Goal: Transaction & Acquisition: Purchase product/service

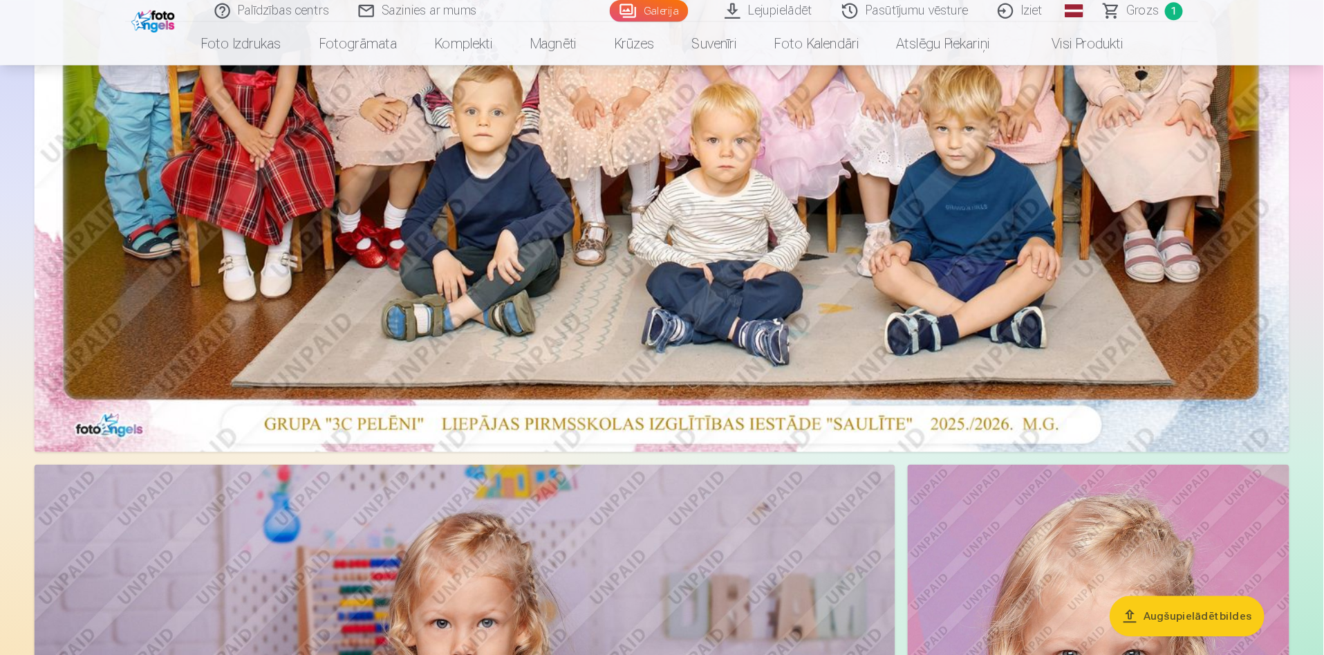
scroll to position [495, 0]
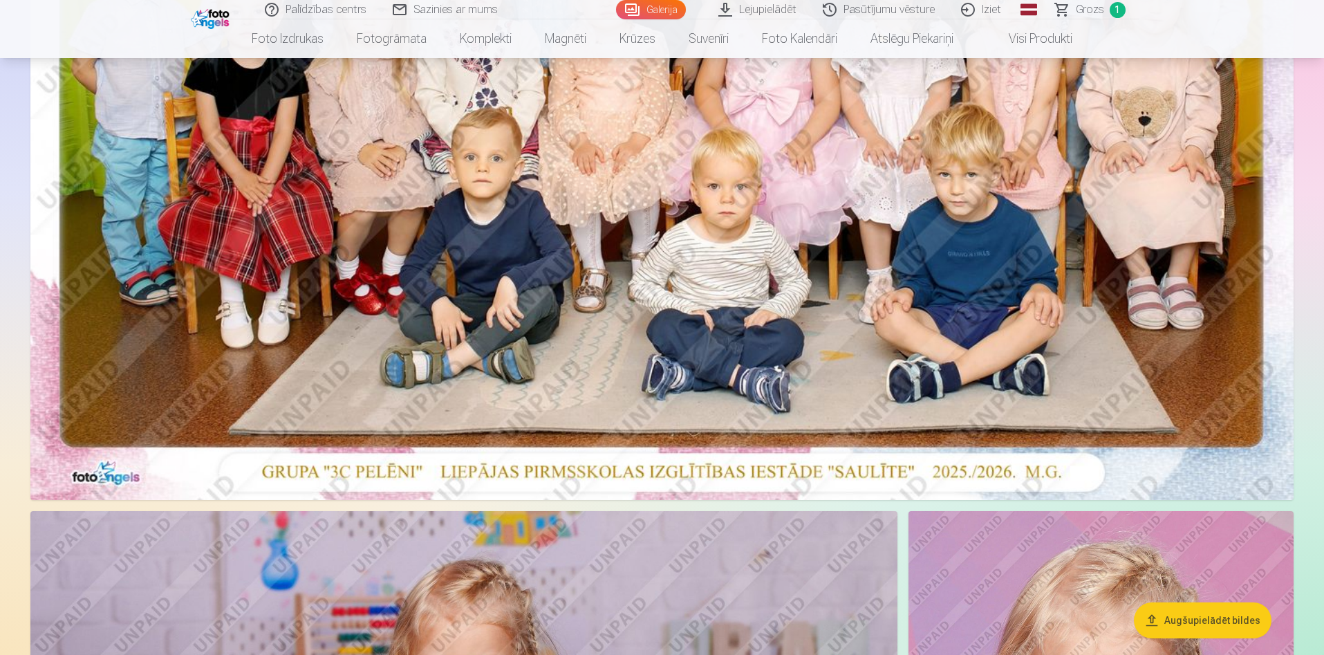
drag, startPoint x: 1108, startPoint y: 11, endPoint x: 761, endPoint y: 407, distance: 526.4
click at [761, 407] on img at bounding box center [662, 78] width 1264 height 843
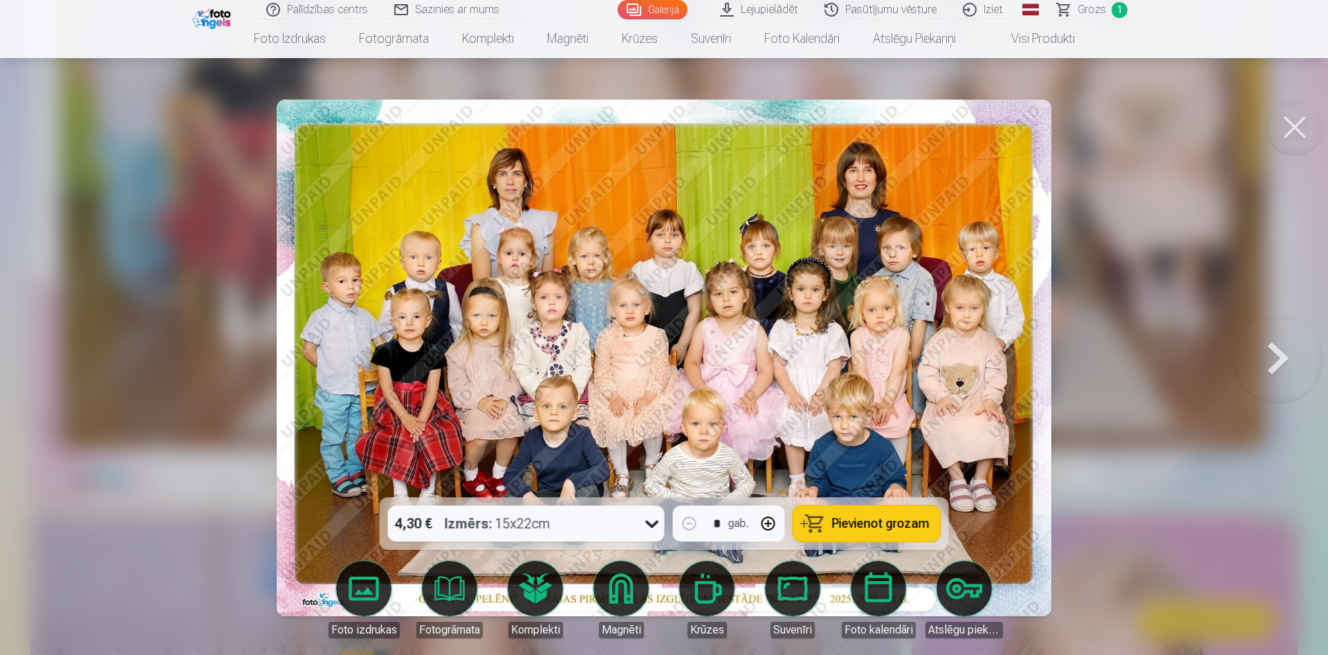
click at [873, 524] on span "Pievienot grozam" at bounding box center [881, 523] width 98 height 12
click at [1176, 121] on button at bounding box center [1294, 127] width 55 height 55
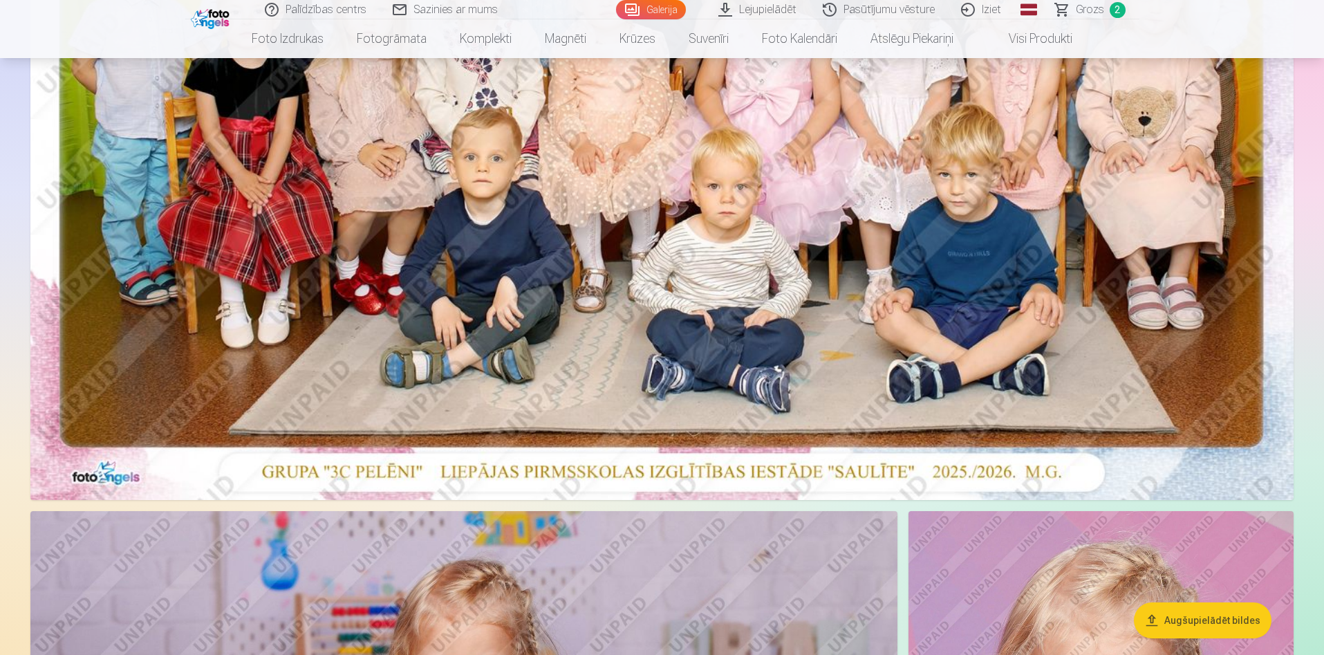
click at [1096, 16] on span "Grozs" at bounding box center [1090, 9] width 28 height 17
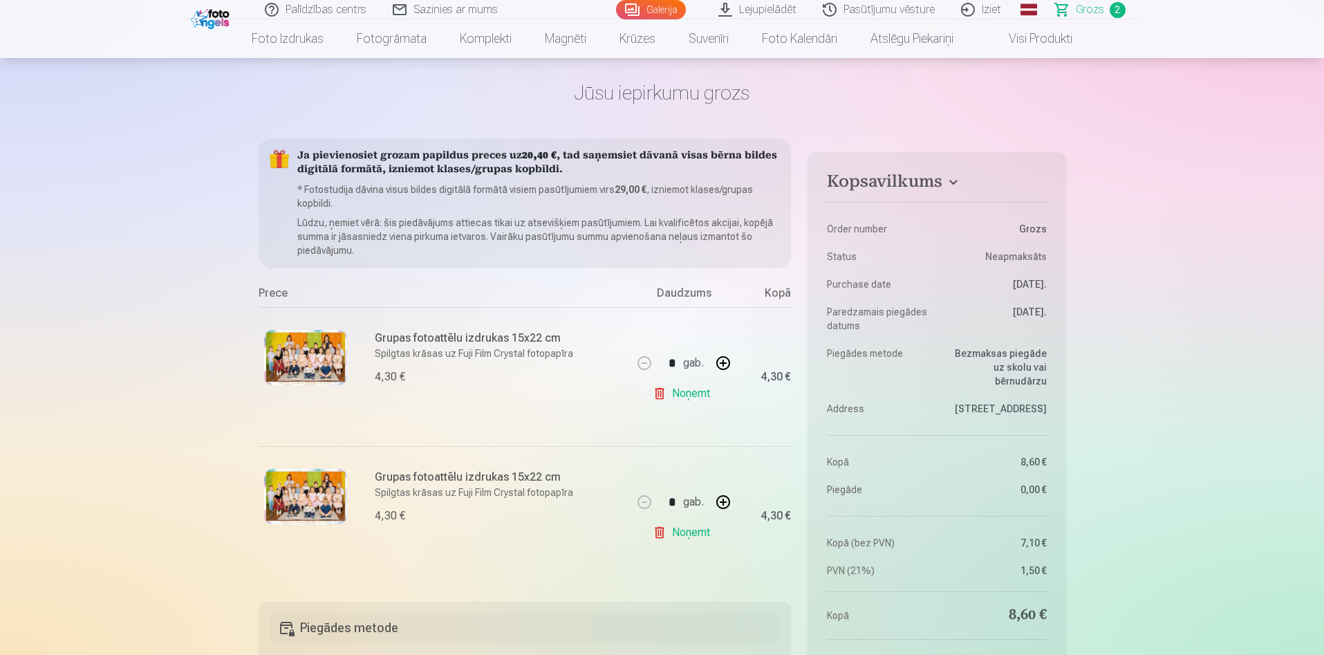
scroll to position [49, 0]
click at [669, 394] on link "Noņemt" at bounding box center [684, 392] width 63 height 28
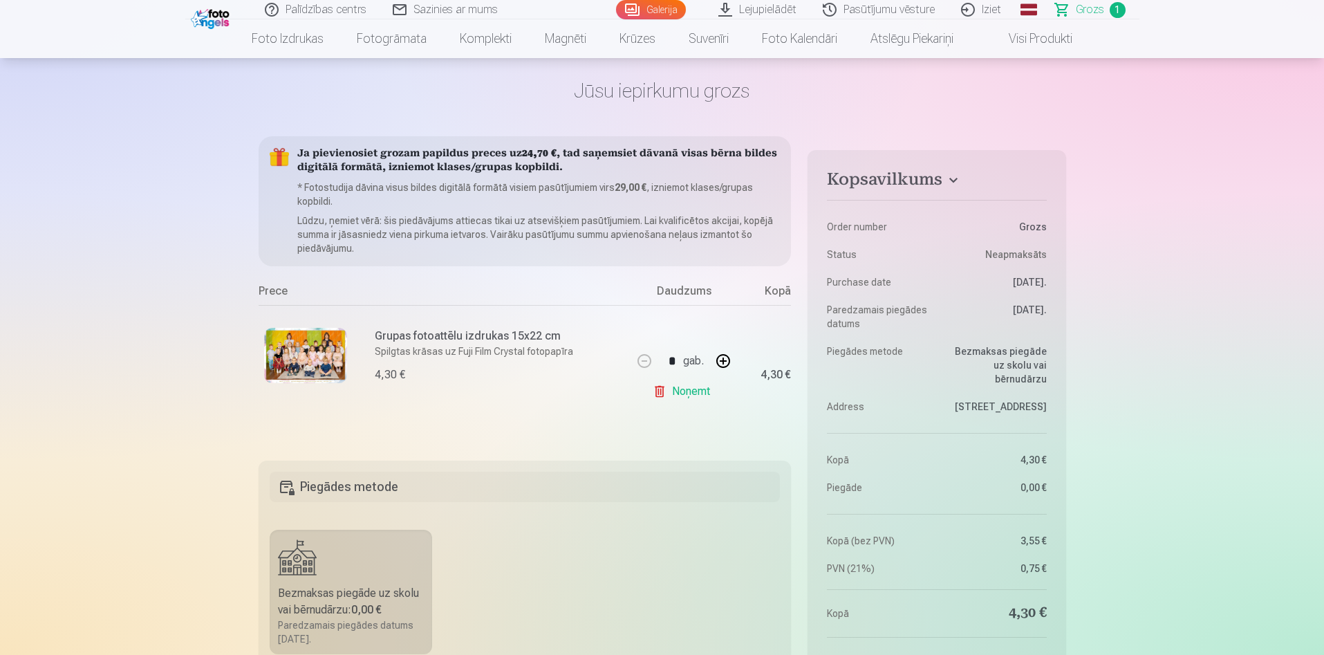
click at [219, 17] on img at bounding box center [212, 18] width 42 height 24
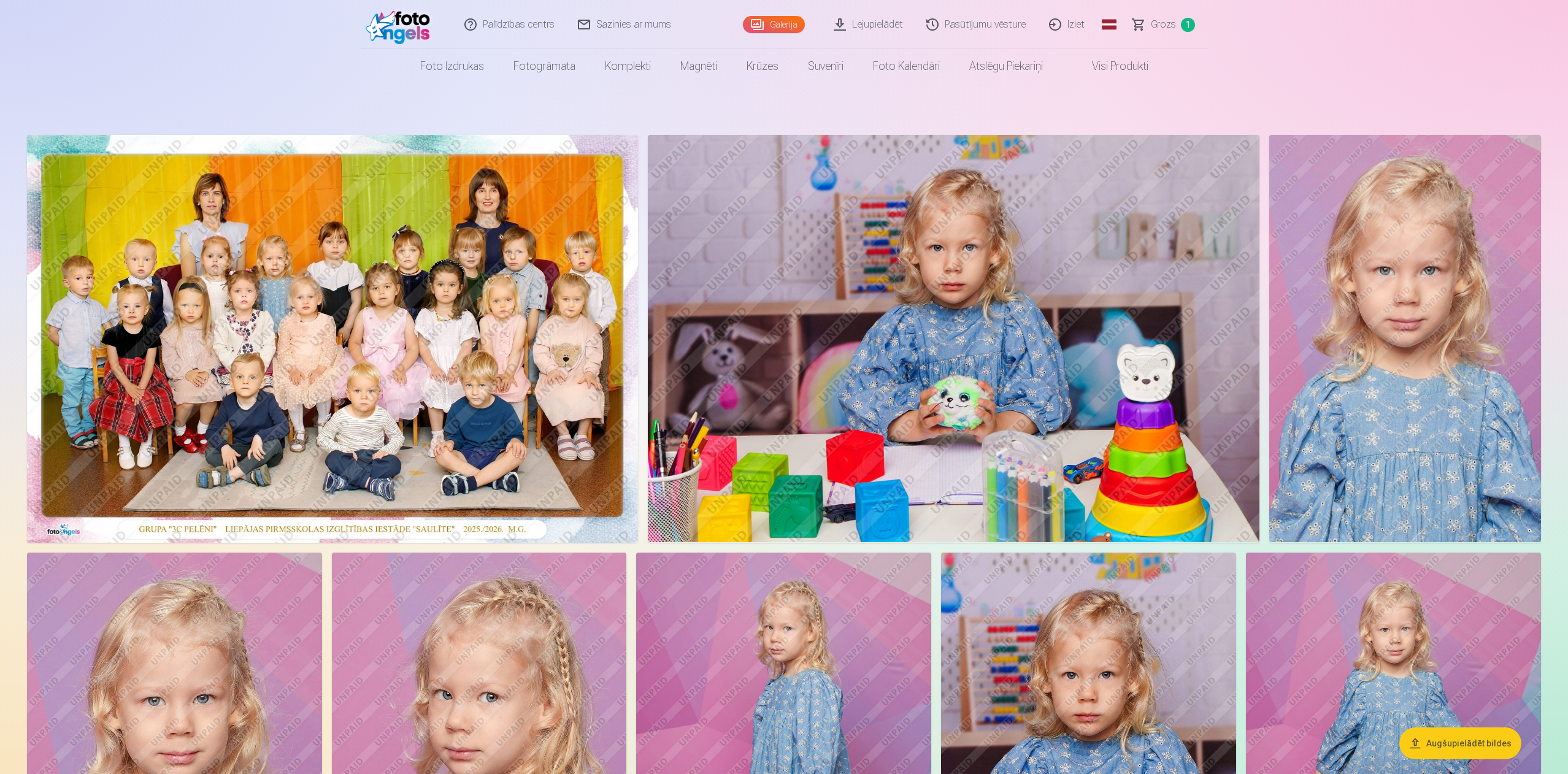
drag, startPoint x: 894, startPoint y: 3, endPoint x: 929, endPoint y: 448, distance: 446.4
click at [929, 448] on img at bounding box center [953, 338] width 612 height 407
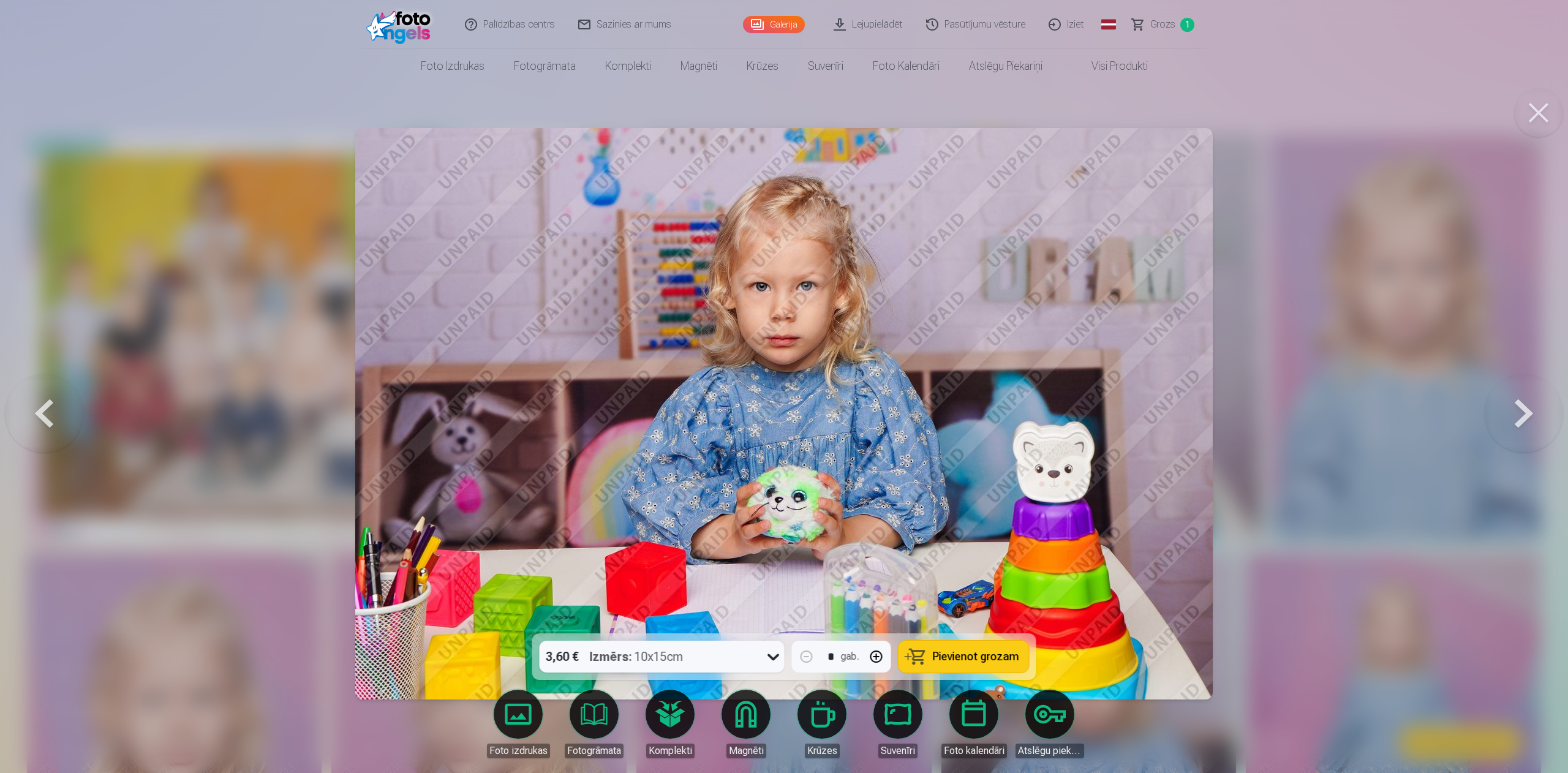
click at [1041, 144] on div at bounding box center [784, 386] width 1568 height 773
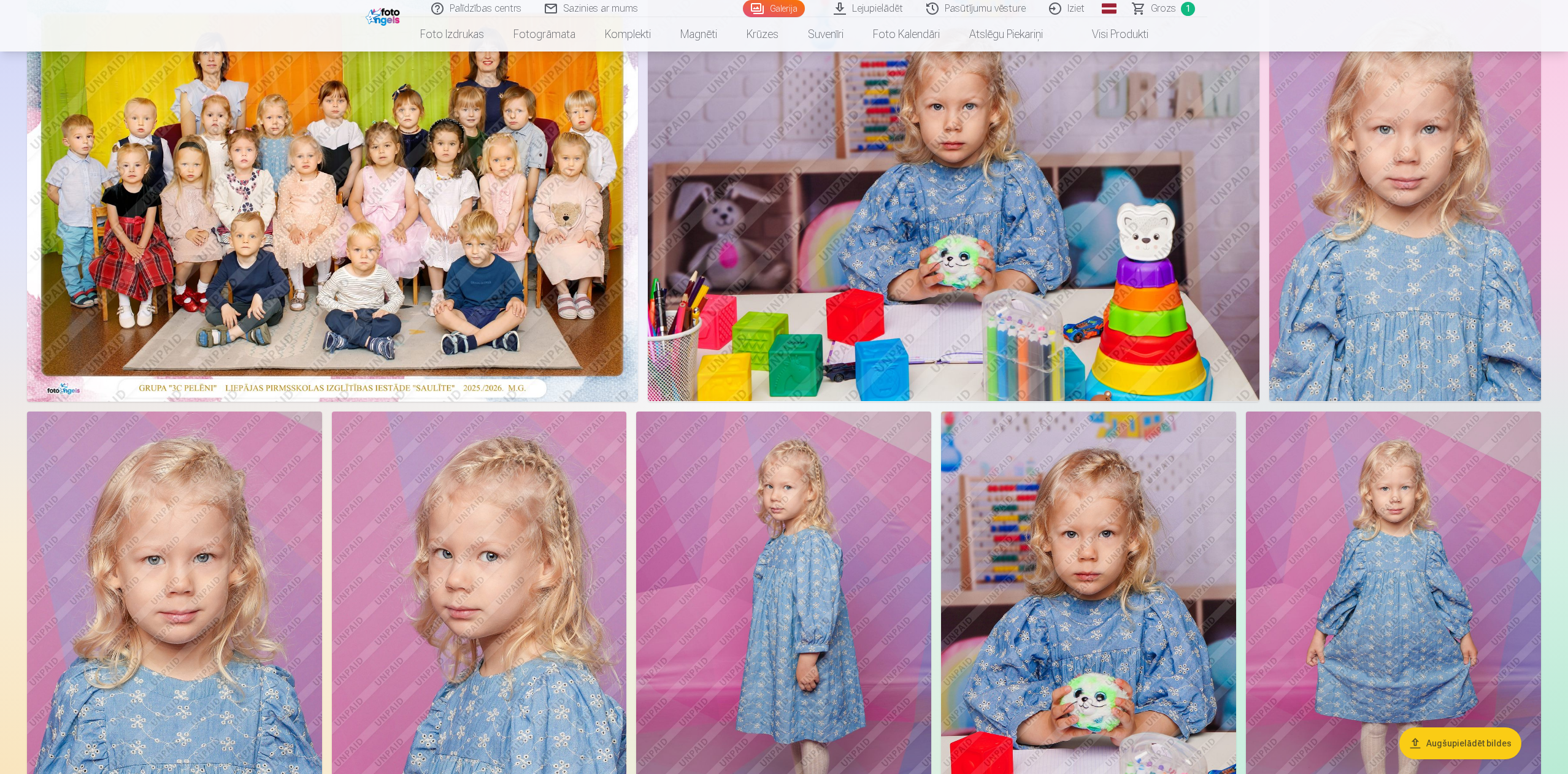
scroll to position [140, 0]
click at [520, 271] on img at bounding box center [332, 199] width 611 height 408
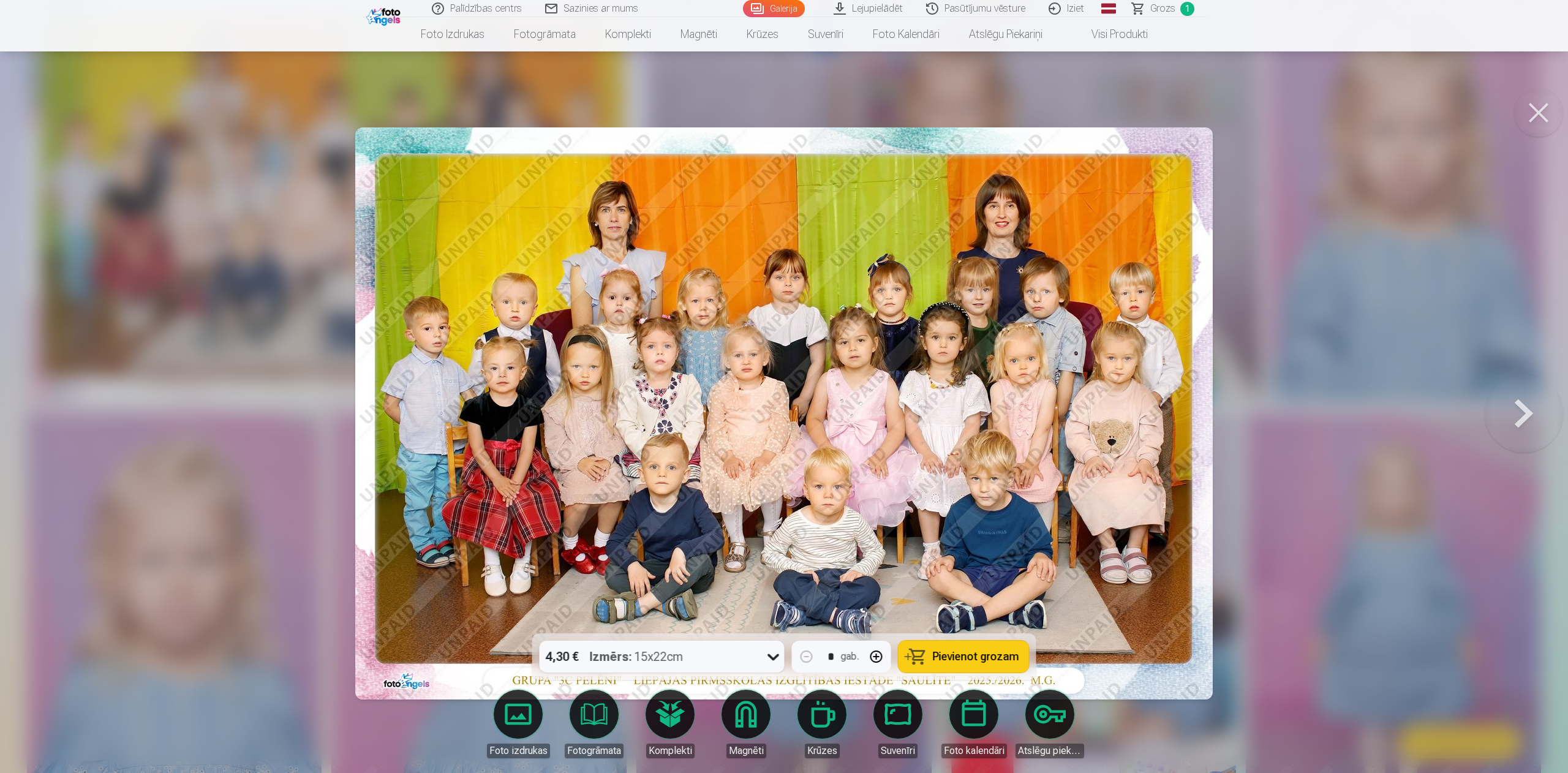
click at [1041, 124] on button at bounding box center [1538, 112] width 49 height 49
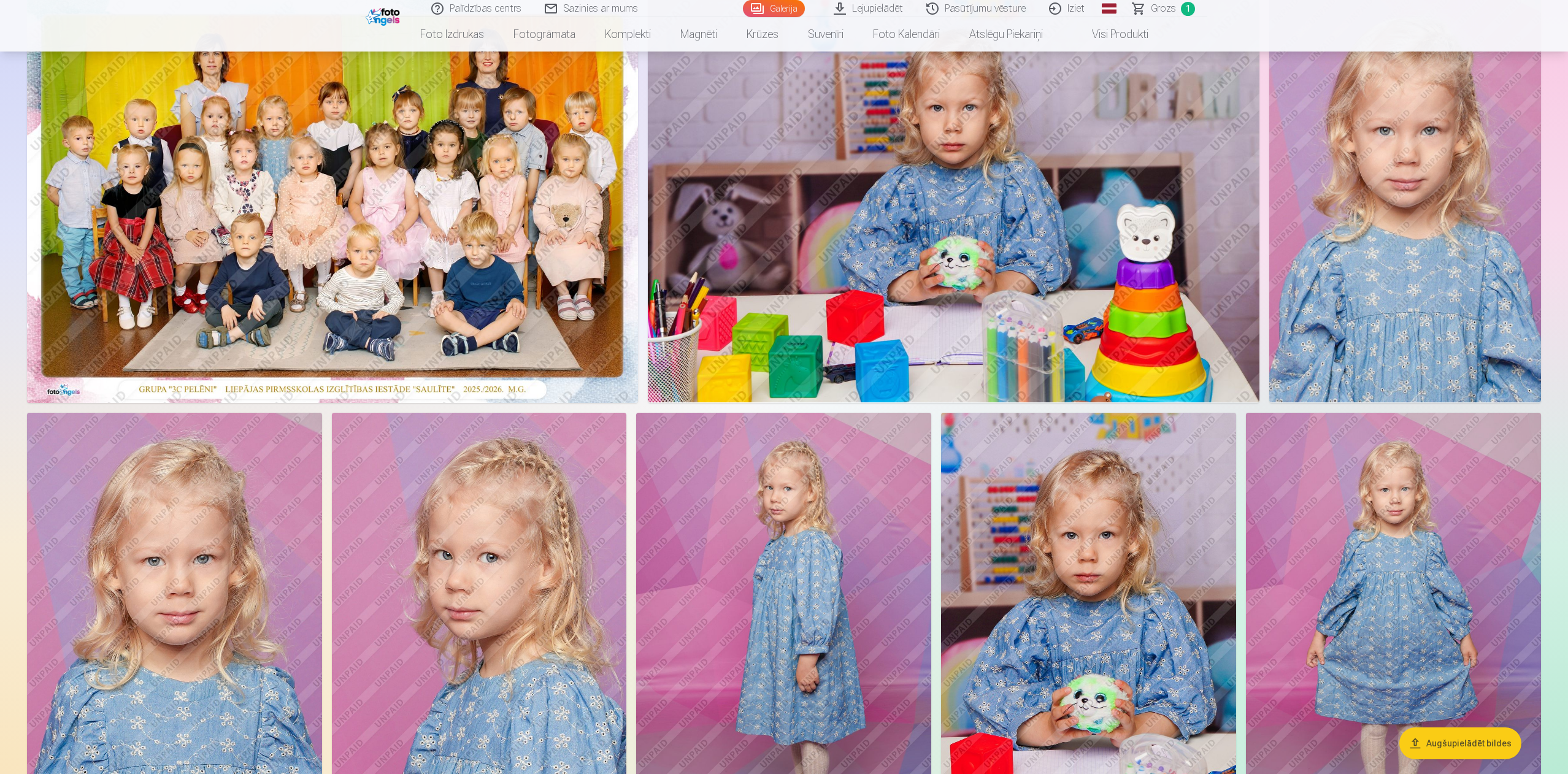
click at [1043, 228] on img at bounding box center [1405, 198] width 271 height 407
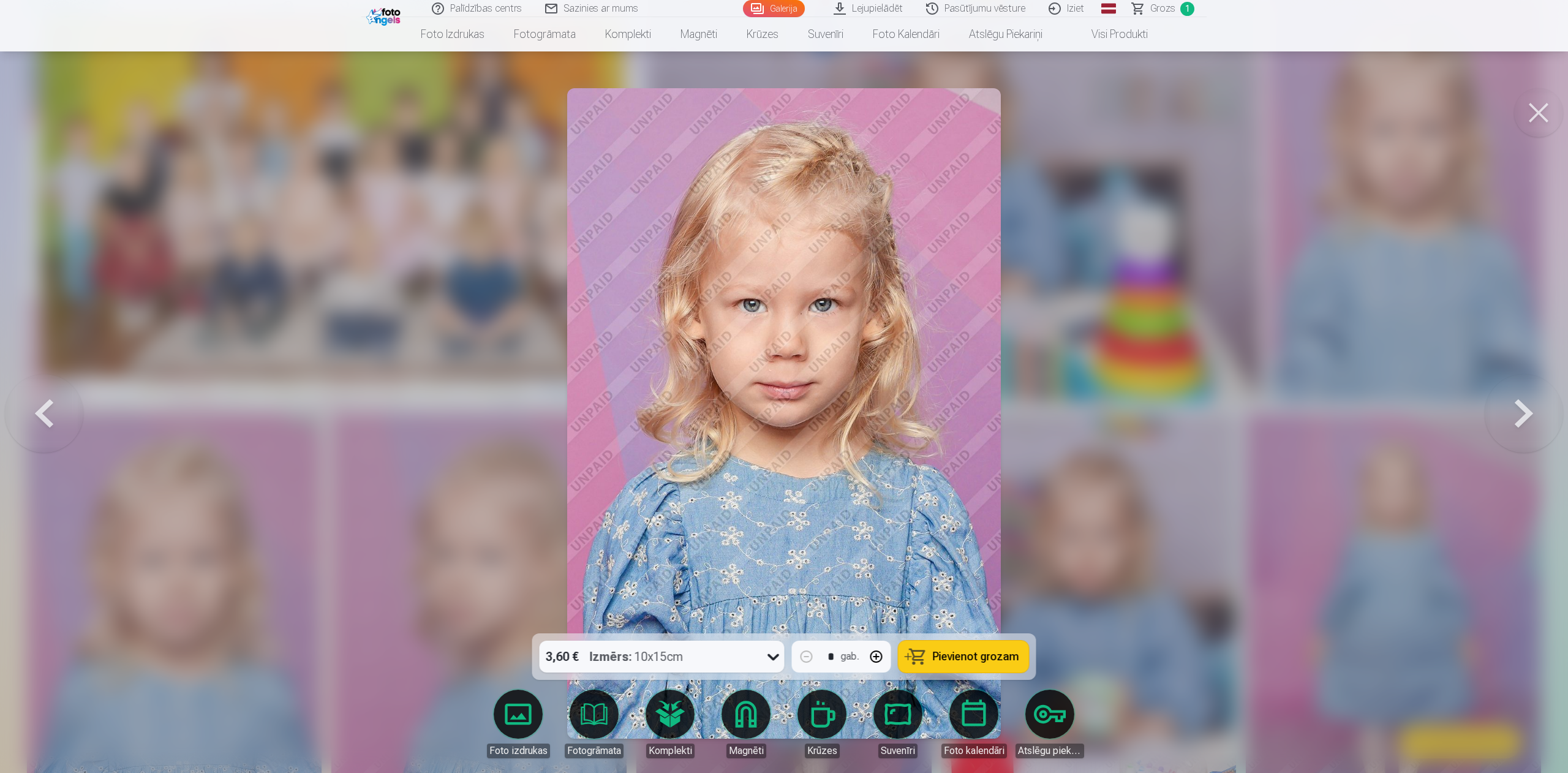
click at [1041, 120] on button at bounding box center [1538, 112] width 49 height 49
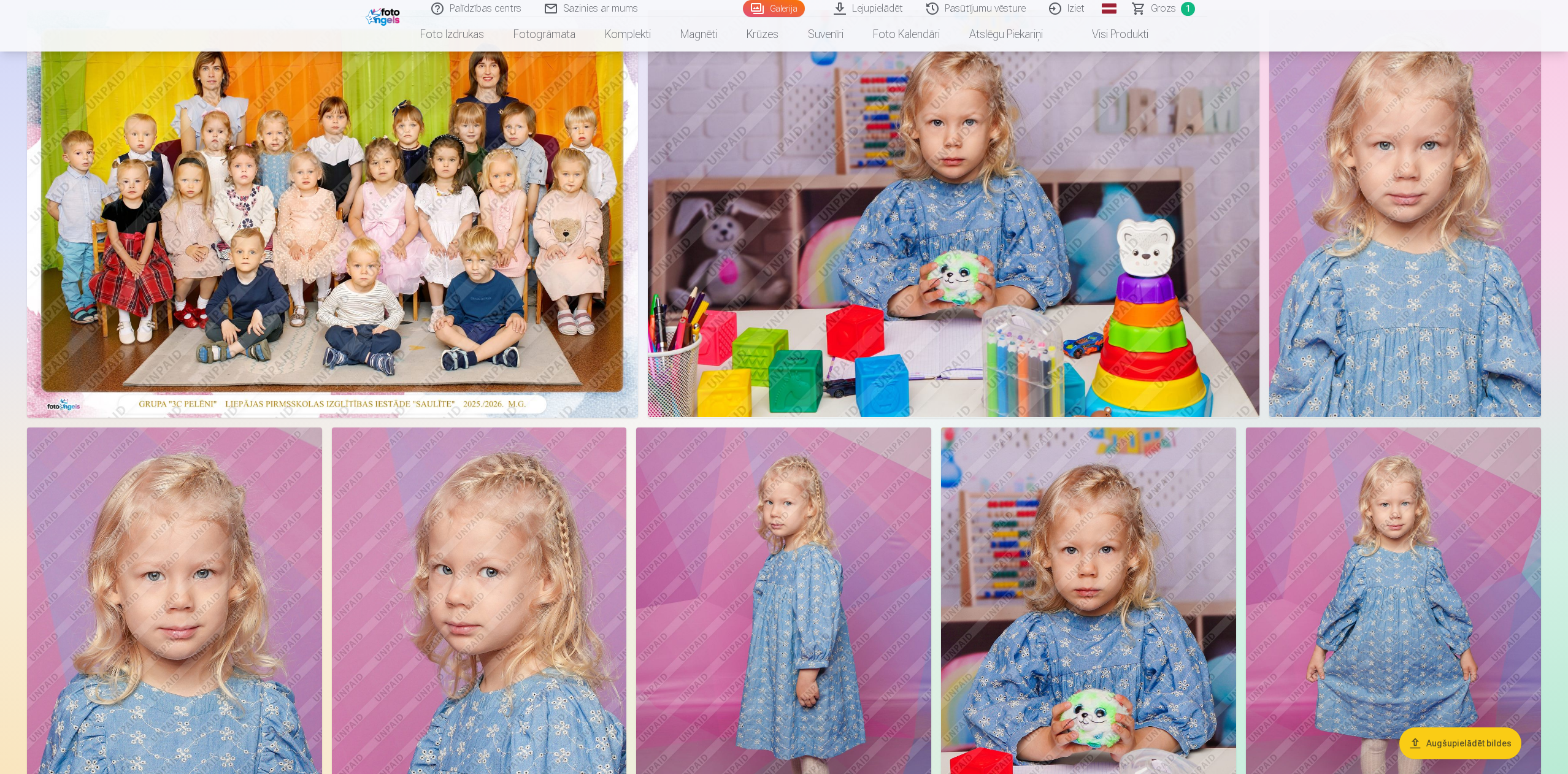
scroll to position [126, 0]
click at [1043, 208] on img at bounding box center [1405, 212] width 271 height 407
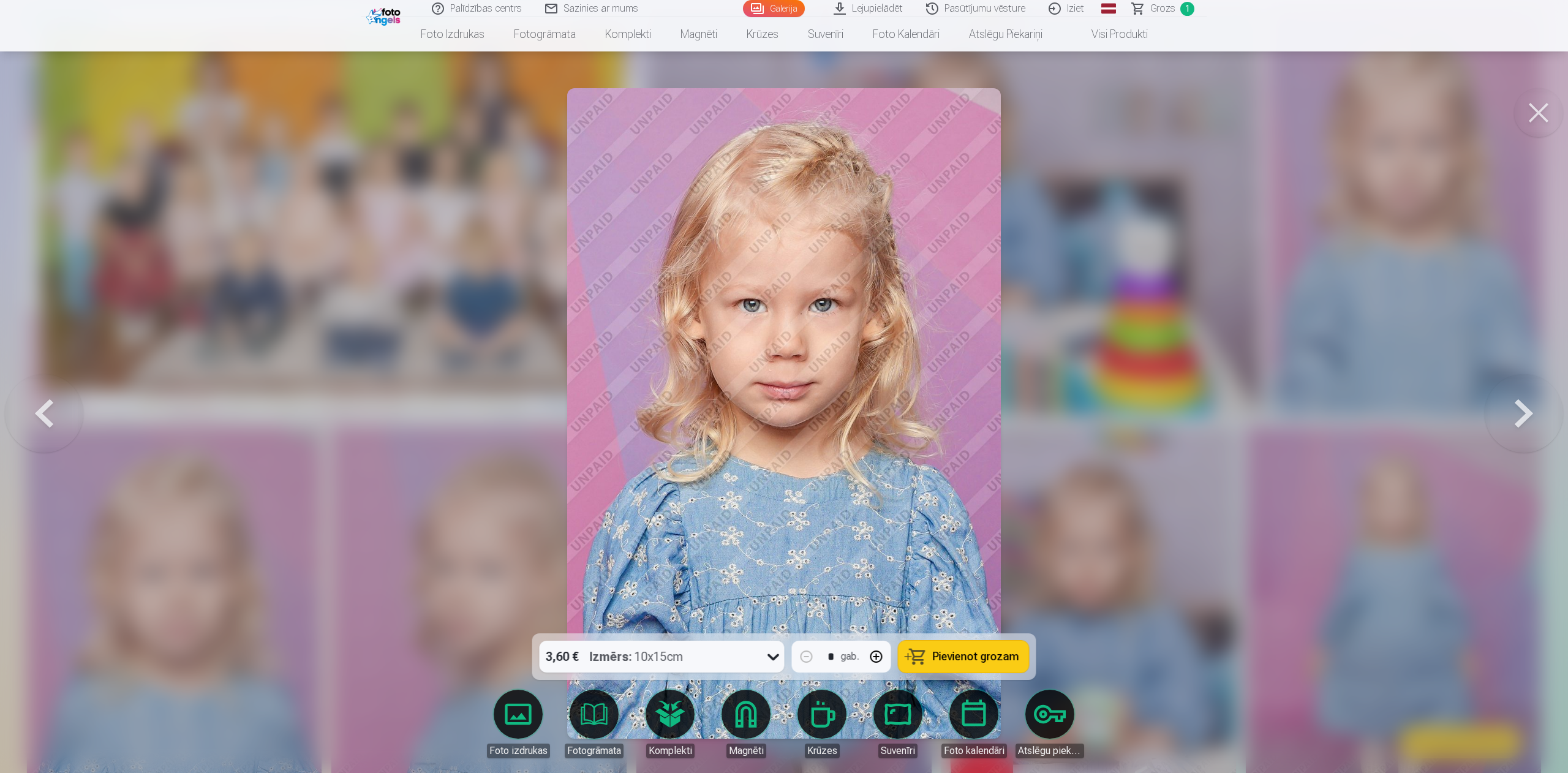
click at [944, 515] on span "Pievienot grozam" at bounding box center [976, 656] width 87 height 11
click at [1041, 109] on button at bounding box center [1538, 112] width 49 height 49
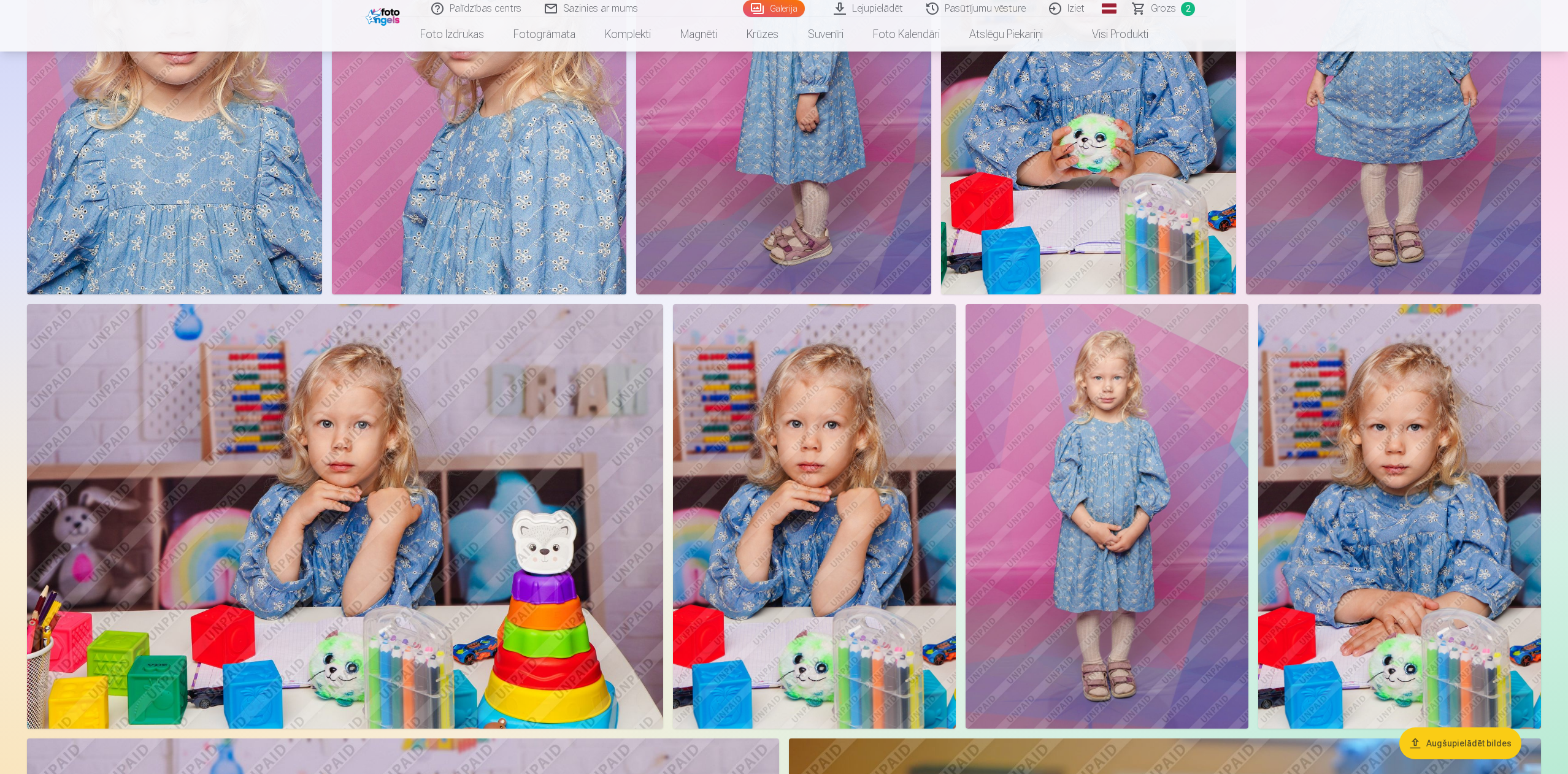
scroll to position [703, 0]
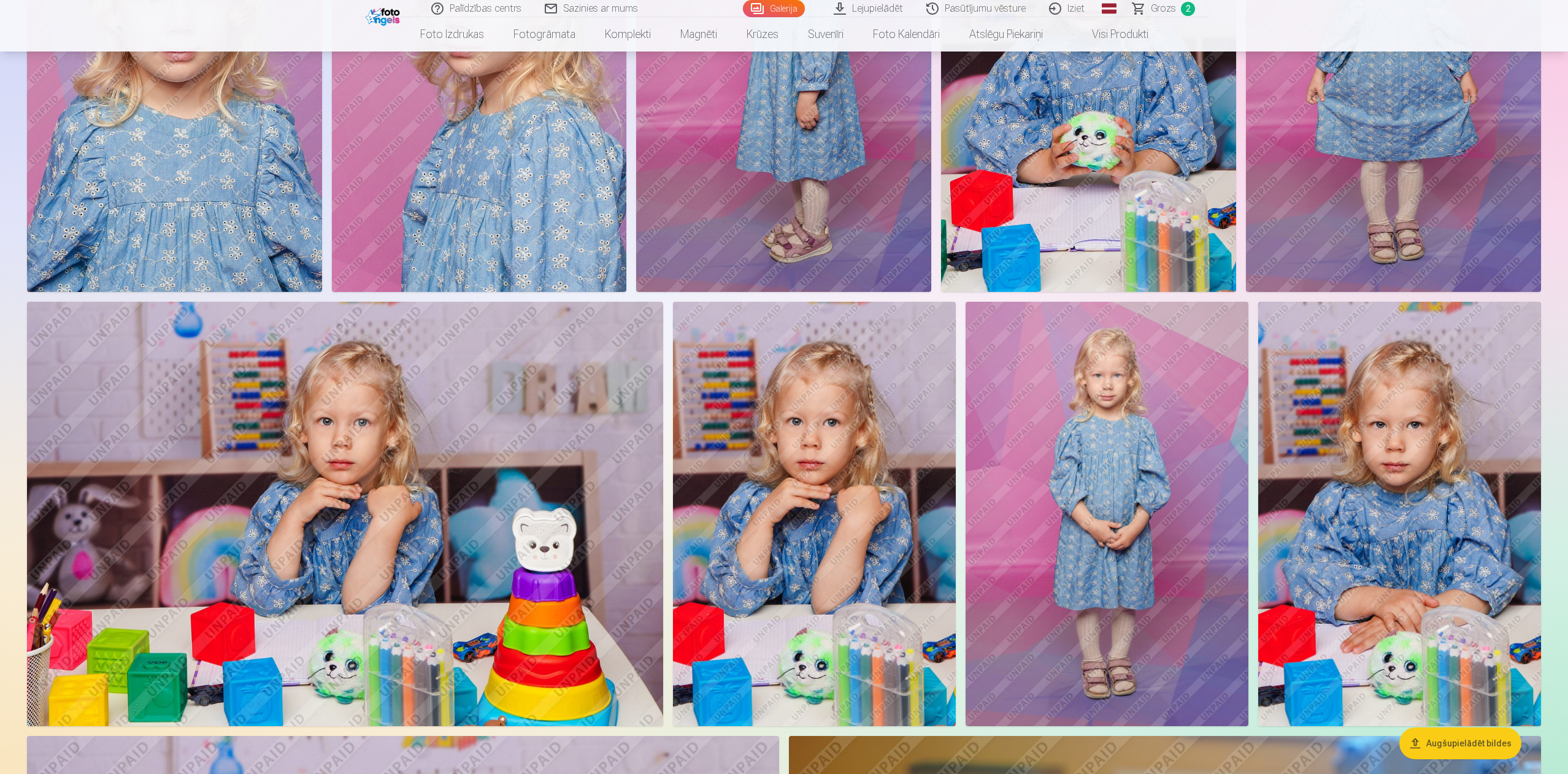
click at [819, 516] on img at bounding box center [814, 513] width 283 height 424
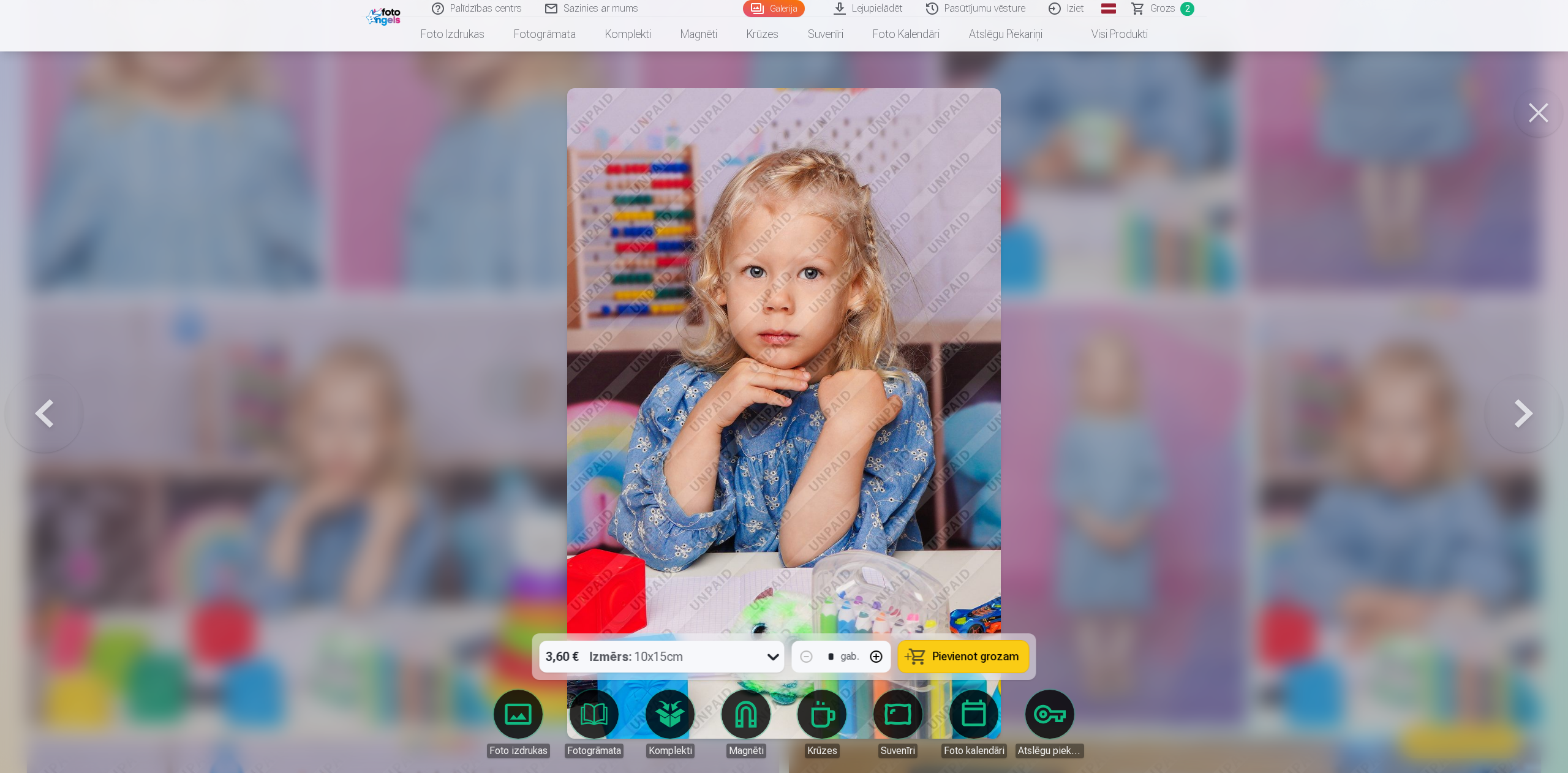
click at [948, 515] on button "Pievienot grozam" at bounding box center [963, 656] width 130 height 32
click at [1041, 108] on button at bounding box center [1538, 112] width 49 height 49
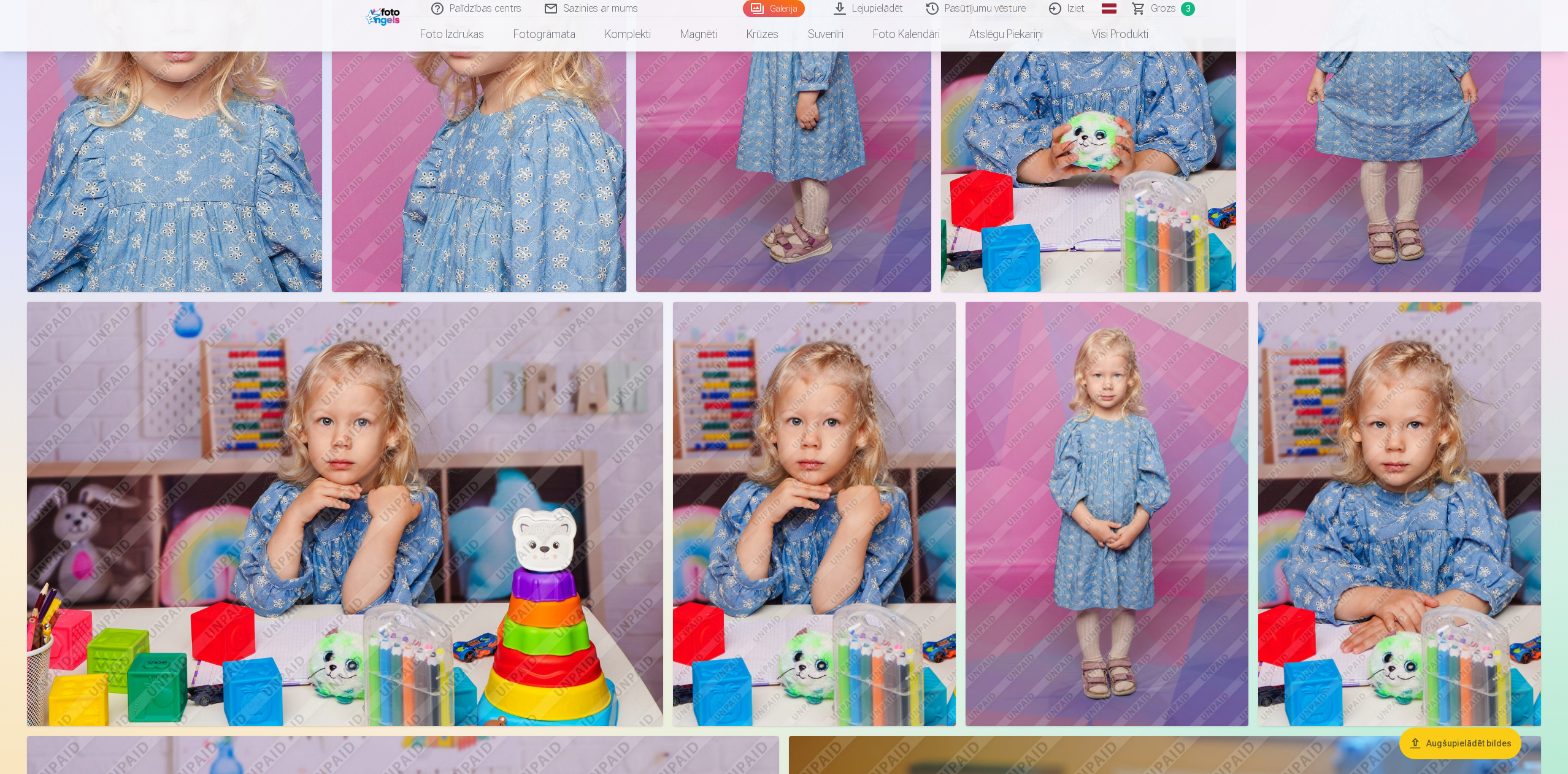
click at [1043, 503] on img at bounding box center [1107, 513] width 283 height 425
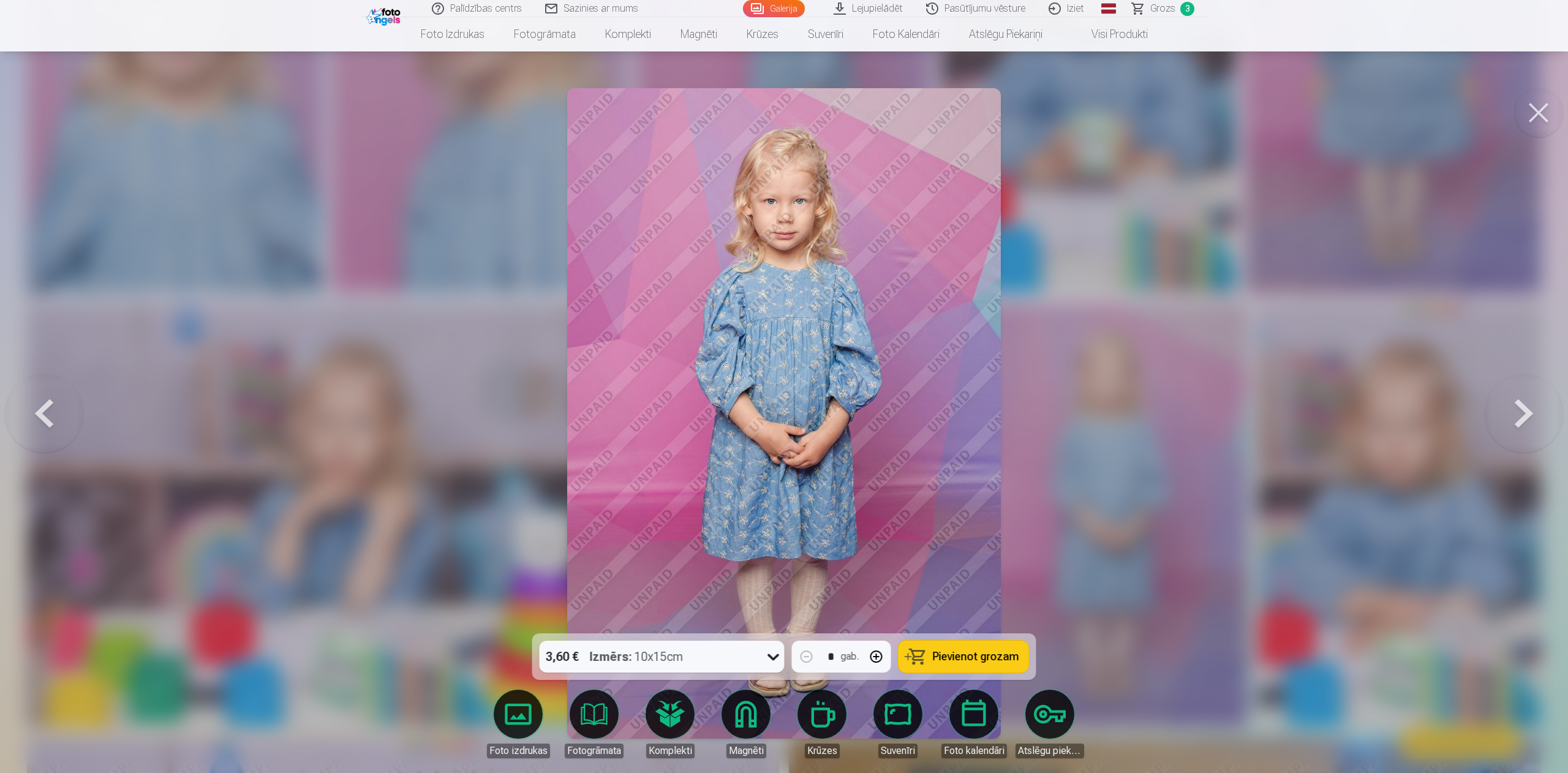
click at [983, 515] on button "Pievienot grozam" at bounding box center [963, 656] width 130 height 32
click at [1041, 117] on button at bounding box center [1538, 112] width 49 height 49
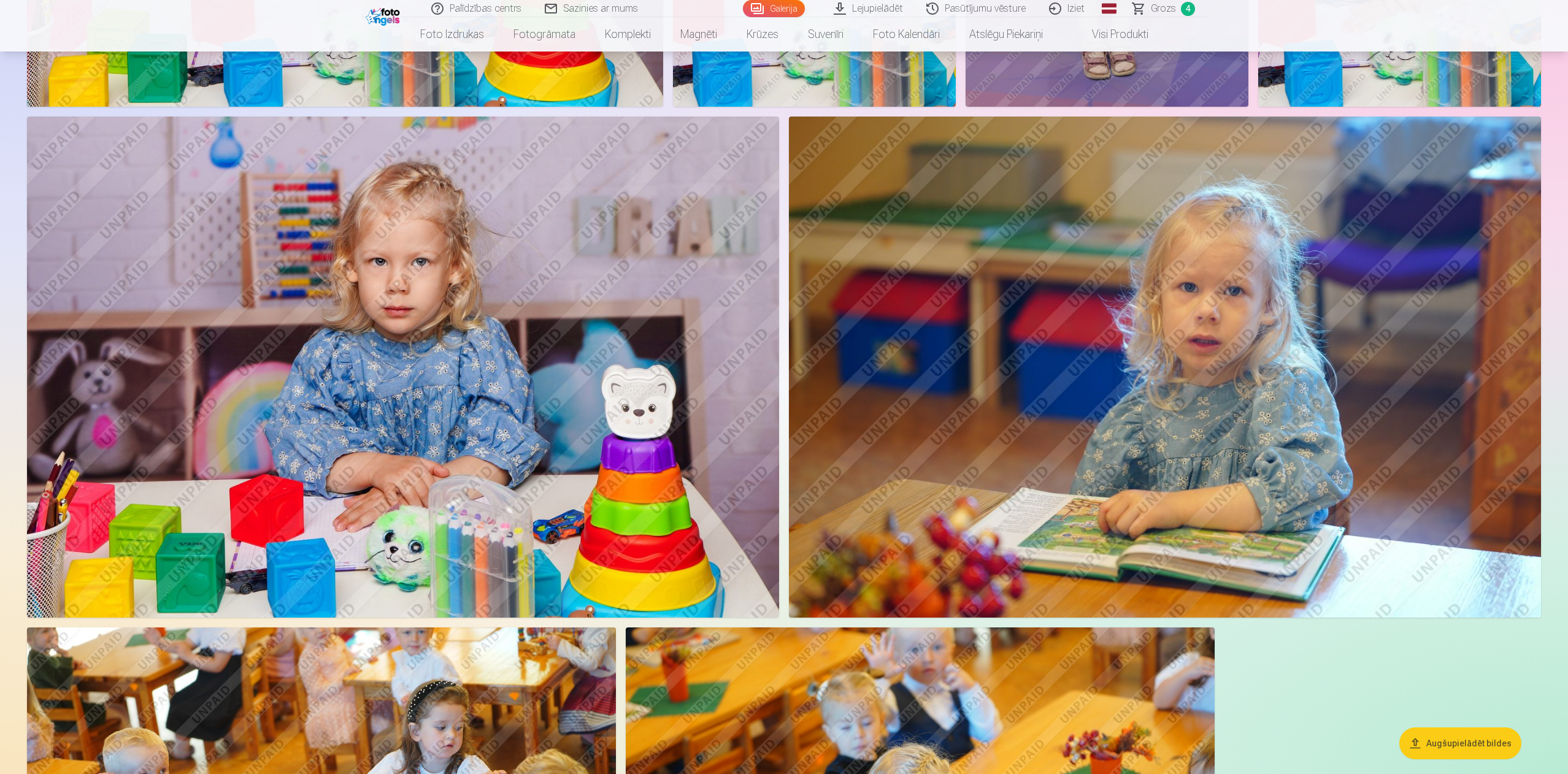
scroll to position [1321, 0]
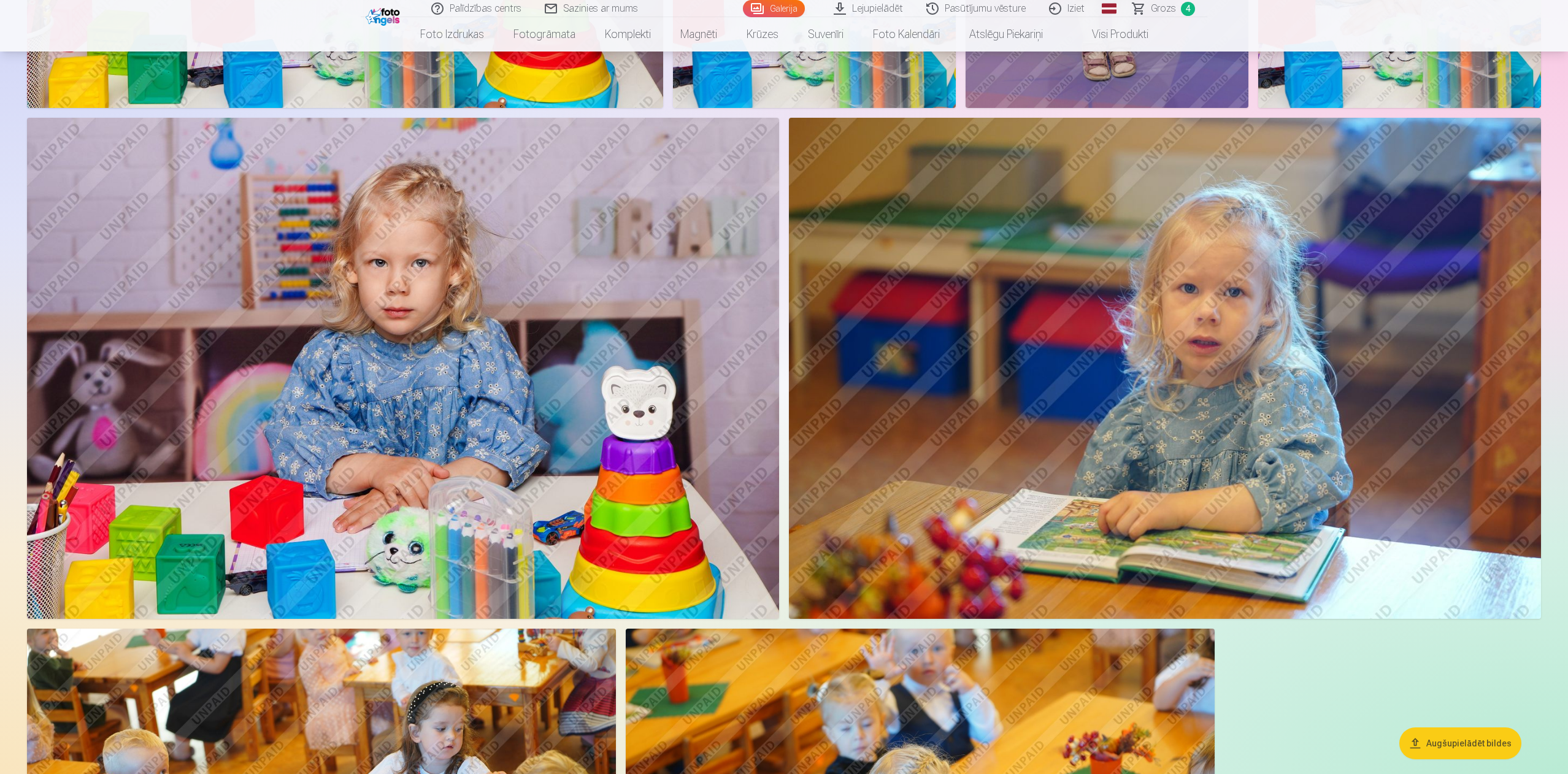
click at [1043, 363] on img at bounding box center [1164, 368] width 752 height 501
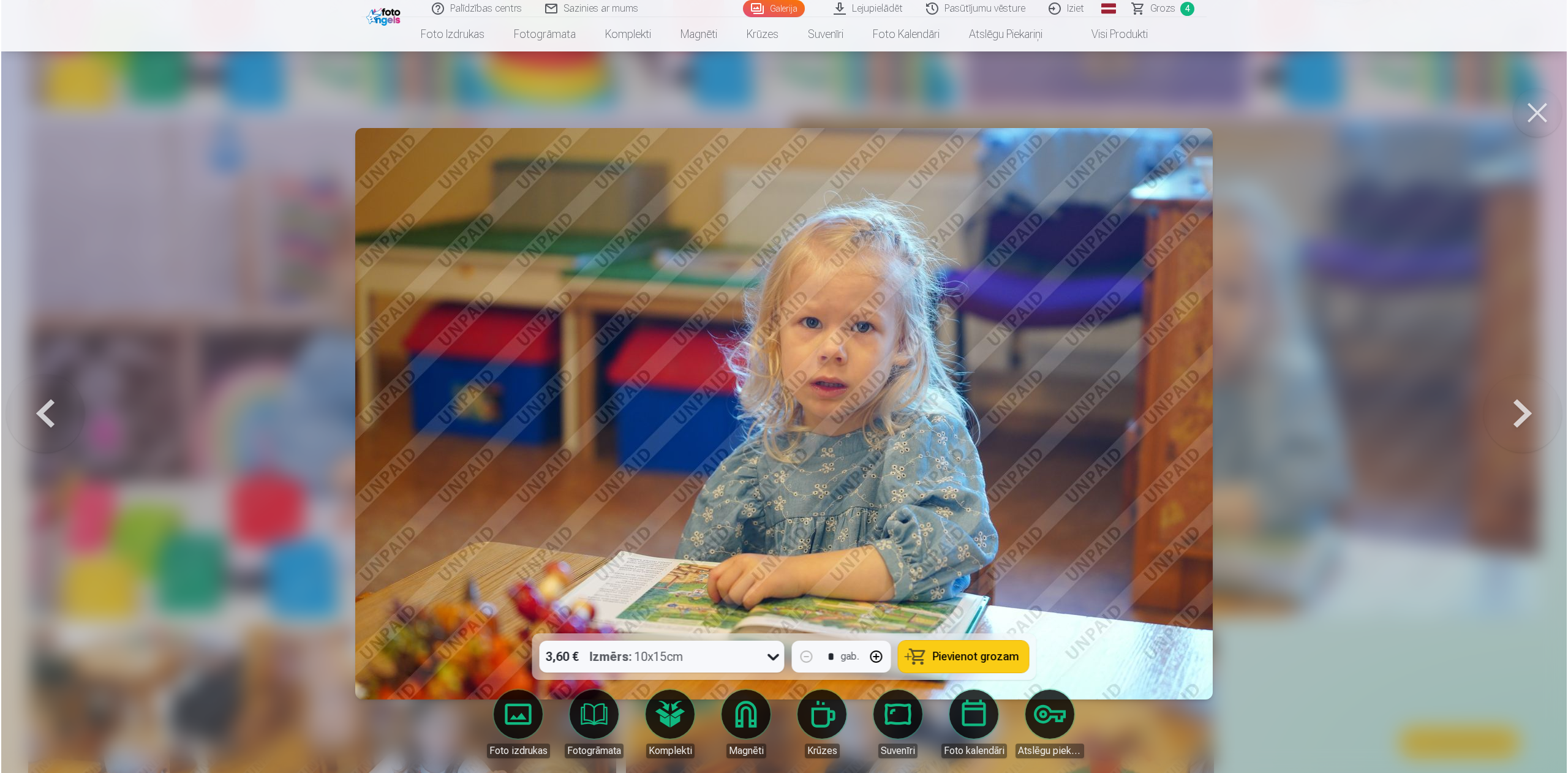
scroll to position [1321, 0]
click at [932, 515] on button "Pievienot grozam" at bounding box center [963, 656] width 130 height 32
click at [1041, 107] on button at bounding box center [1538, 112] width 49 height 49
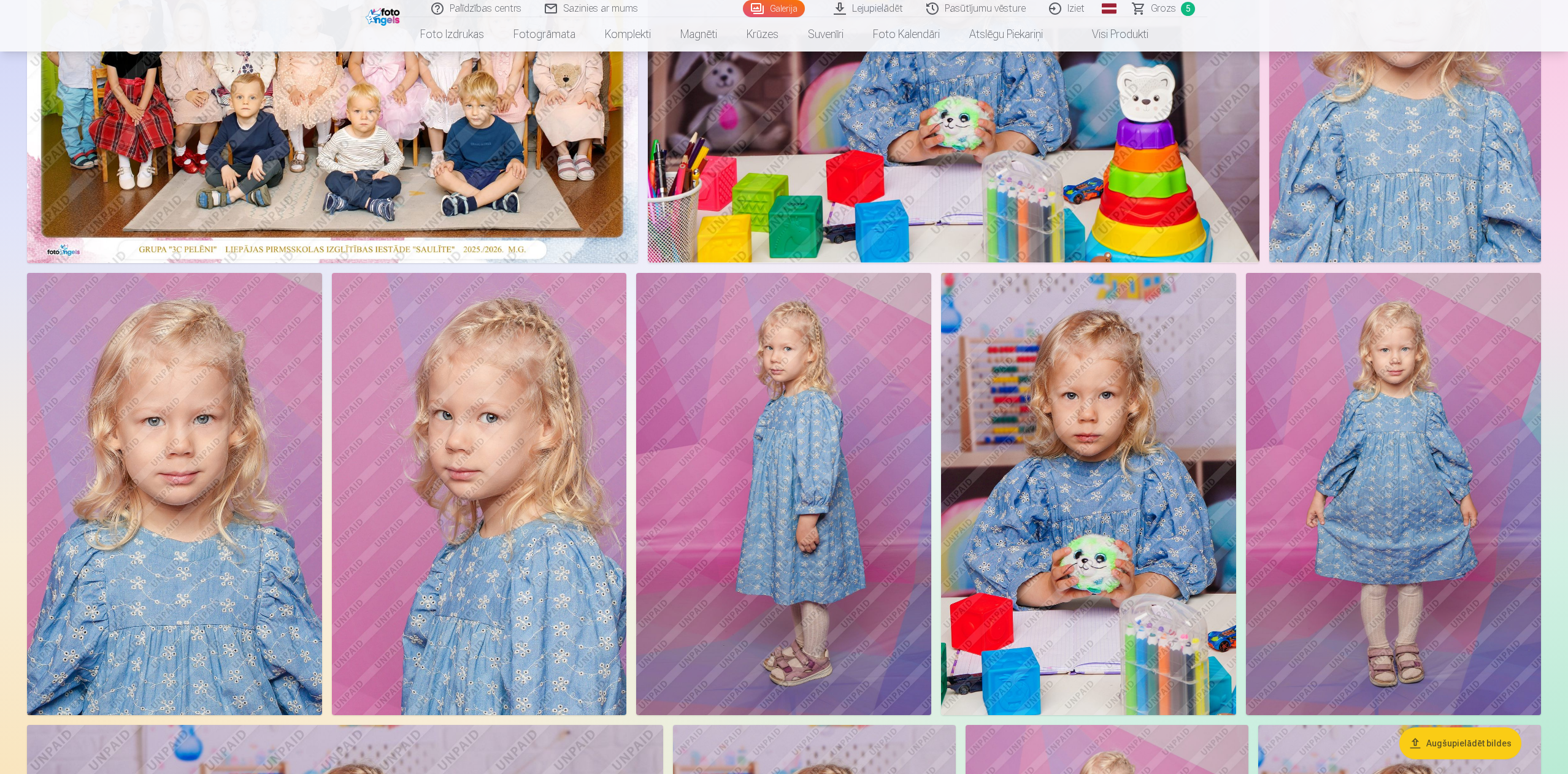
scroll to position [278, 0]
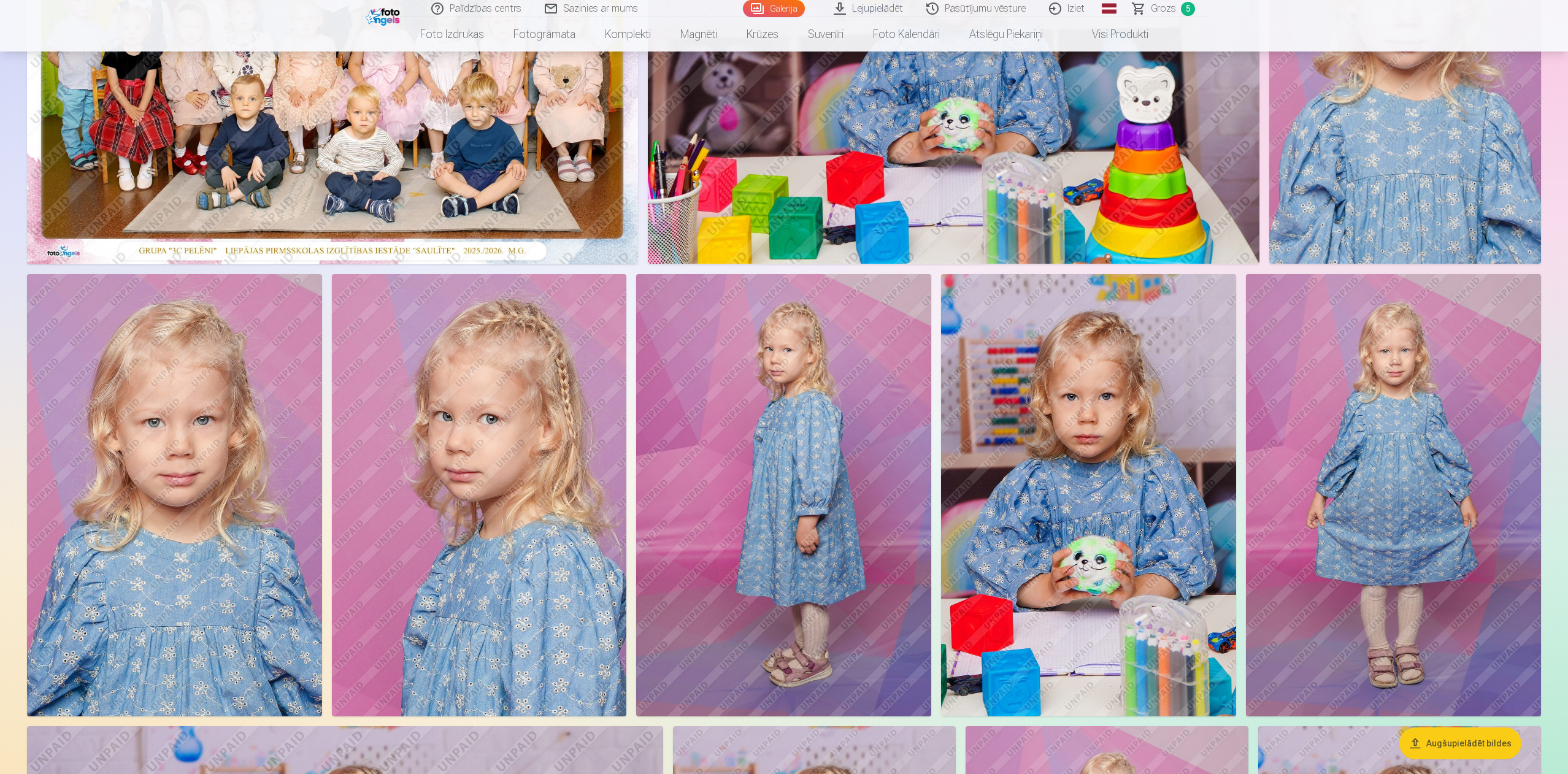
click at [1043, 6] on span "5" at bounding box center [1188, 9] width 14 height 14
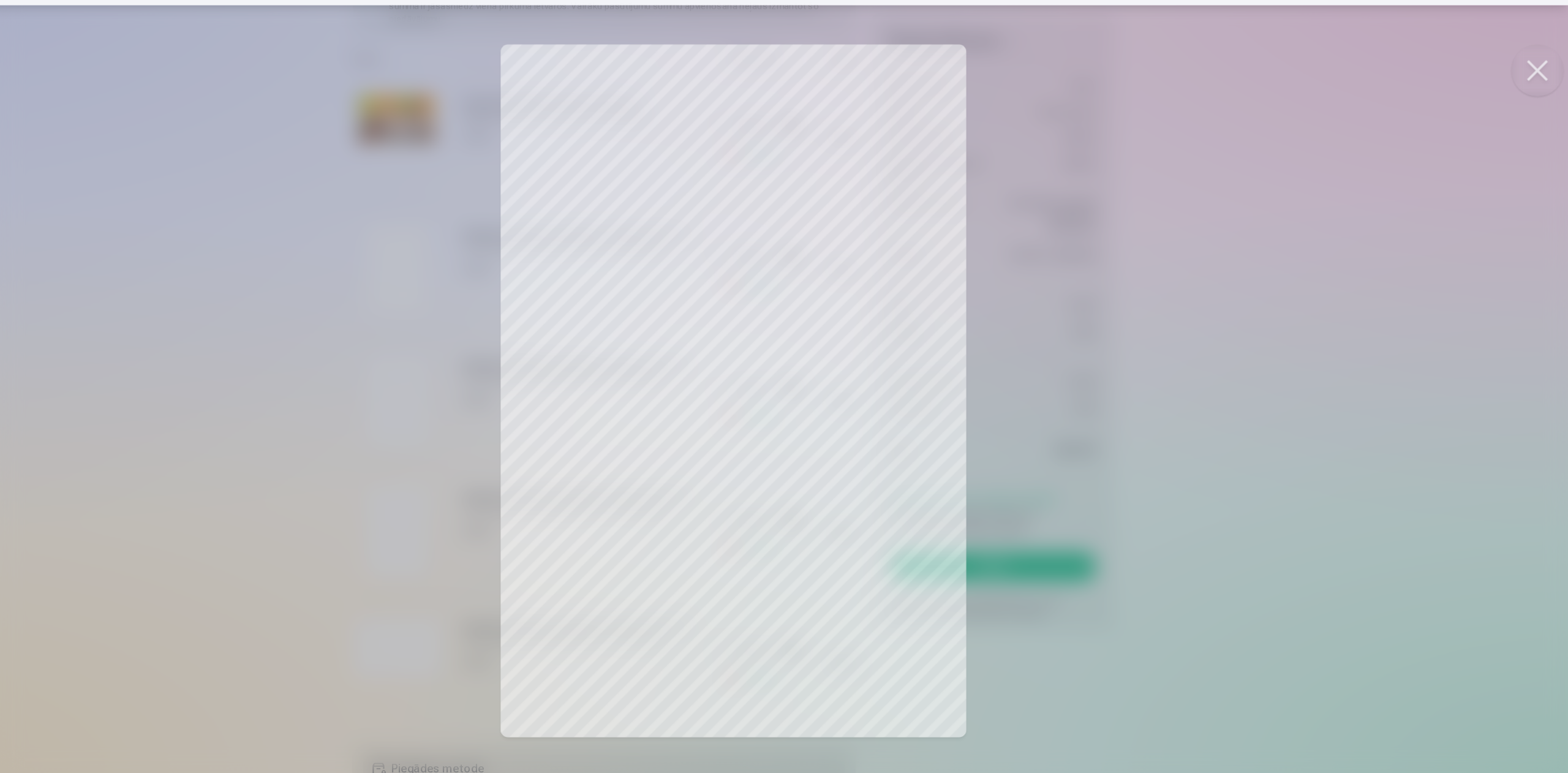
scroll to position [198, 0]
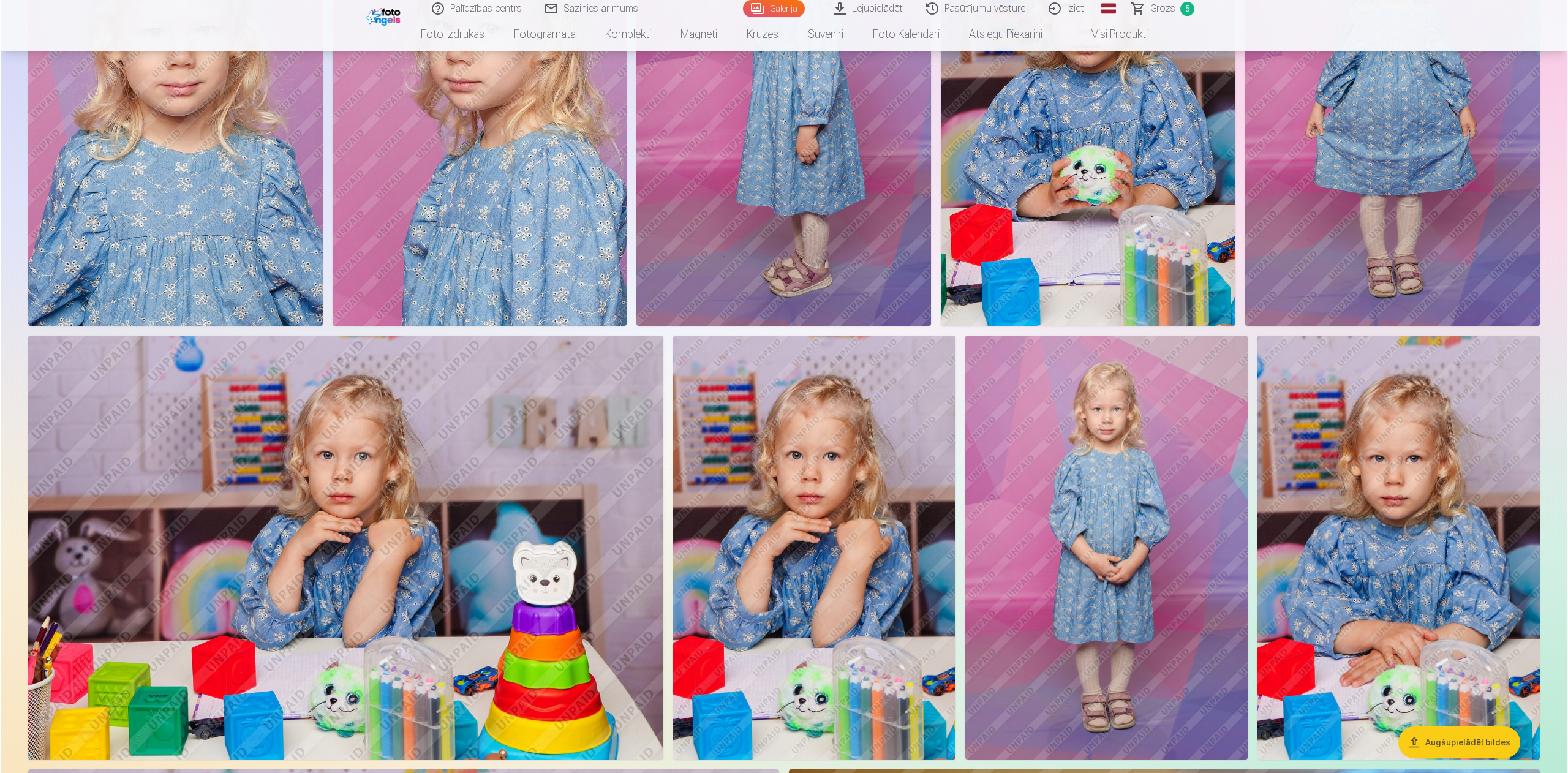
scroll to position [669, 0]
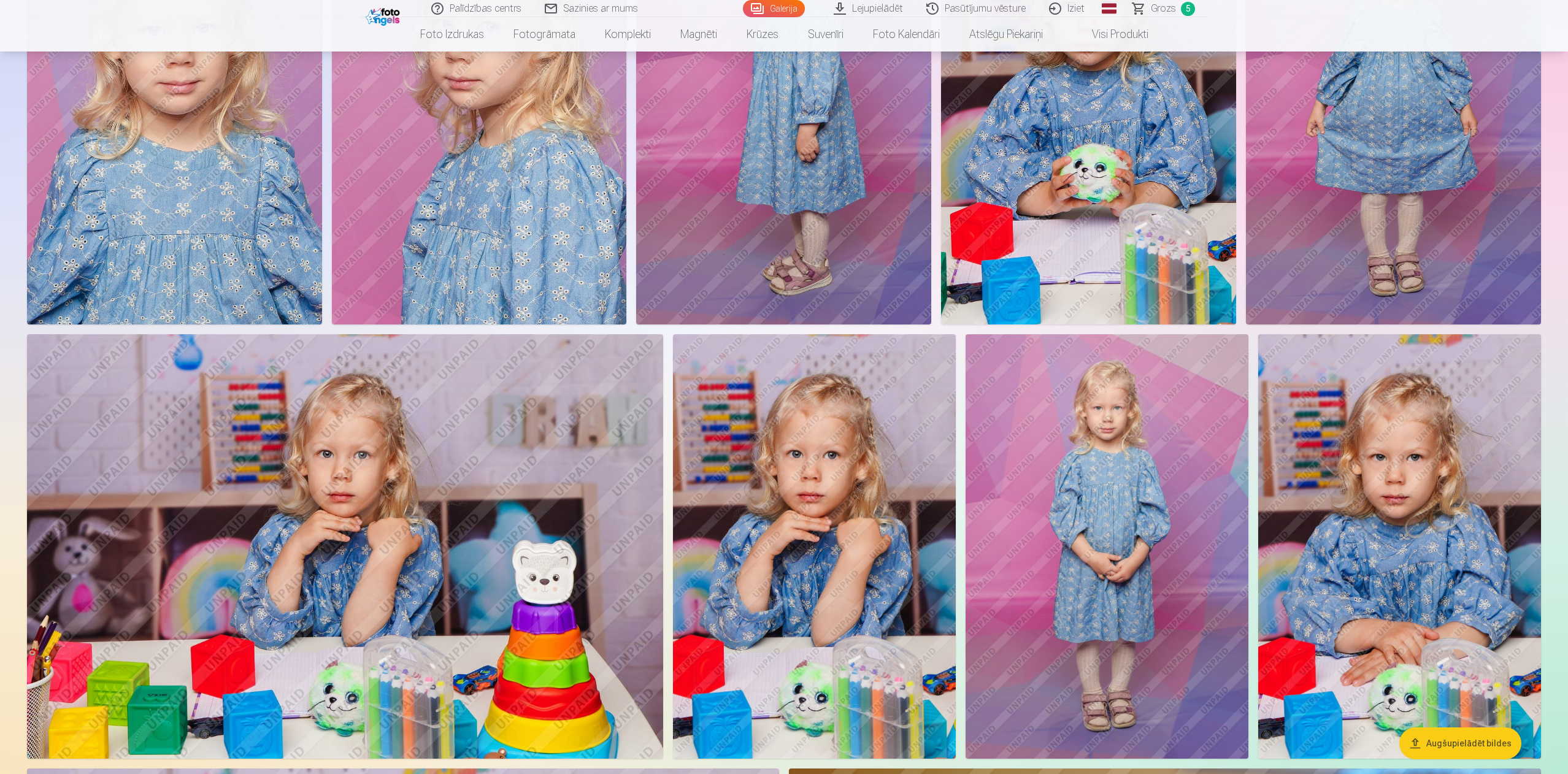
click at [817, 516] on img at bounding box center [814, 546] width 283 height 424
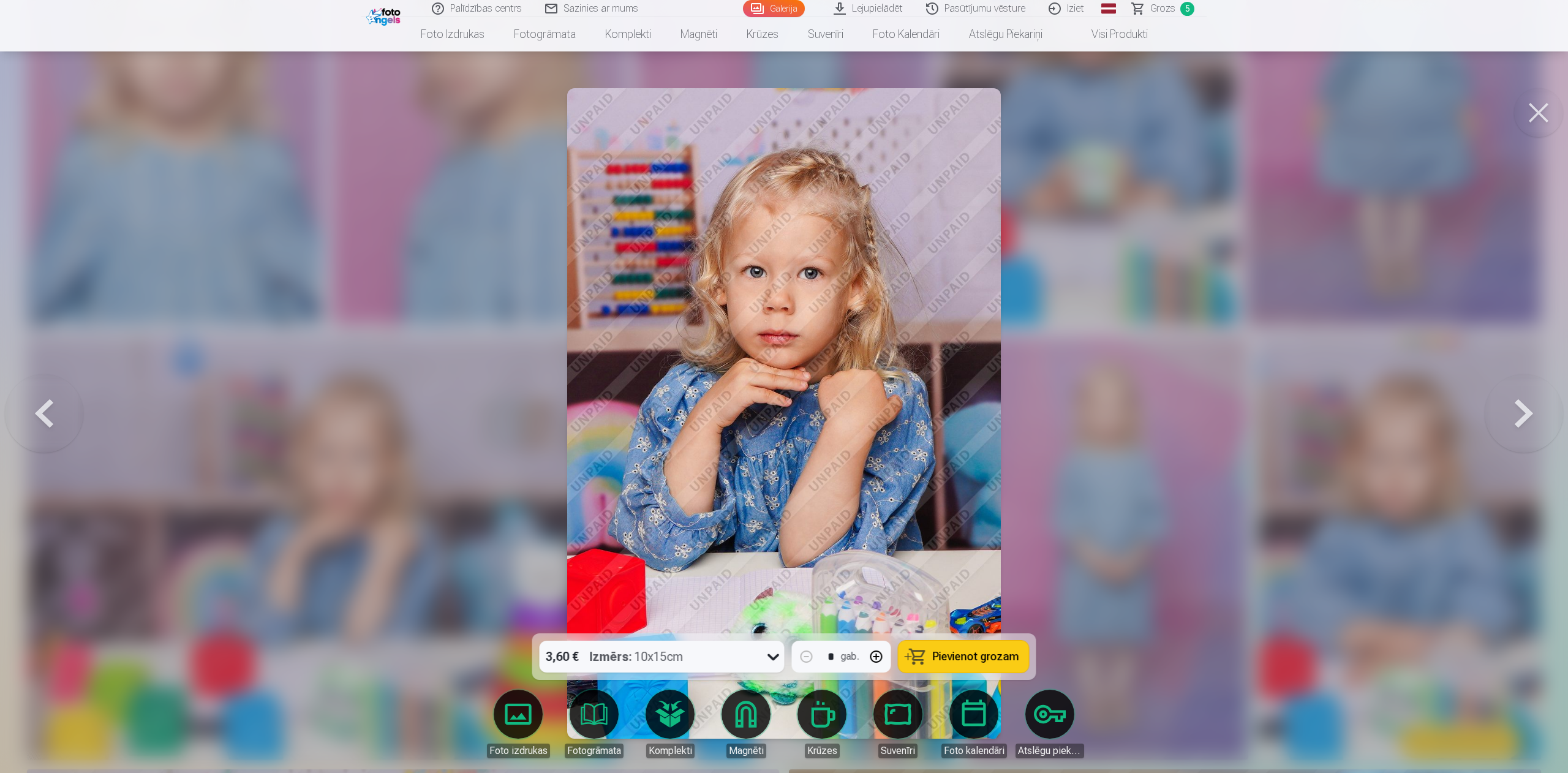
click at [937, 515] on button "Pievienot grozam" at bounding box center [963, 656] width 130 height 32
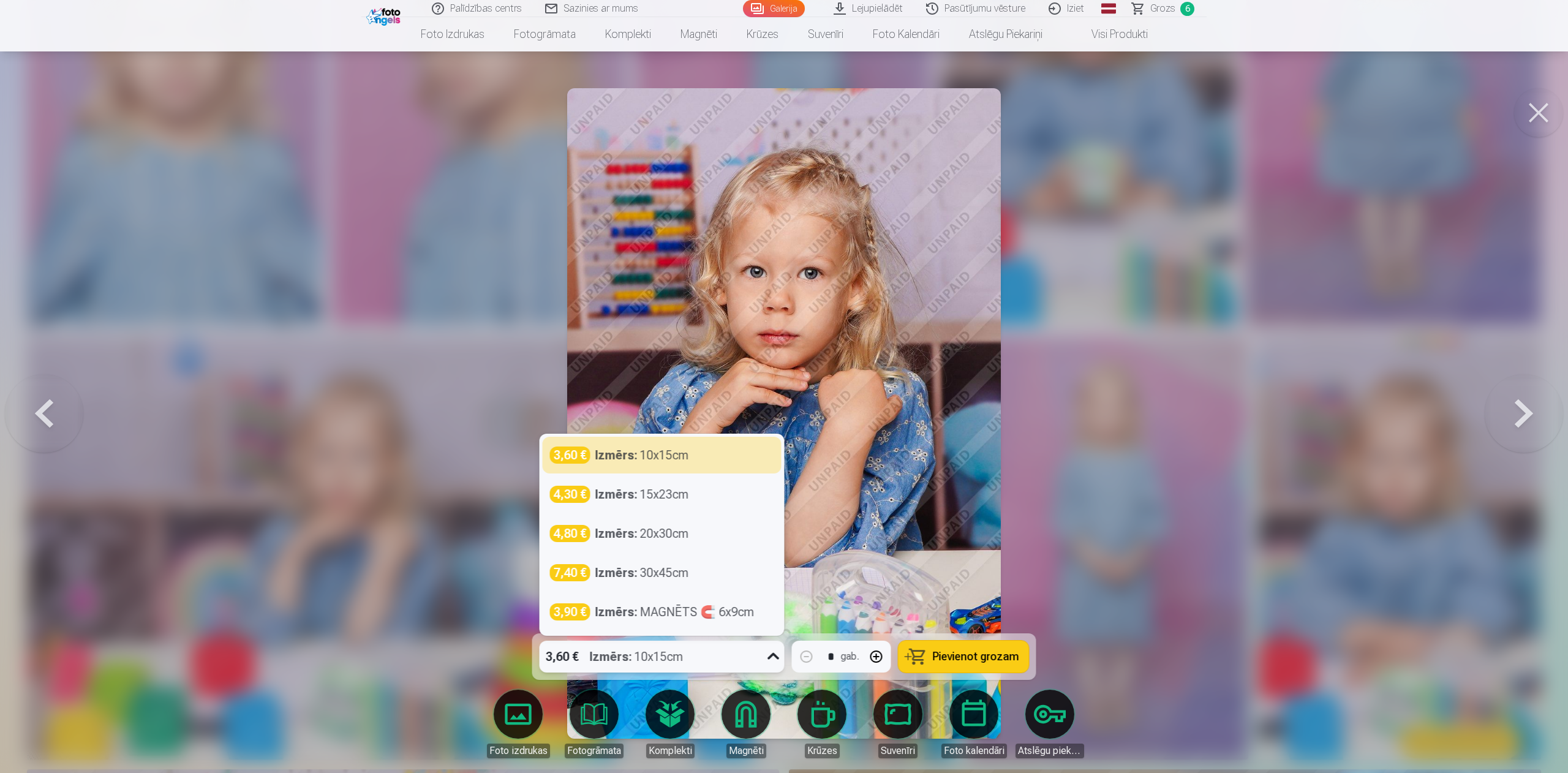
click at [773, 515] on icon at bounding box center [773, 656] width 19 height 19
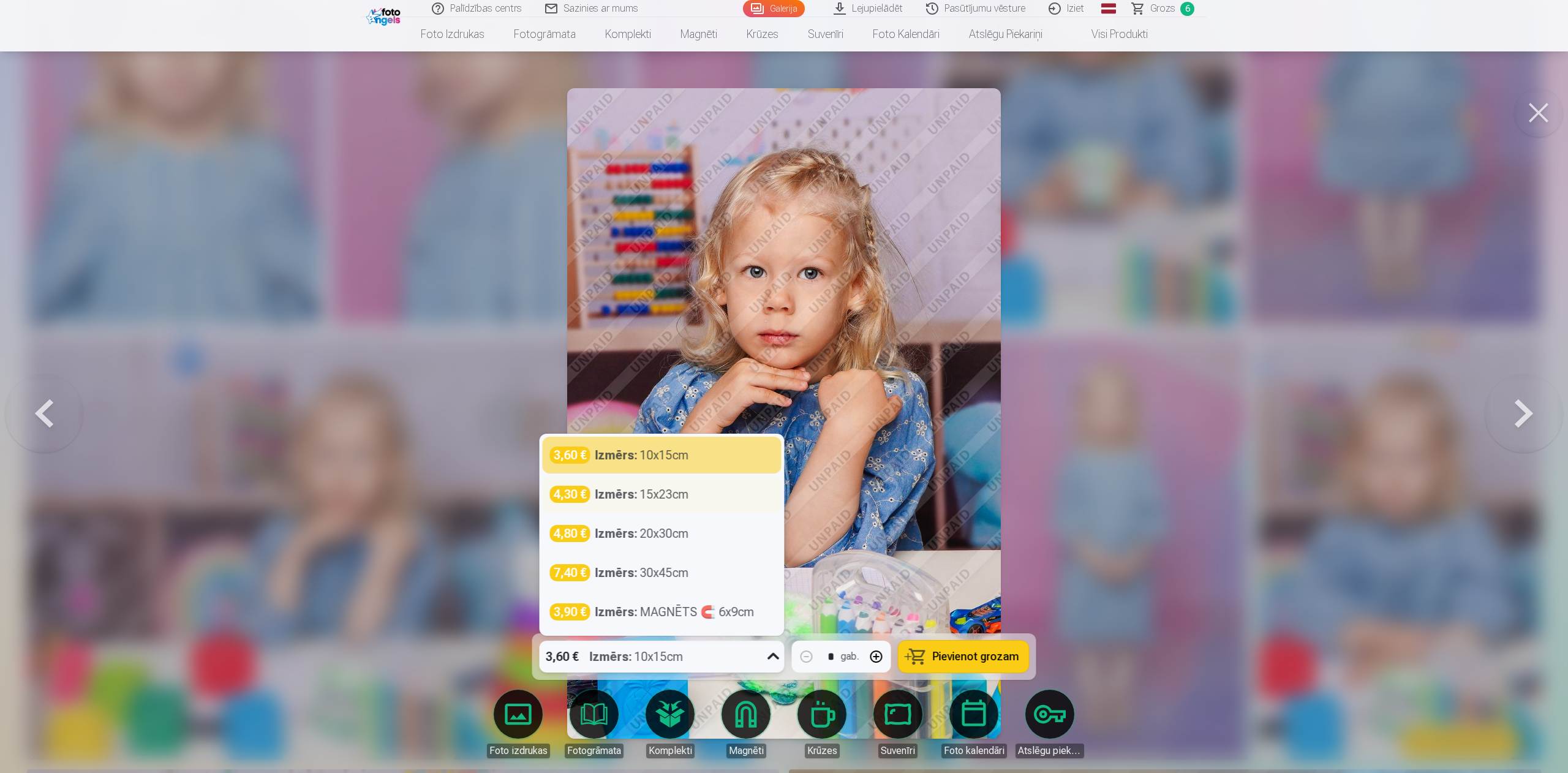
click at [706, 497] on div "4,30 € Izmērs : 15x23cm" at bounding box center [661, 493] width 224 height 17
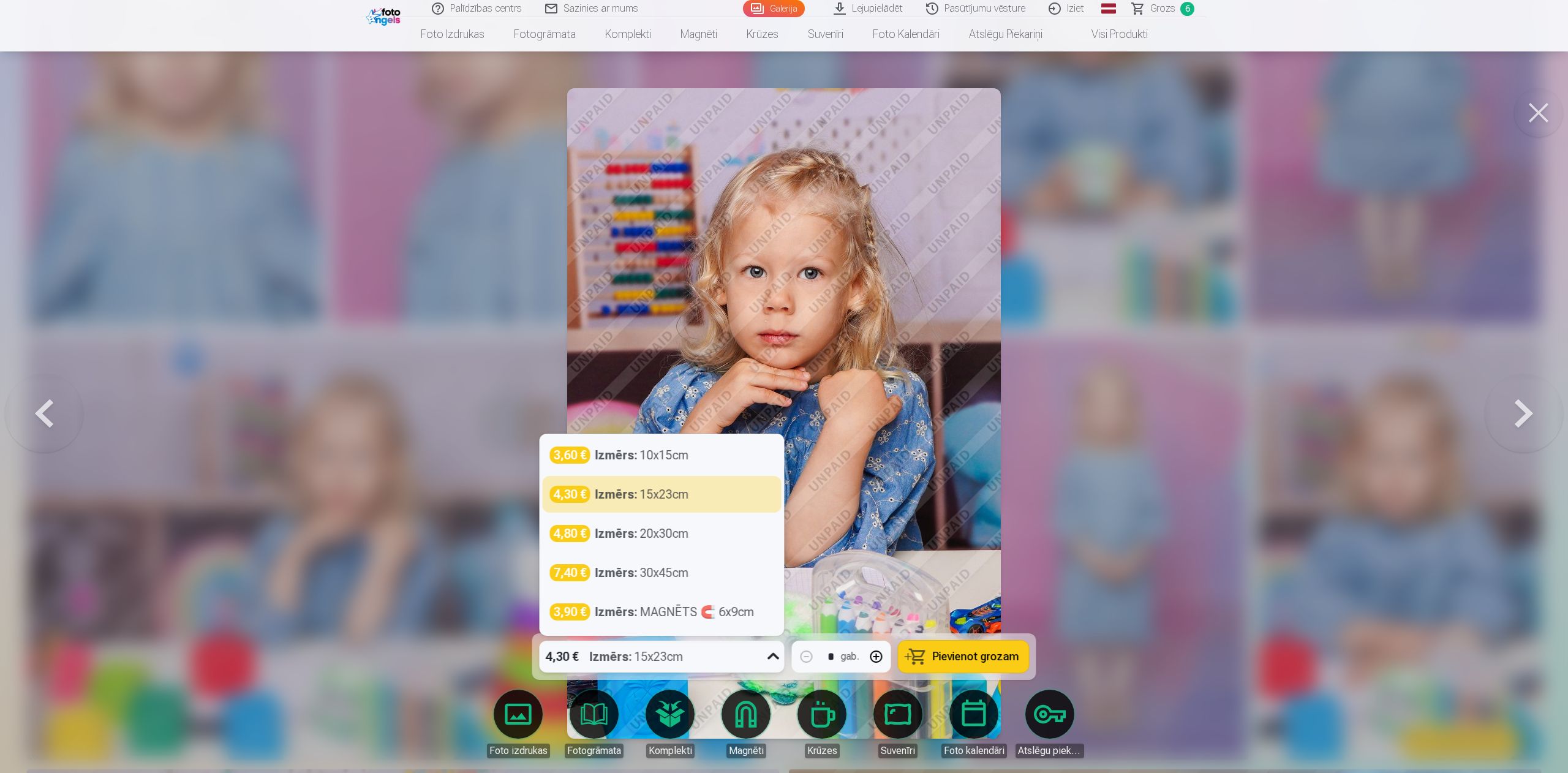
click at [755, 515] on div "4,30 € Izmērs : 15x23cm" at bounding box center [650, 656] width 221 height 32
click at [653, 496] on div "Izmērs : 15x23cm" at bounding box center [642, 493] width 94 height 17
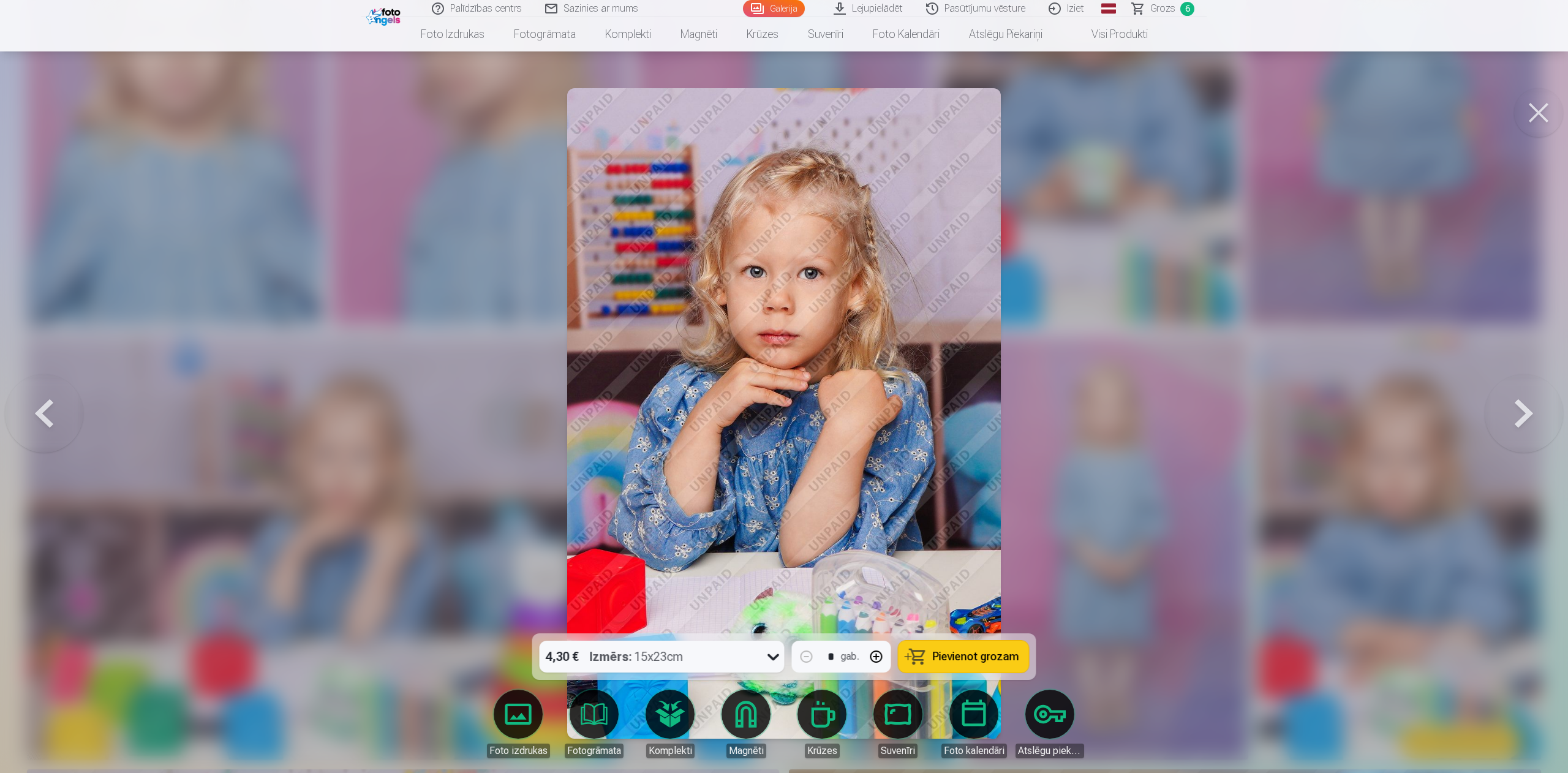
click at [959, 515] on button "Pievienot grozam" at bounding box center [963, 656] width 130 height 32
click at [1041, 4] on span "Grozs" at bounding box center [1162, 8] width 25 height 15
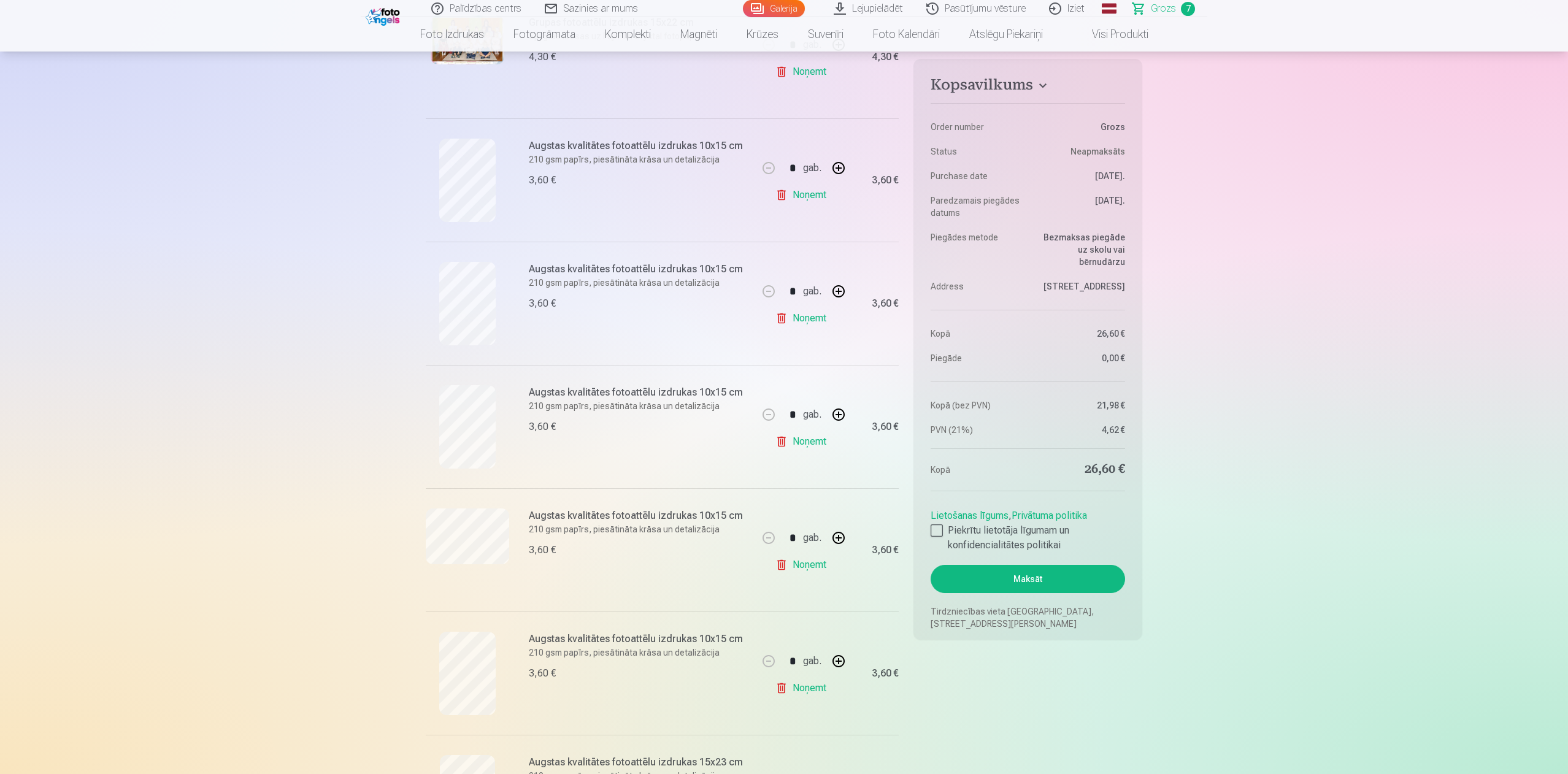
scroll to position [320, 0]
click at [804, 516] on link "Noņemt" at bounding box center [803, 687] width 56 height 25
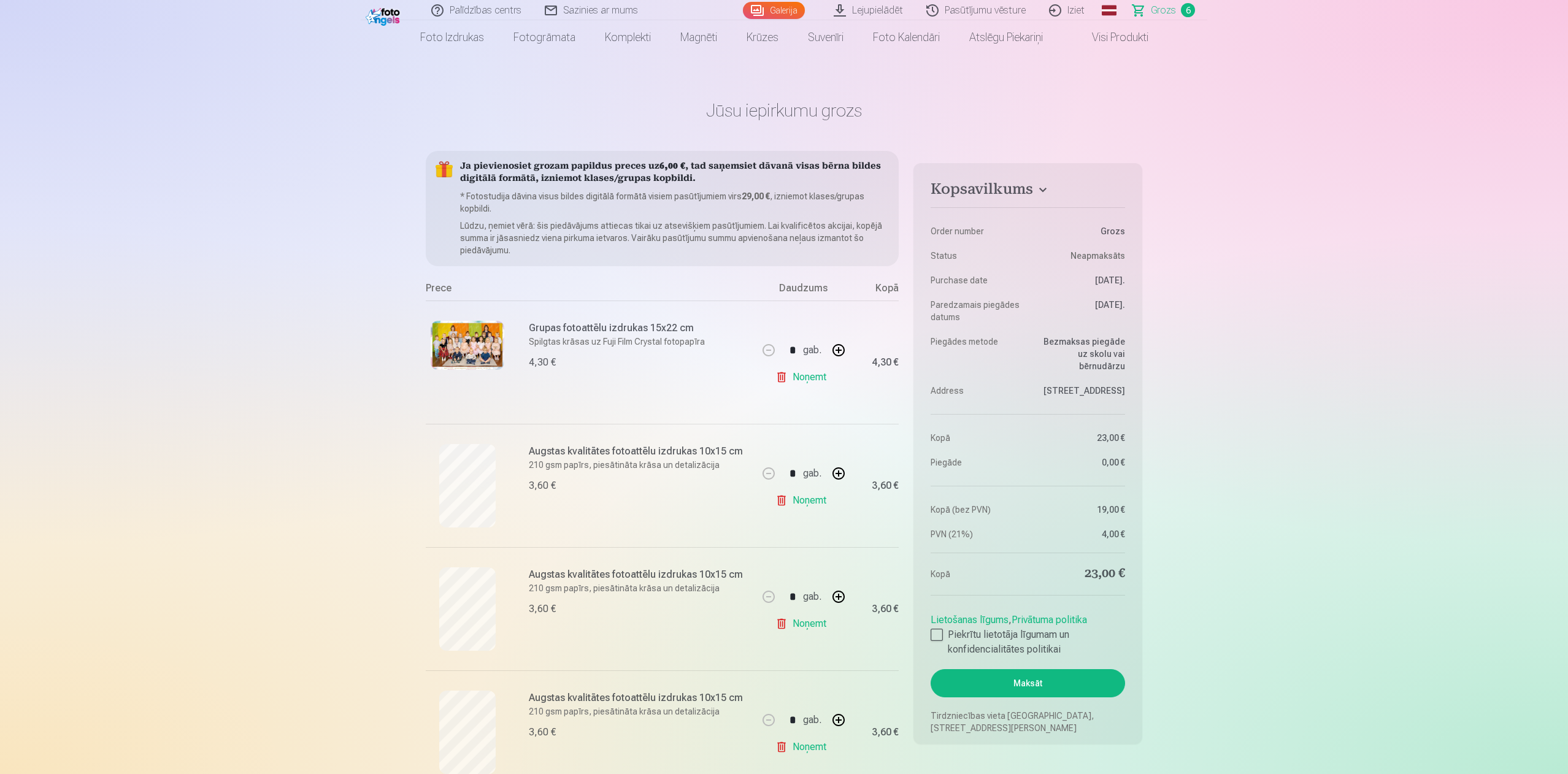
scroll to position [0, 0]
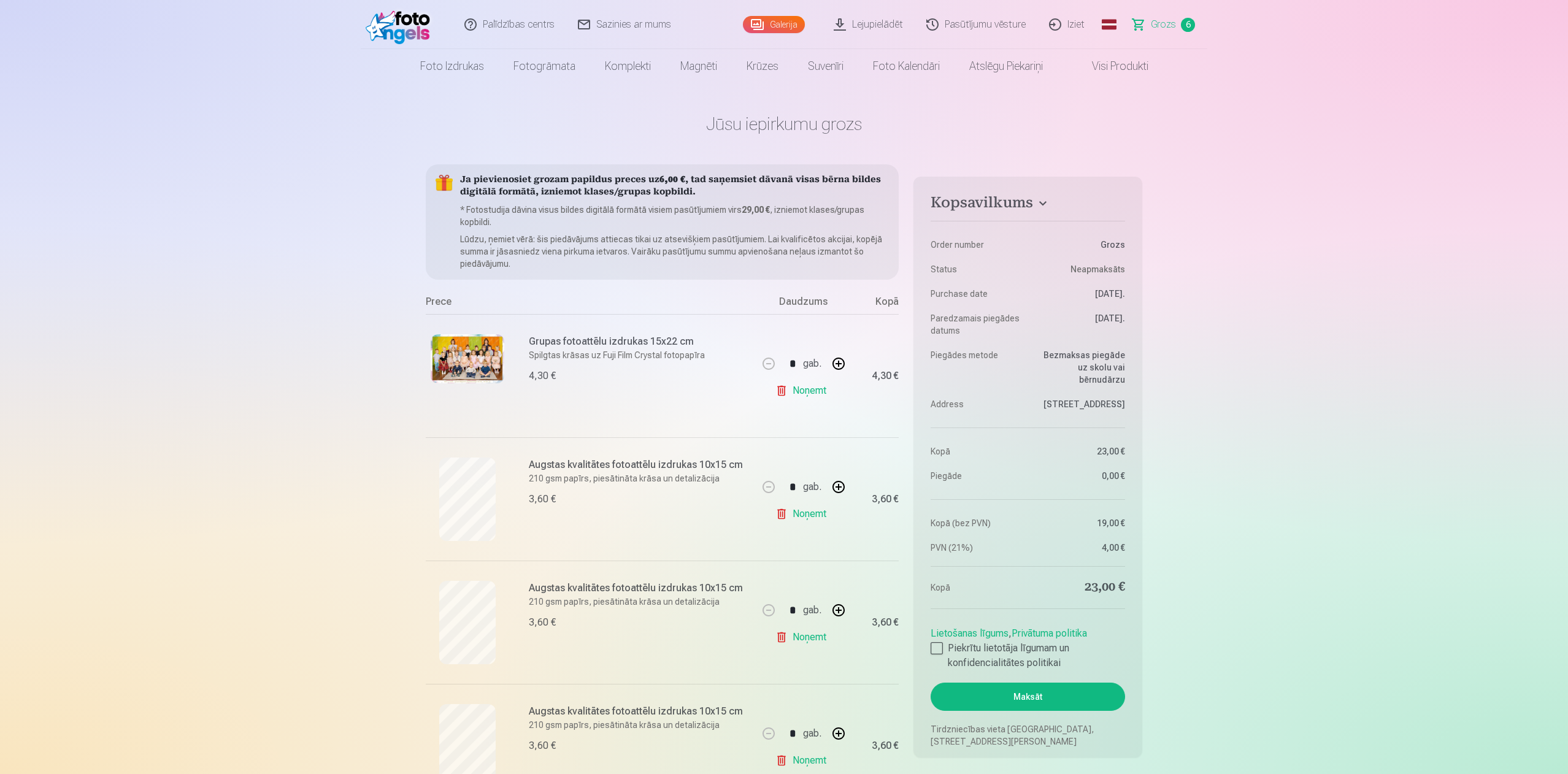
click at [400, 14] on img at bounding box center [401, 25] width 71 height 39
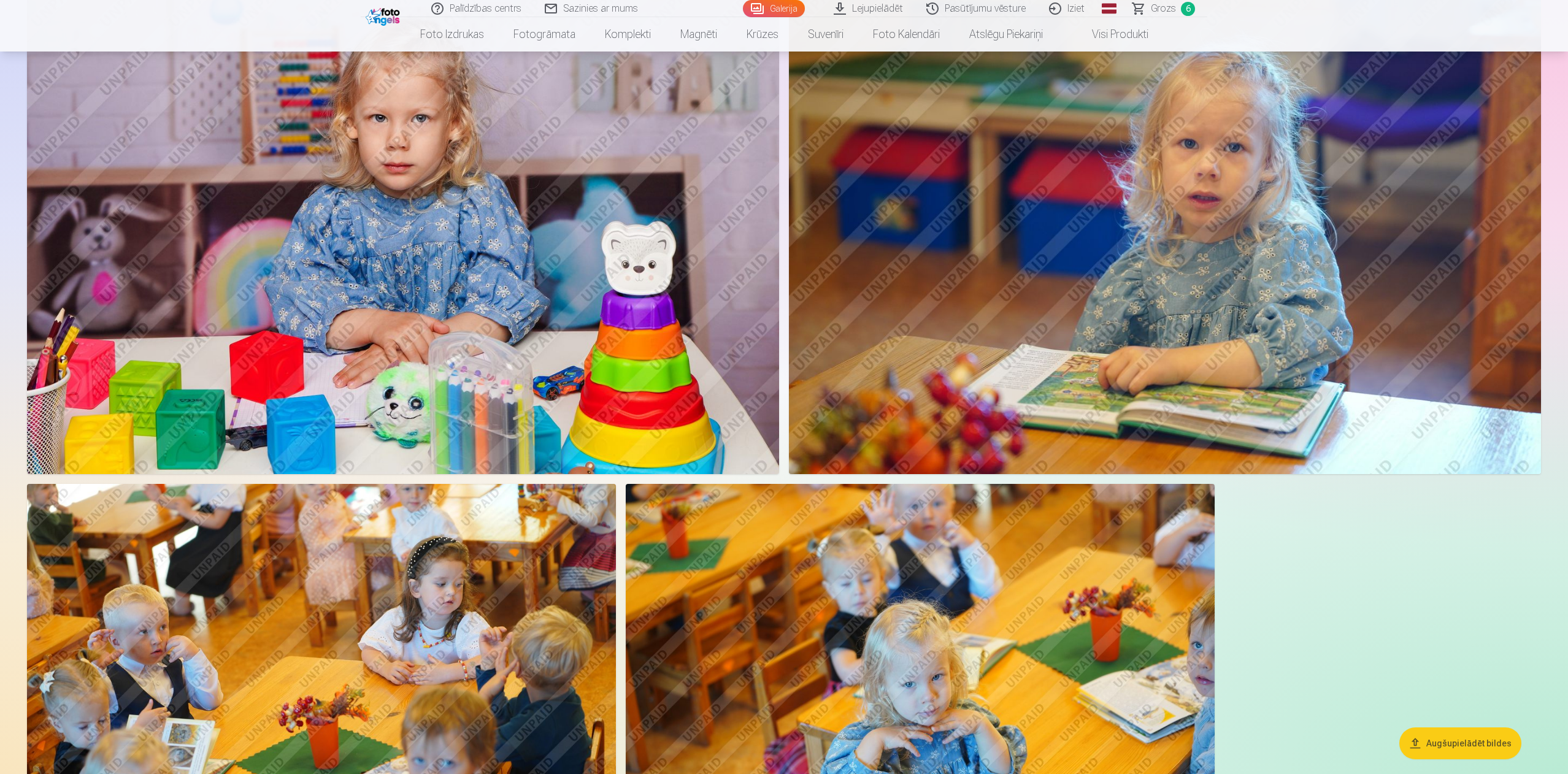
scroll to position [1690, 0]
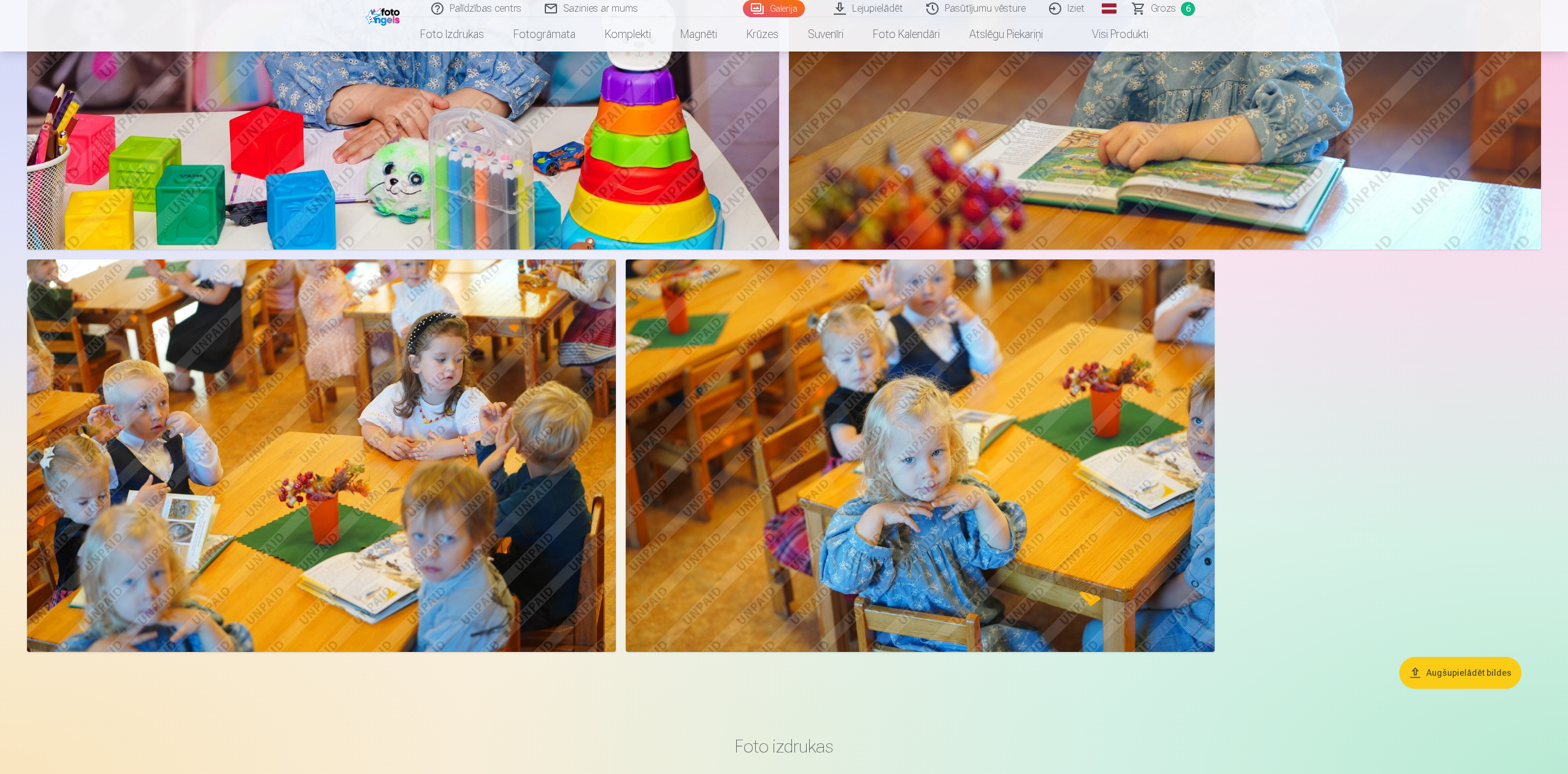
click at [974, 379] on img at bounding box center [920, 456] width 589 height 393
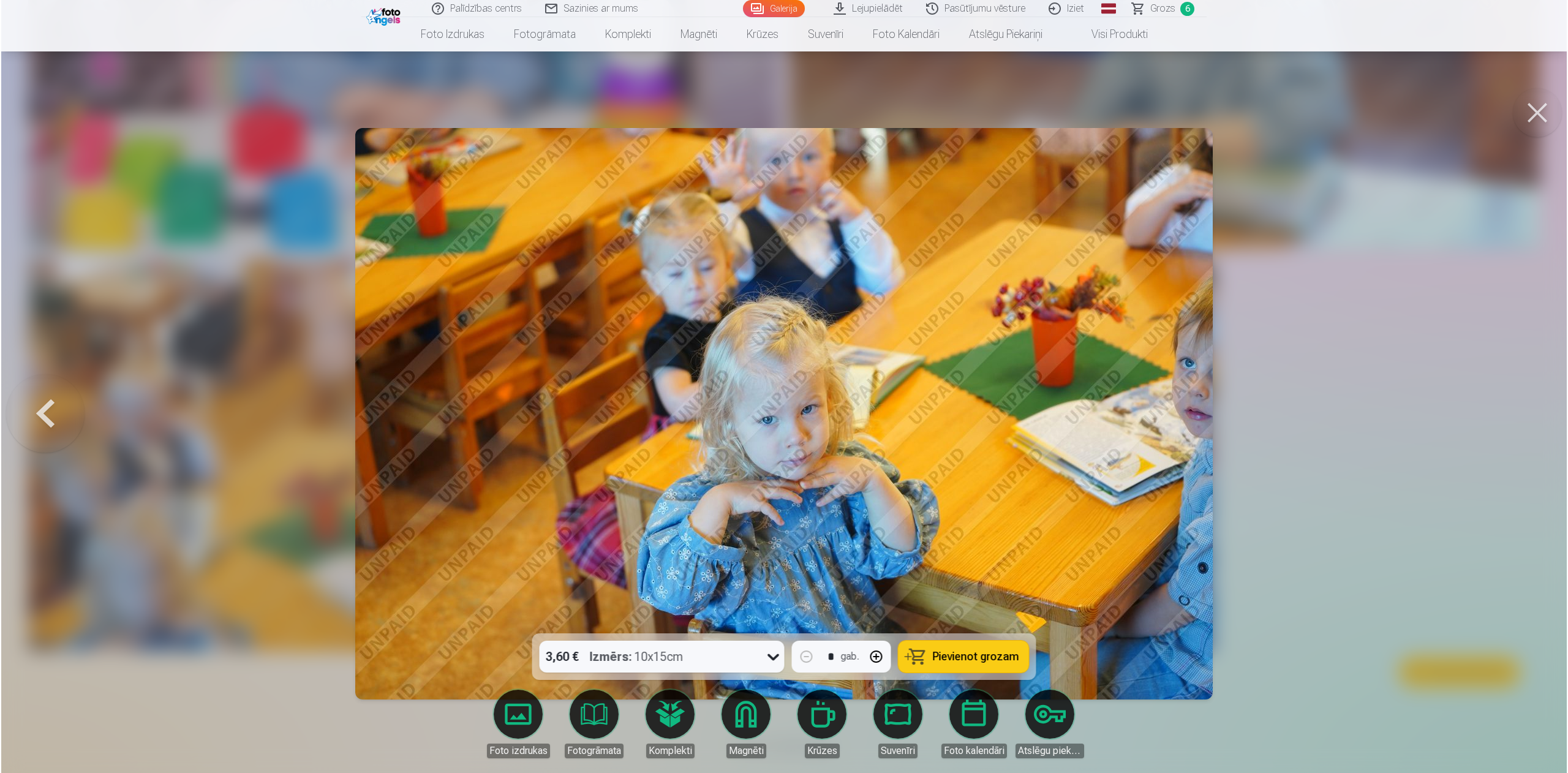
scroll to position [1690, 0]
click at [1041, 106] on button at bounding box center [1538, 112] width 49 height 49
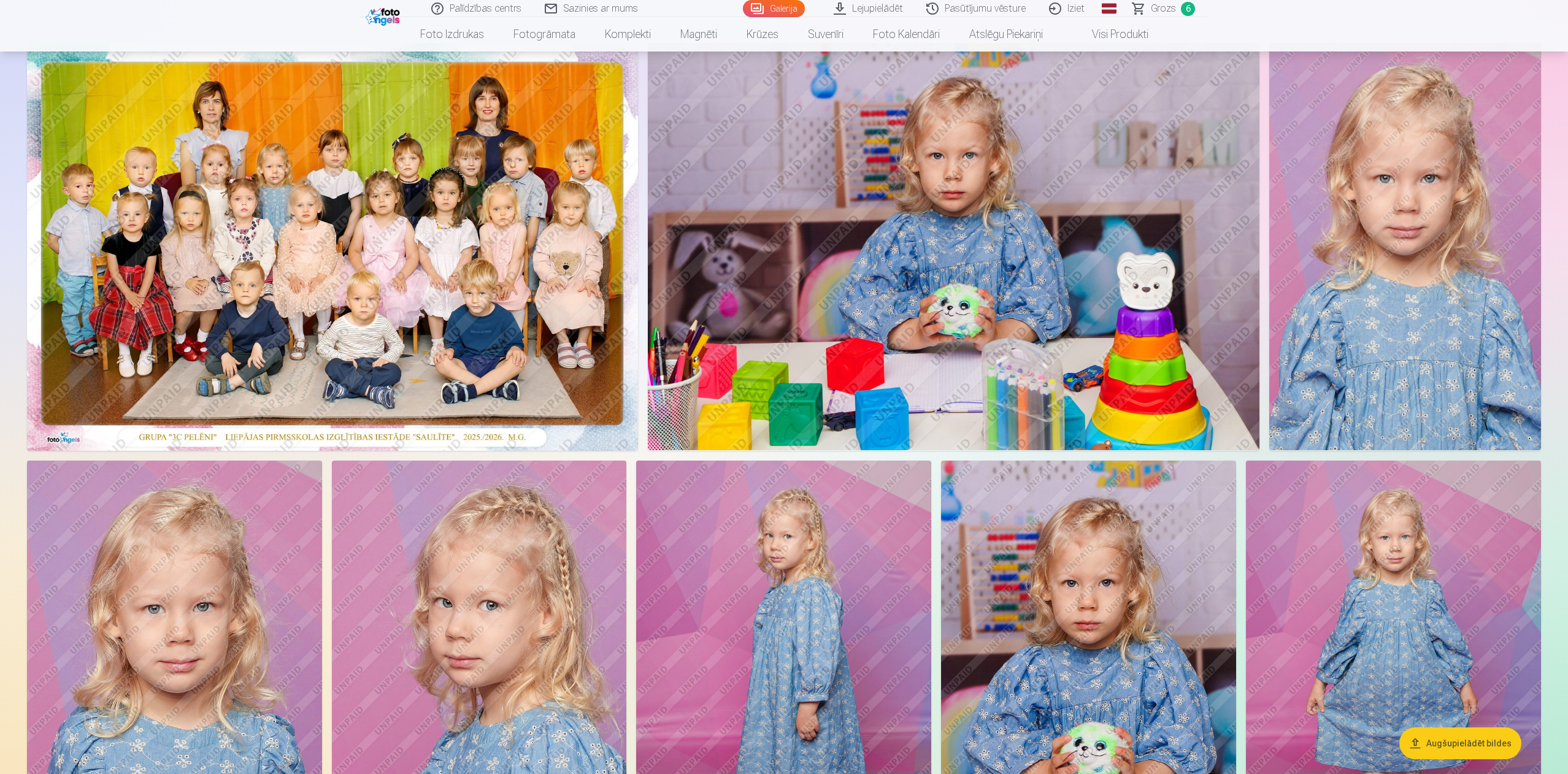
scroll to position [93, 0]
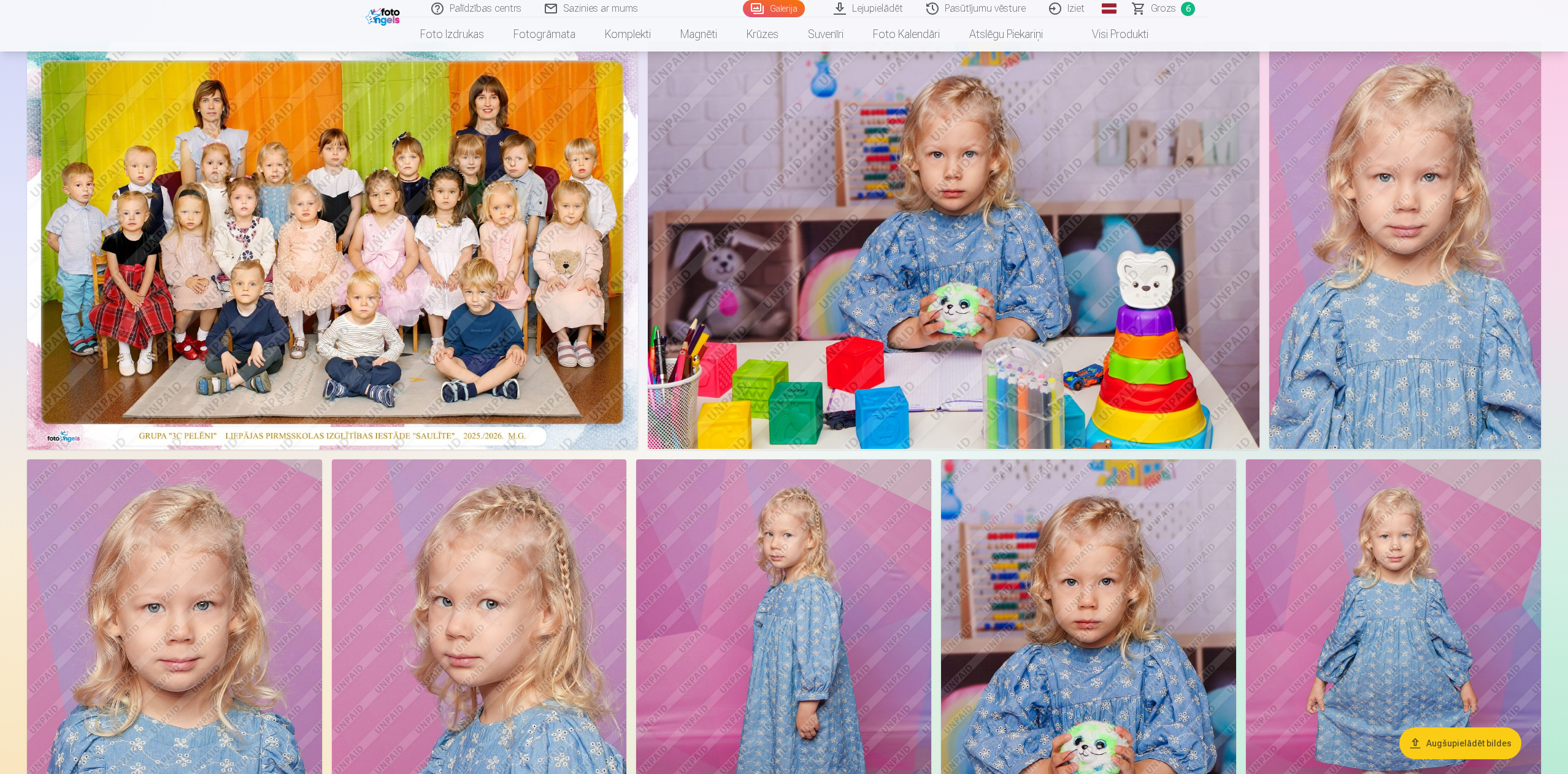
click at [1007, 337] on img at bounding box center [953, 245] width 612 height 407
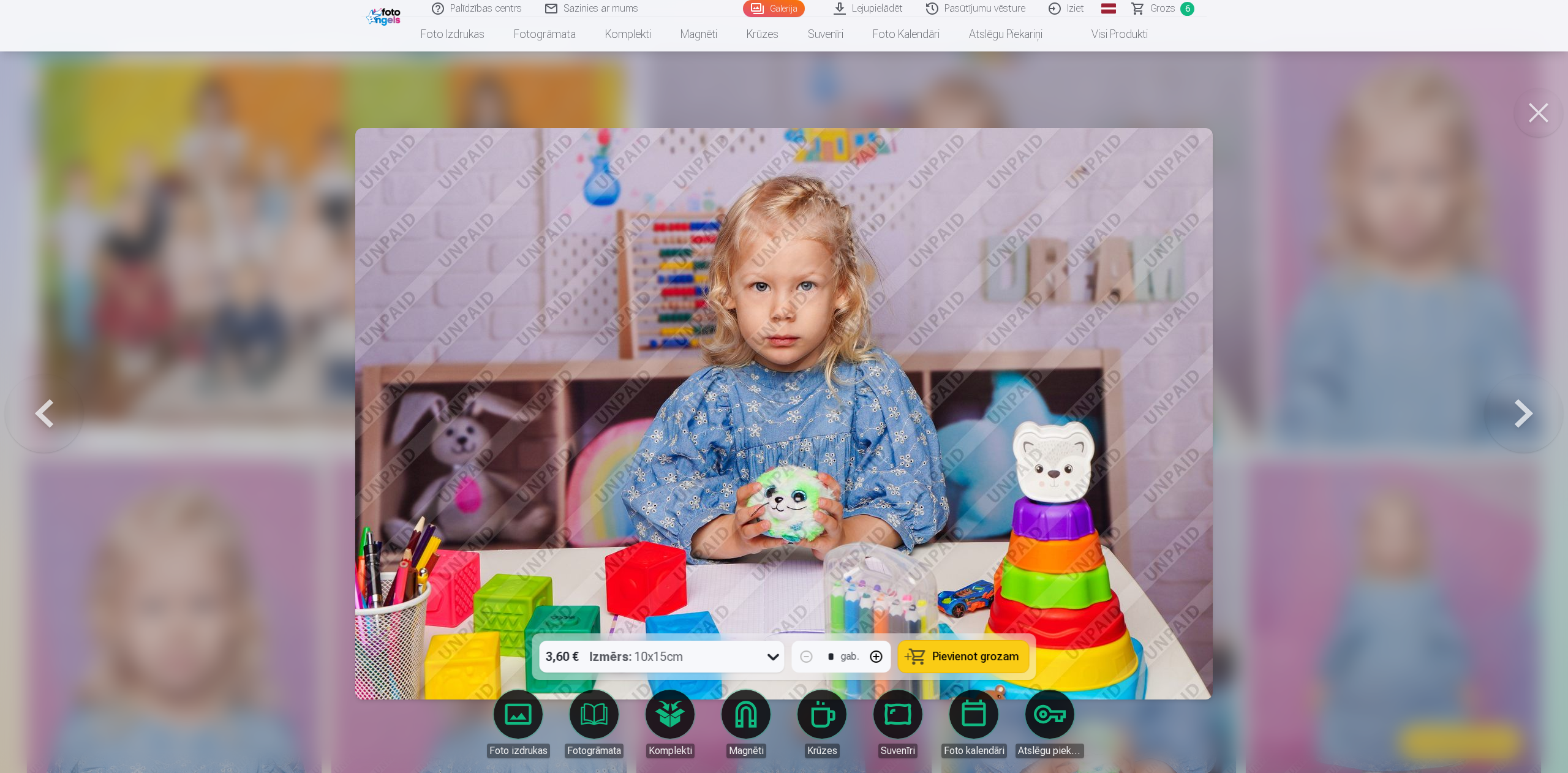
click at [1000, 515] on button "Pievienot grozam" at bounding box center [963, 656] width 130 height 32
click at [1041, 110] on button at bounding box center [1538, 112] width 49 height 49
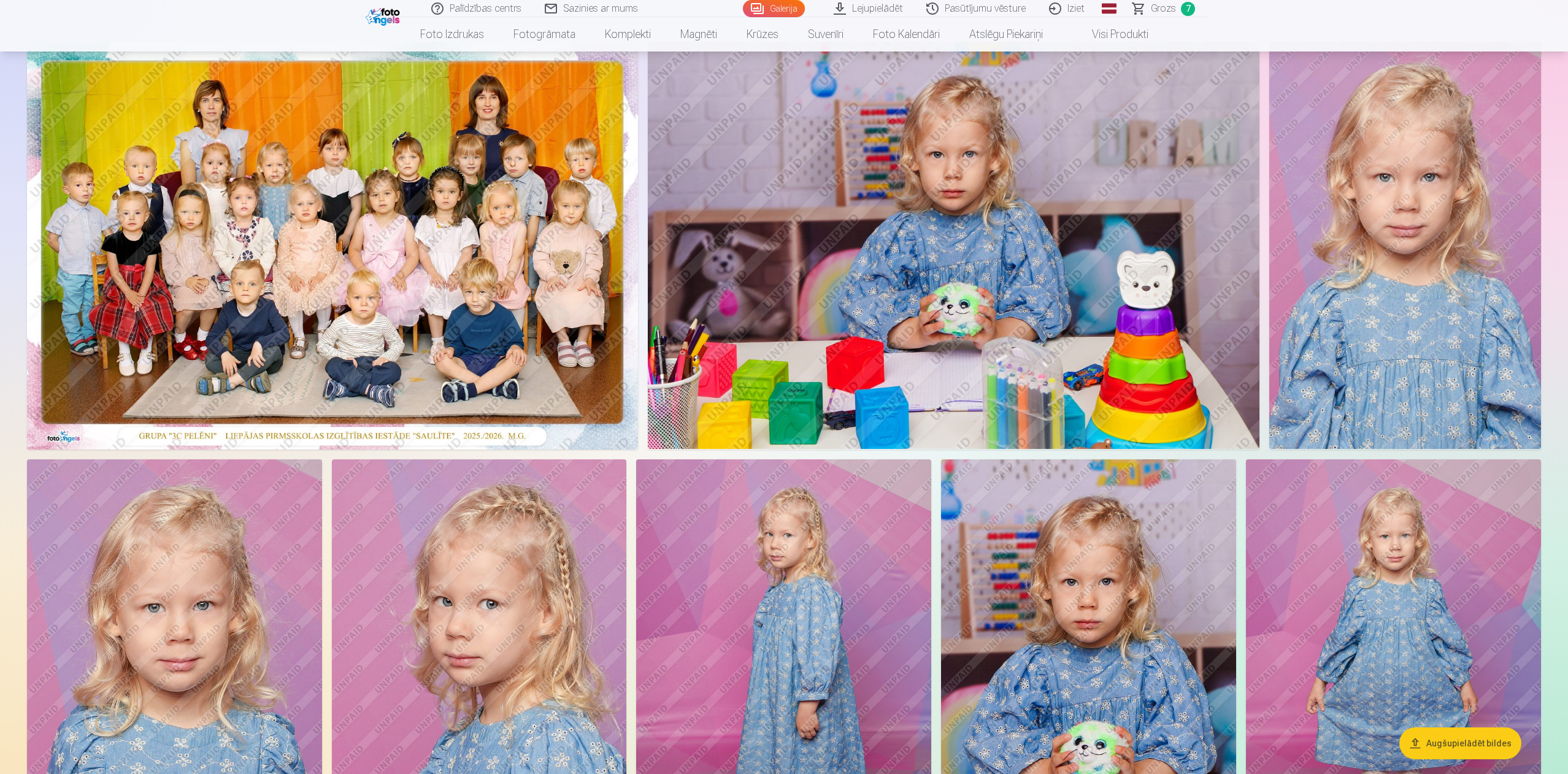
click at [1043, 9] on link "Grozs 7" at bounding box center [1164, 8] width 86 height 17
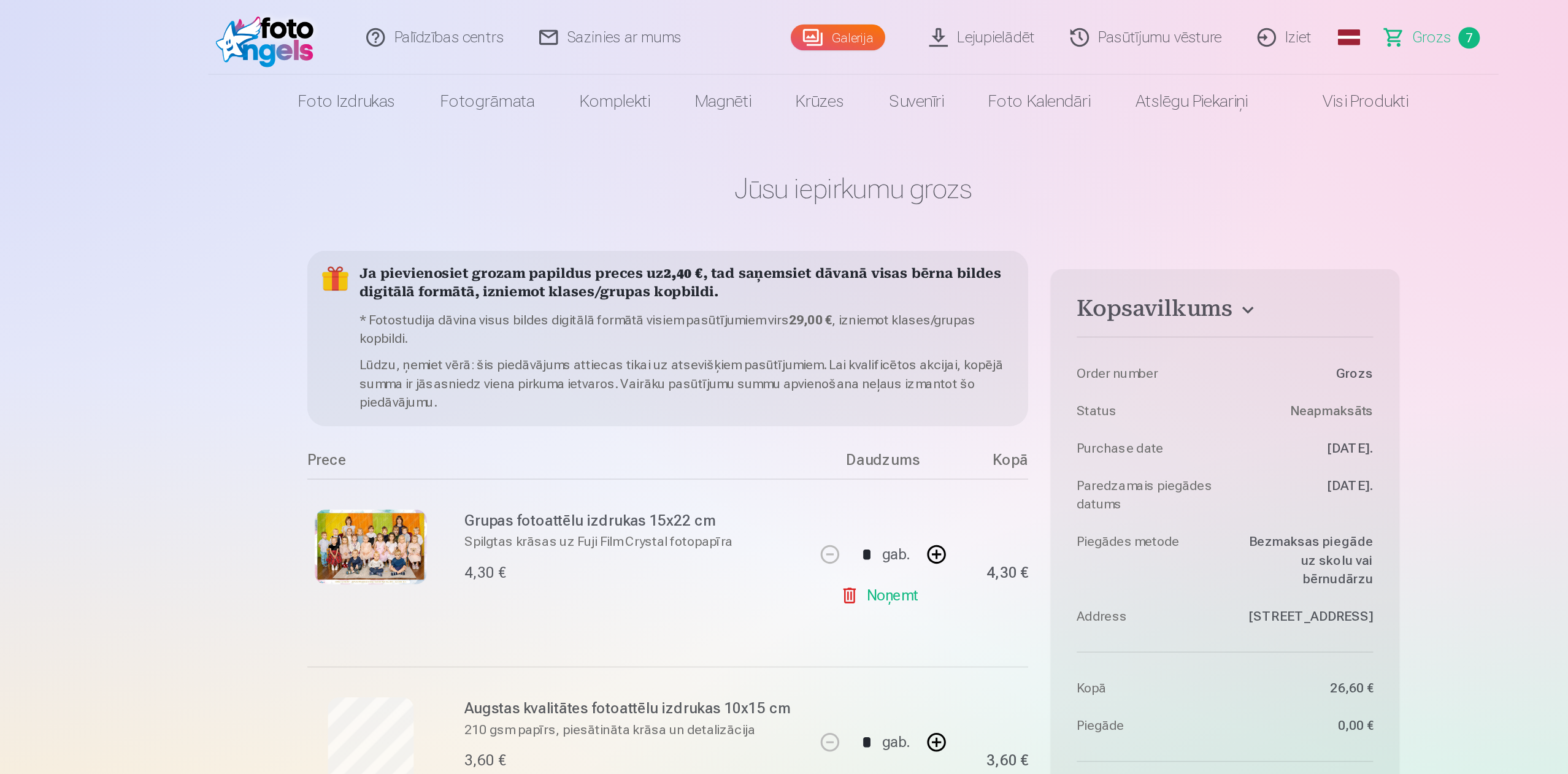
click at [417, 21] on img at bounding box center [401, 25] width 71 height 39
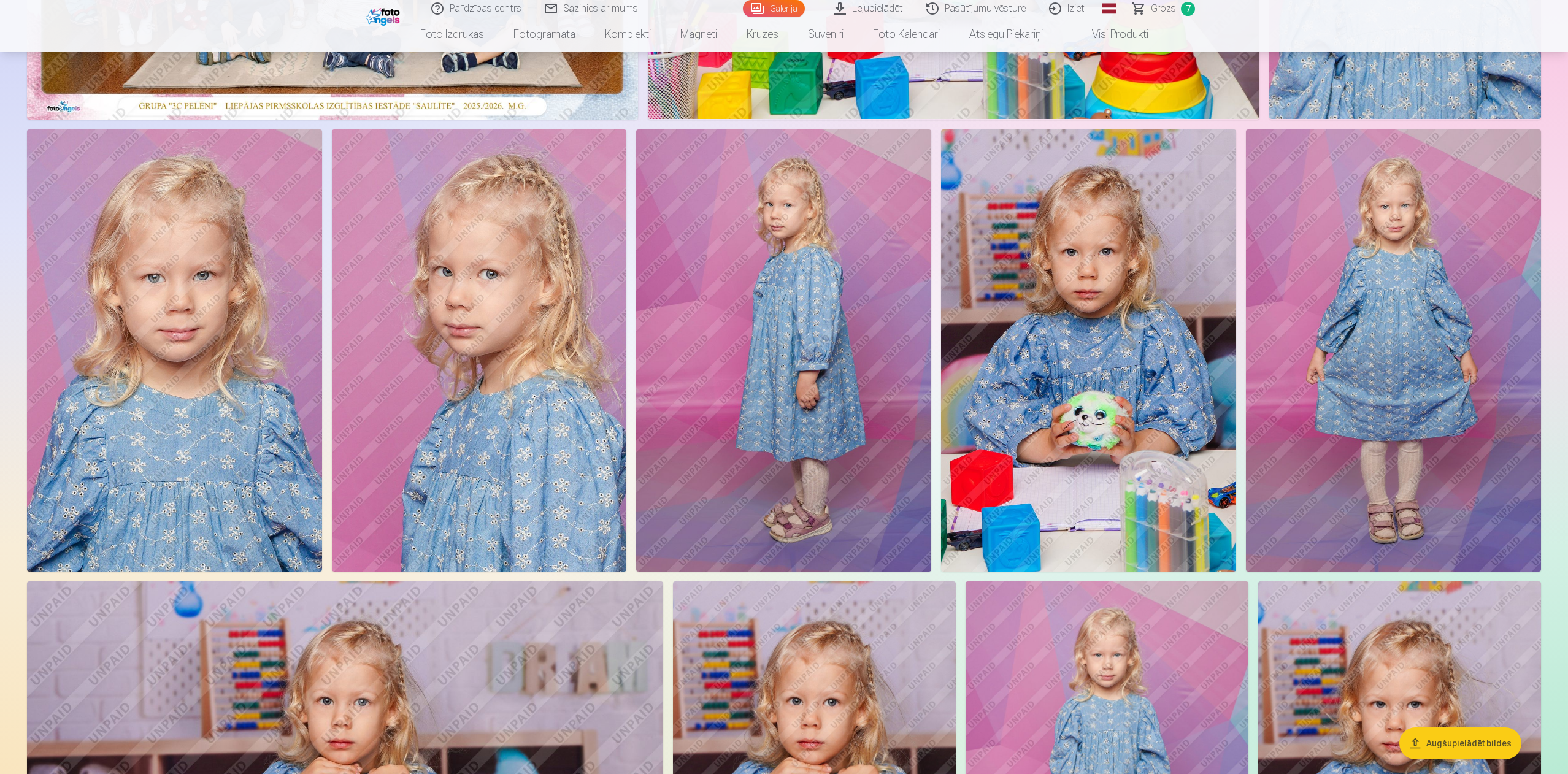
scroll to position [434, 0]
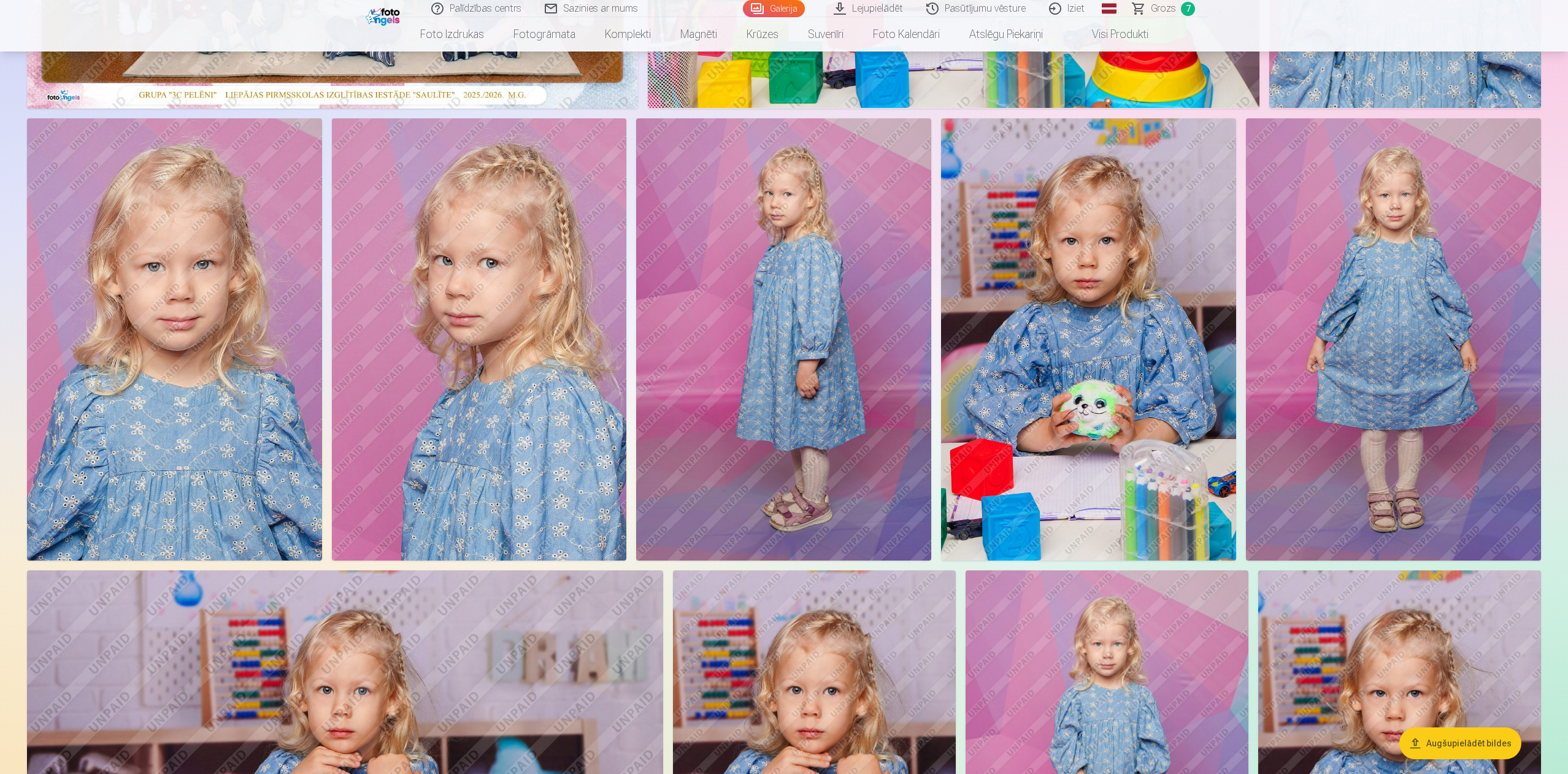
click at [1043, 221] on img at bounding box center [1393, 339] width 295 height 442
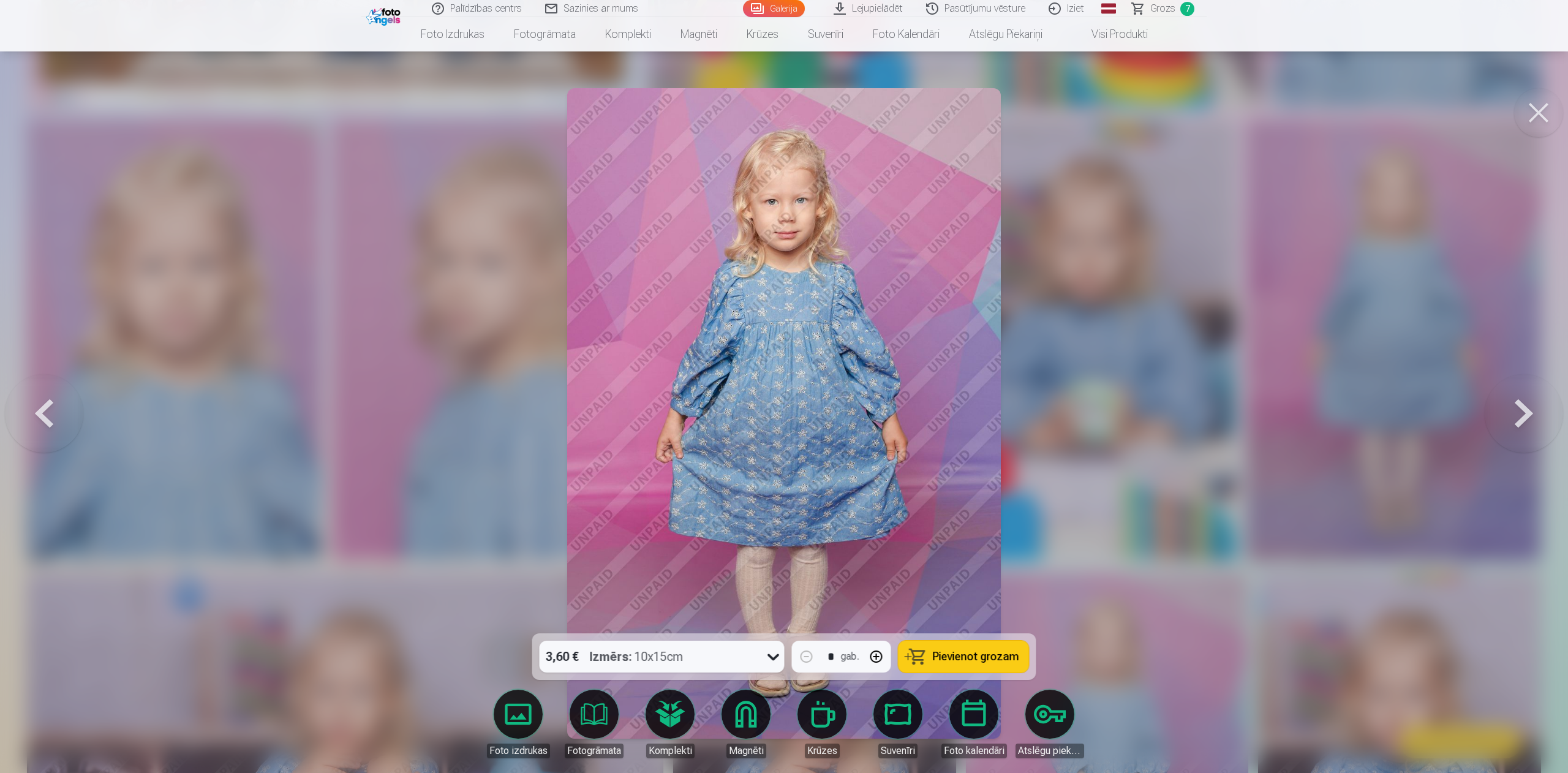
click at [965, 515] on button "Pievienot grozam" at bounding box center [963, 656] width 130 height 32
click at [1041, 120] on button at bounding box center [1538, 112] width 49 height 49
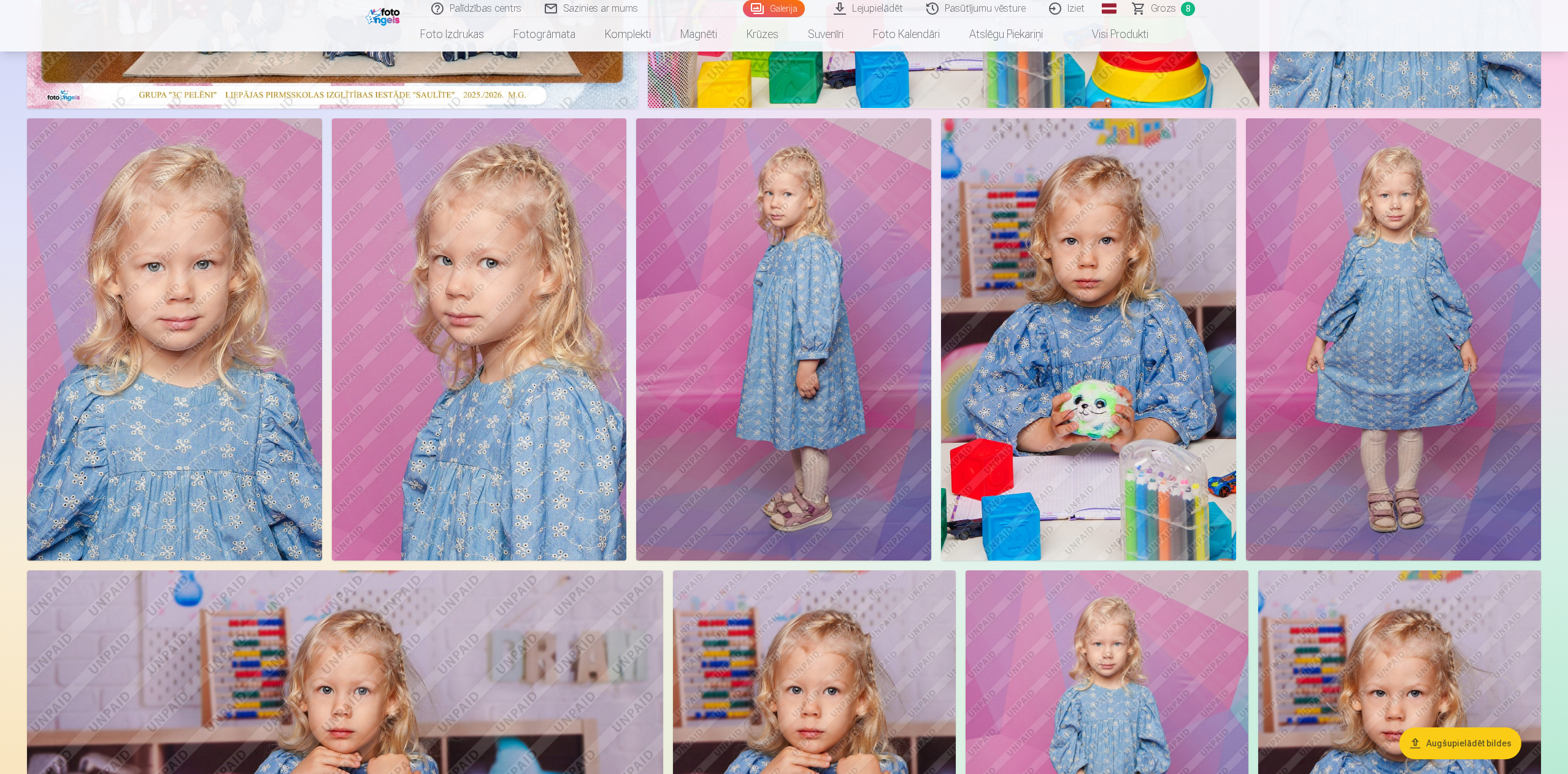
click at [1043, 12] on span "Grozs" at bounding box center [1163, 8] width 25 height 15
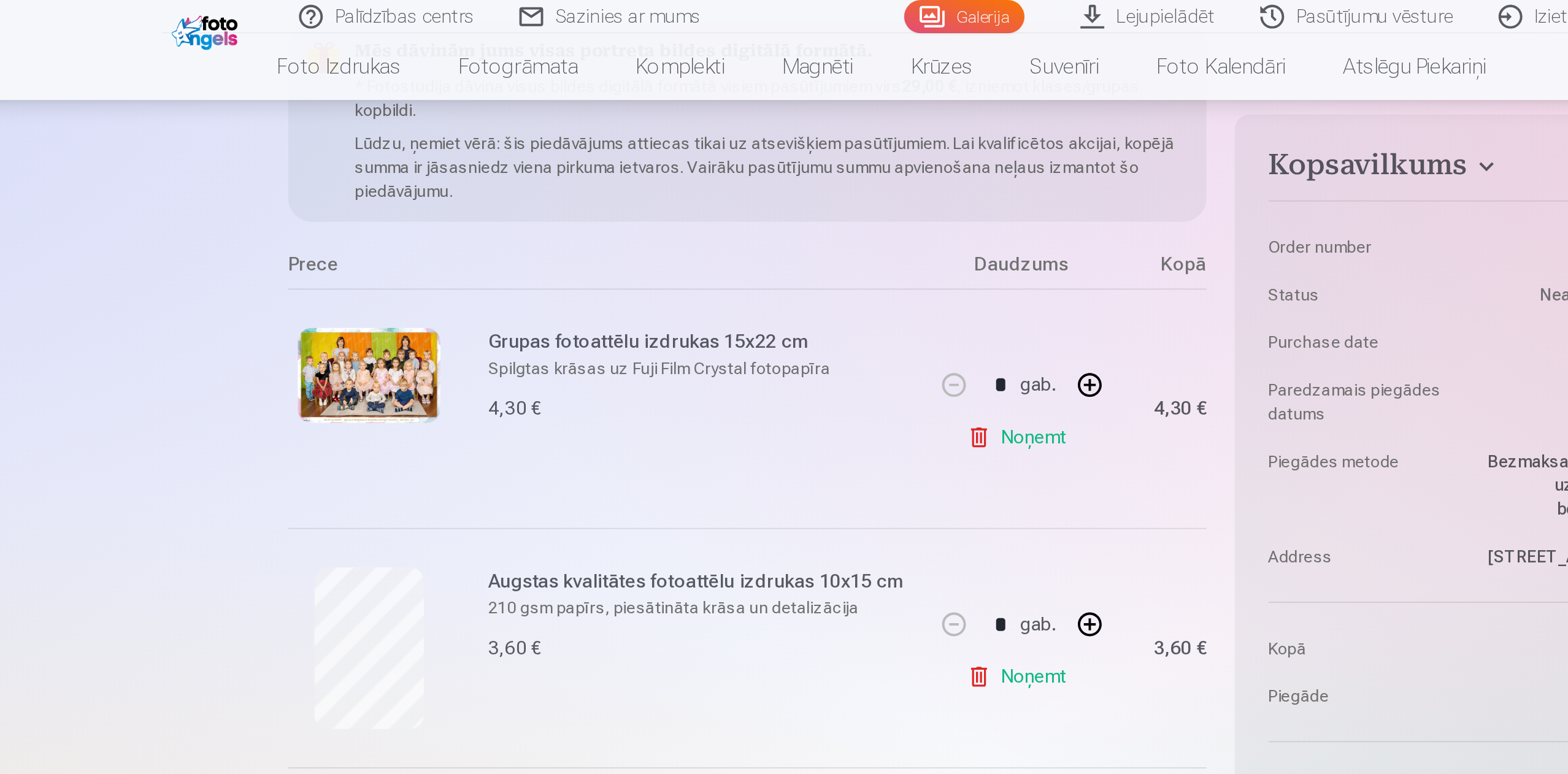
scroll to position [152, 0]
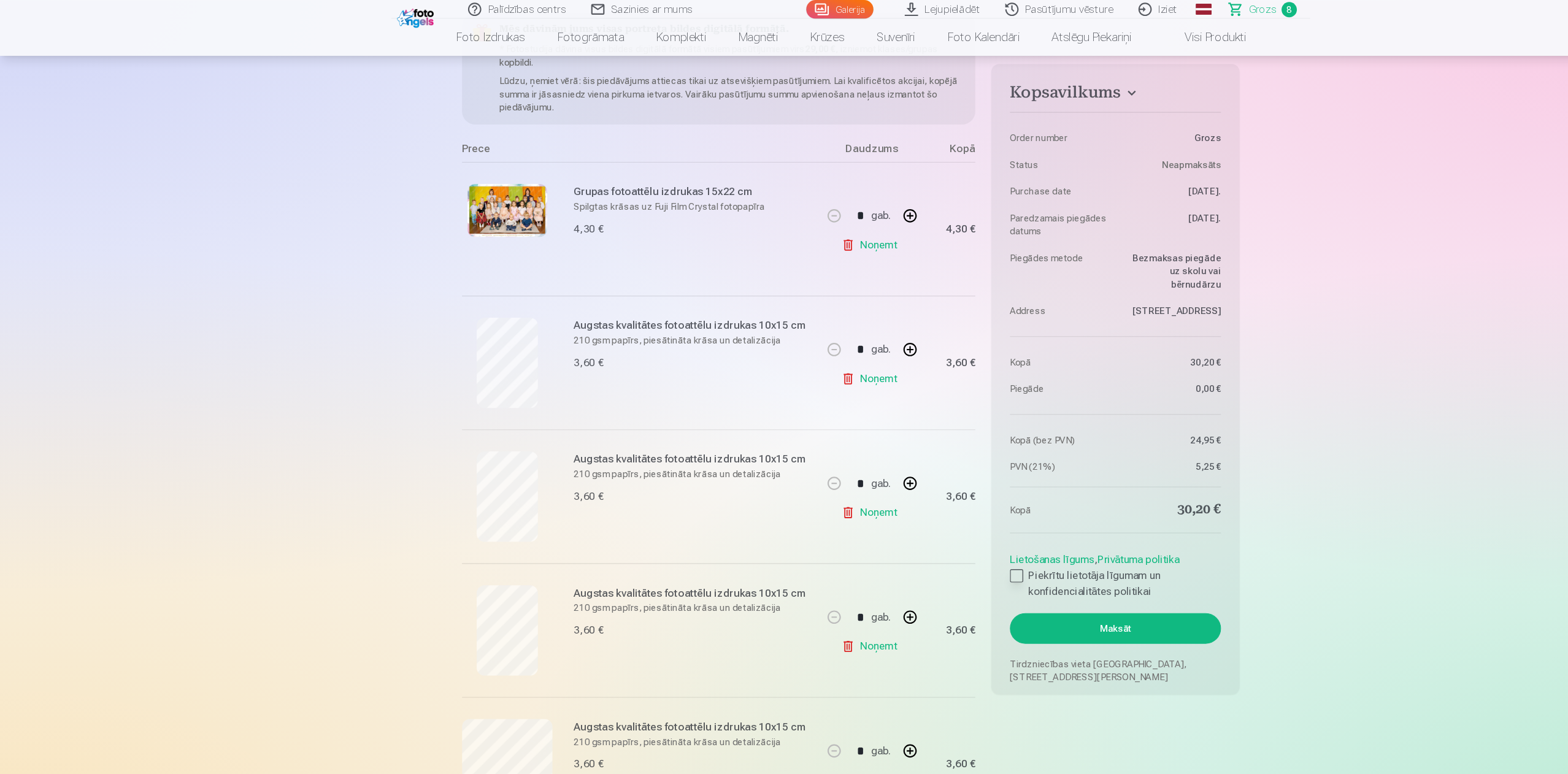
click at [945, 516] on label "Piekrītu lietotāja līgumam un konfidencialitātes politikai" at bounding box center [1027, 537] width 194 height 29
click at [1002, 516] on button "Maksāt" at bounding box center [1027, 579] width 194 height 28
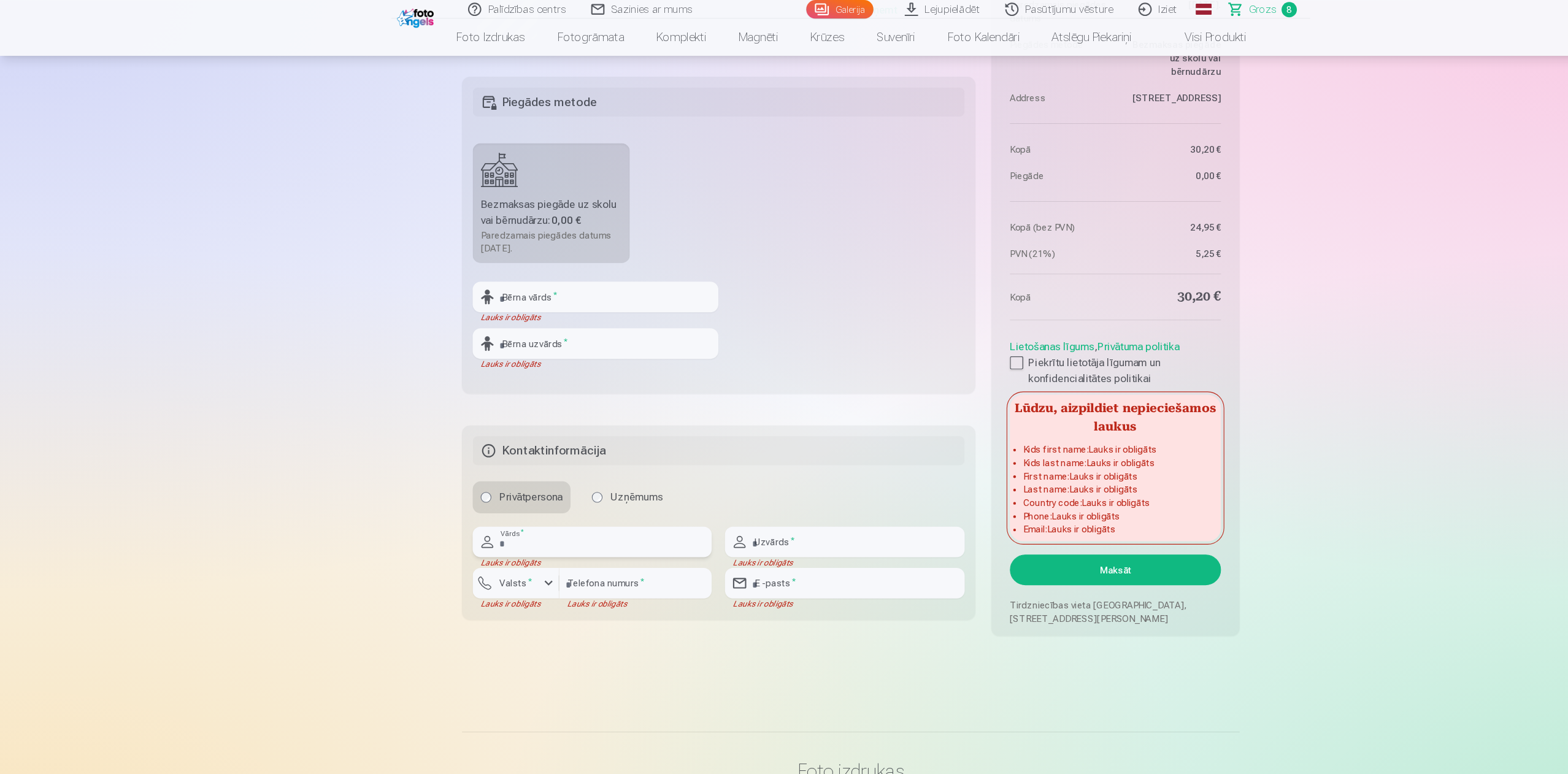
scroll to position [1216, 0]
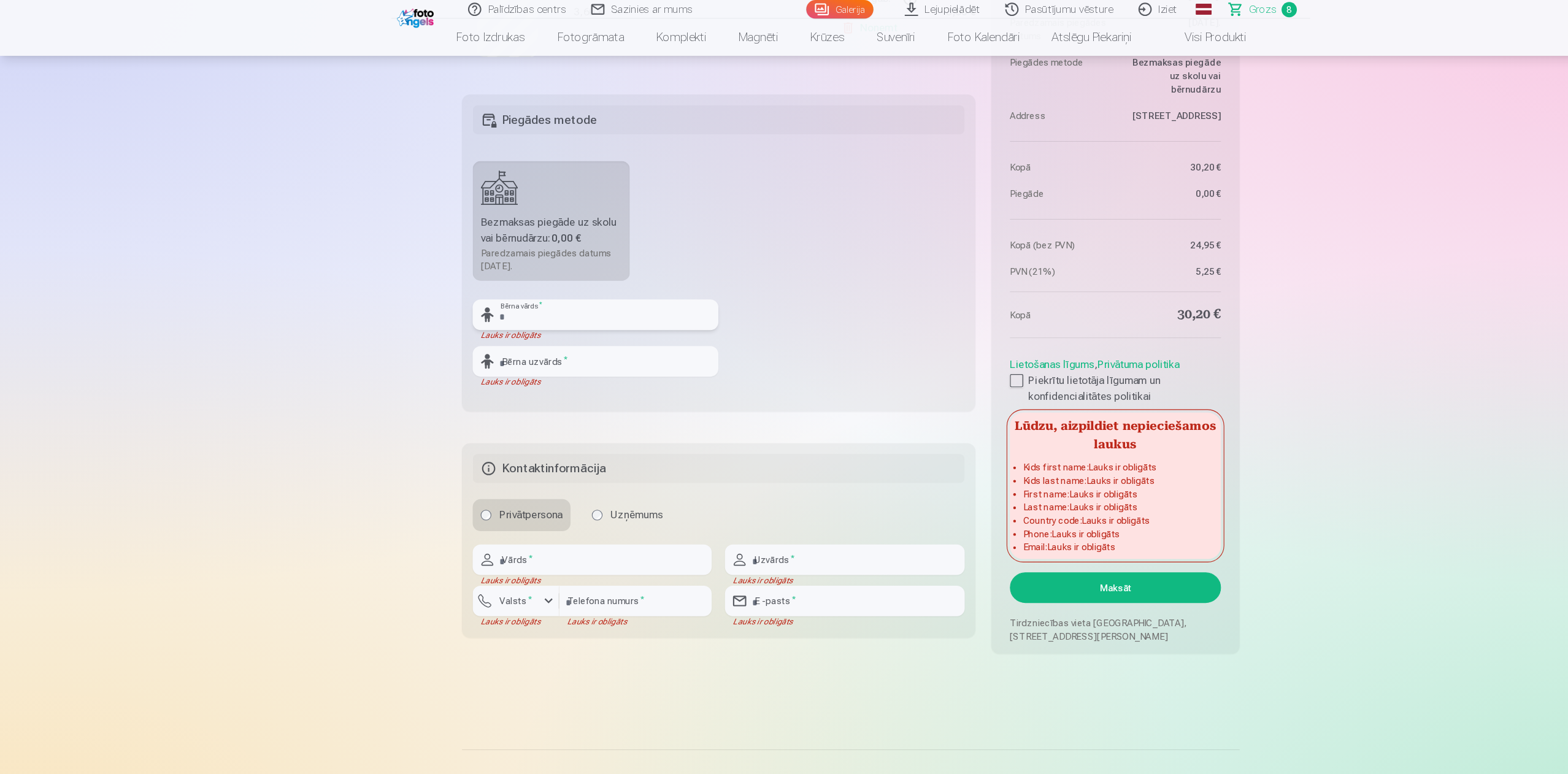
click at [587, 287] on input "text" at bounding box center [548, 290] width 226 height 28
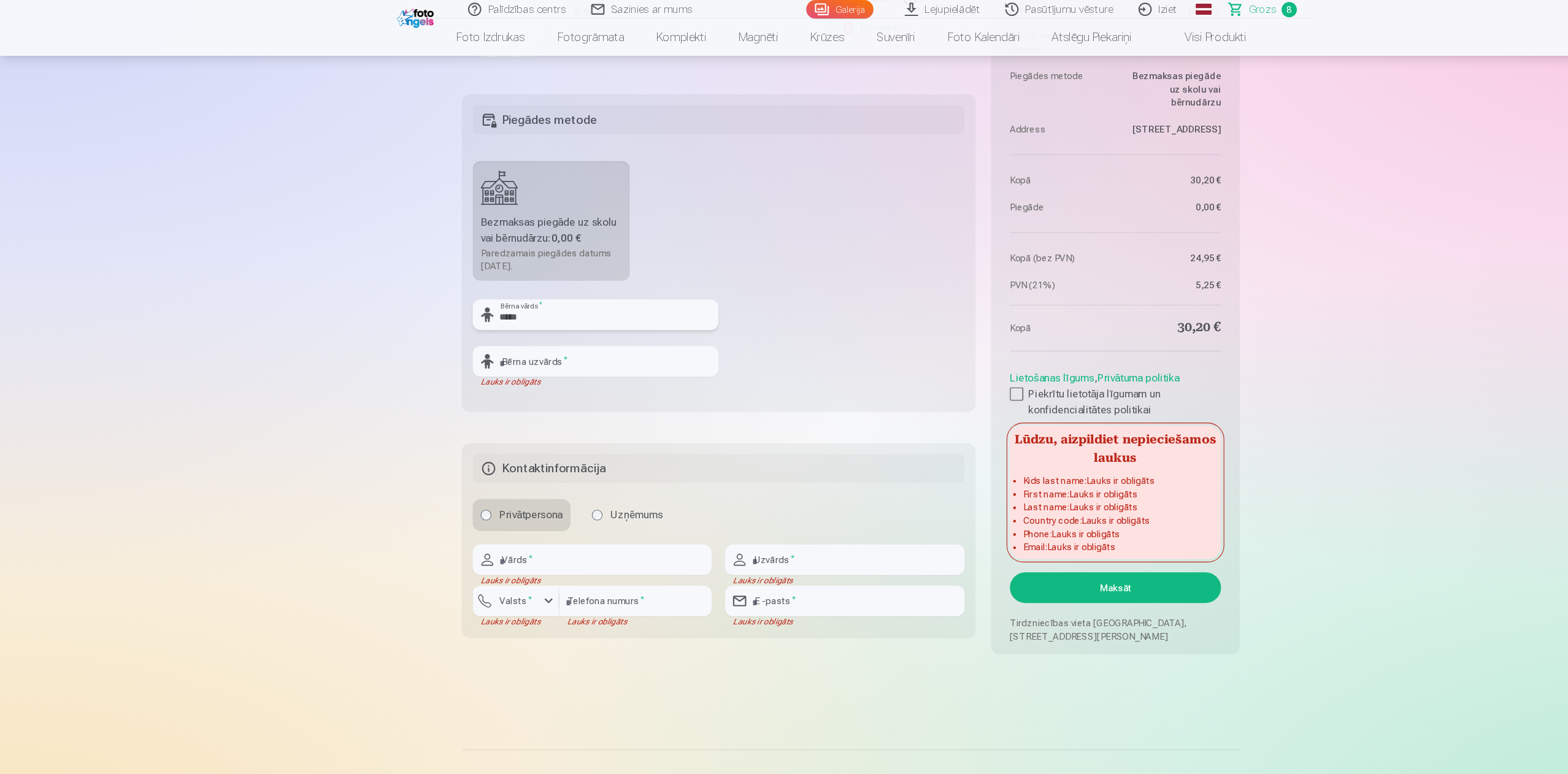
type input "*****"
click at [564, 322] on input "text" at bounding box center [548, 333] width 226 height 28
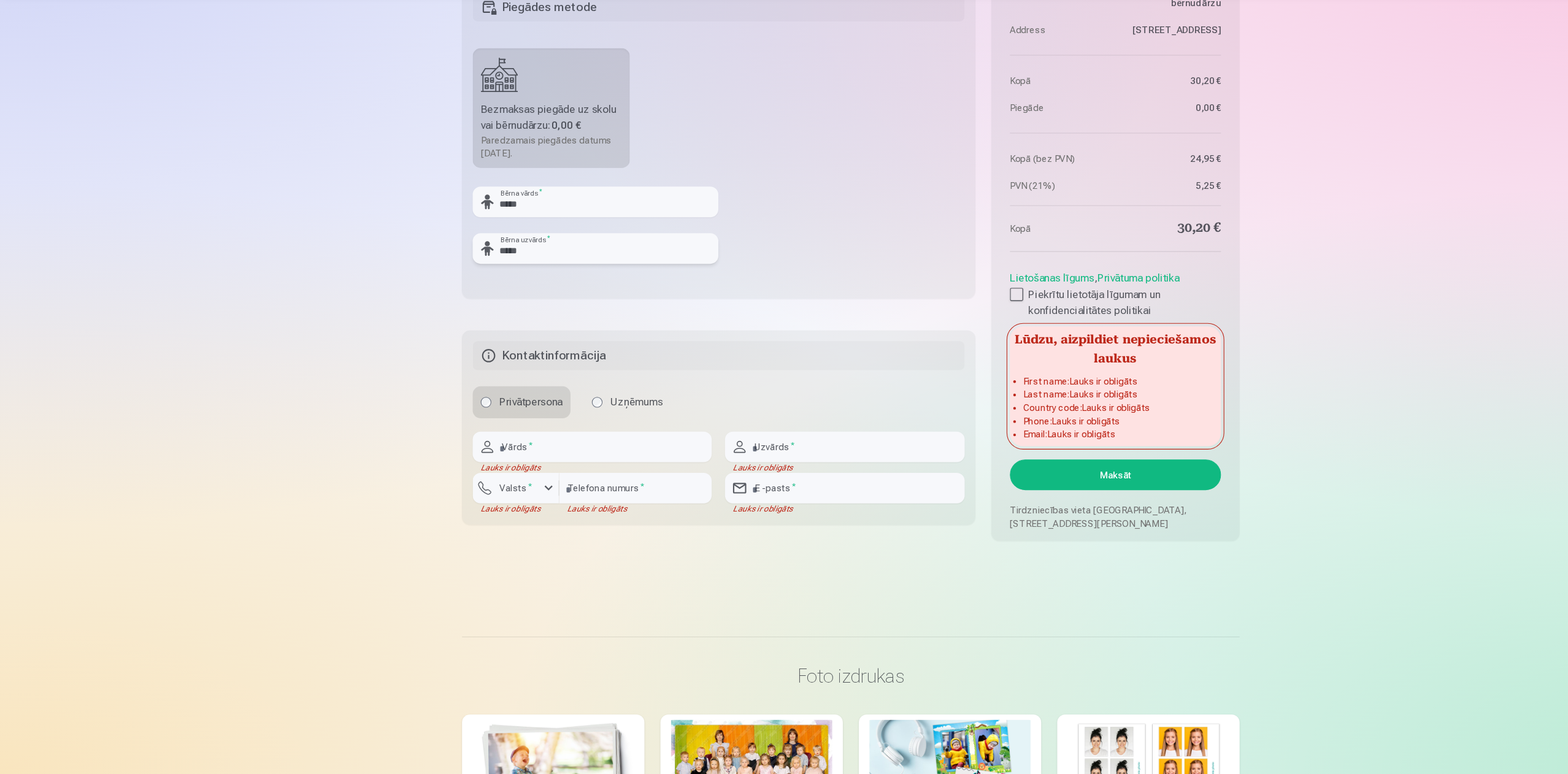
scroll to position [1263, 0]
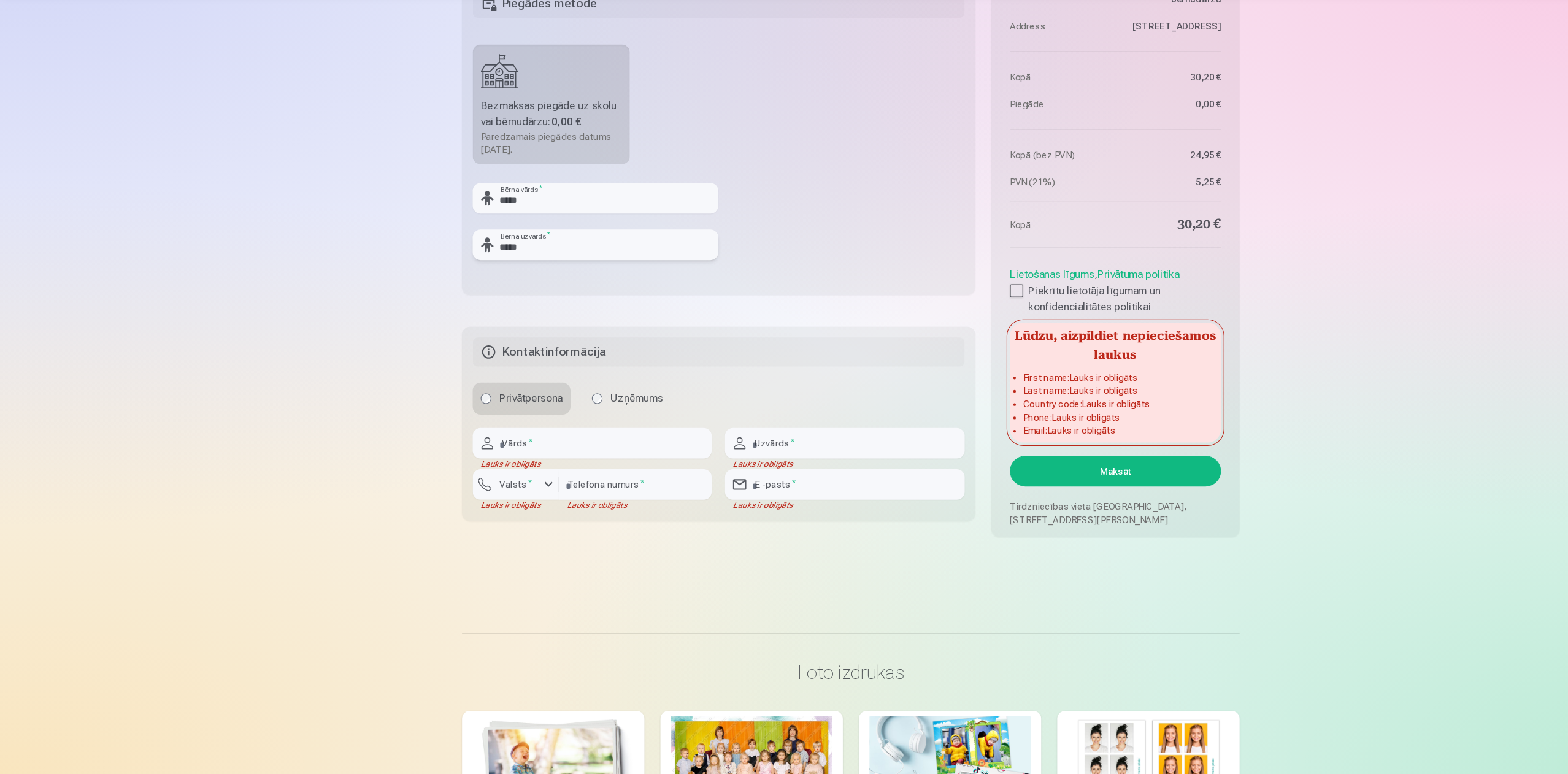
type input "*****"
click at [529, 476] on input "text" at bounding box center [545, 468] width 220 height 28
type input "*****"
type input "******"
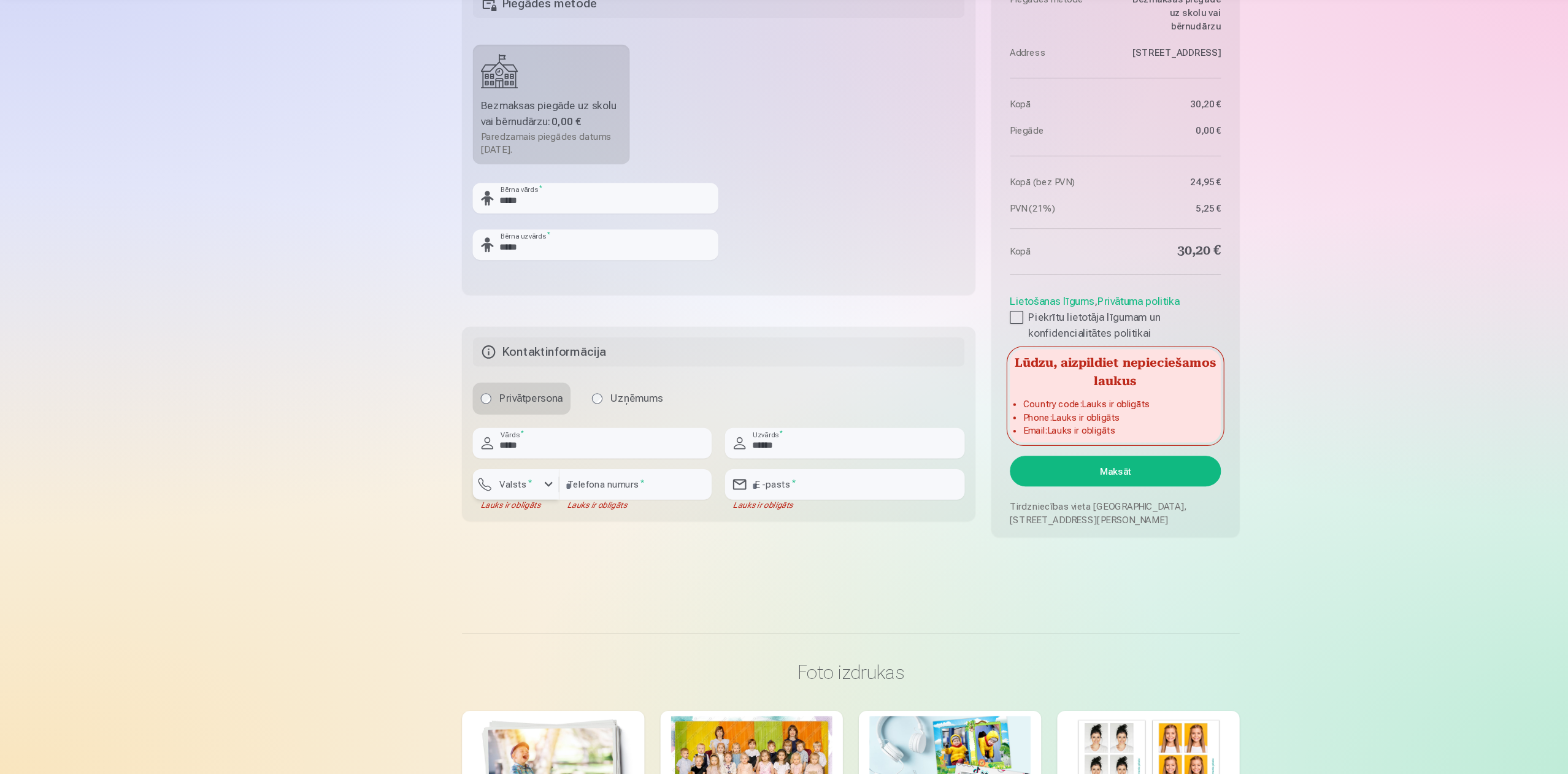
click at [508, 501] on div "button" at bounding box center [506, 506] width 15 height 15
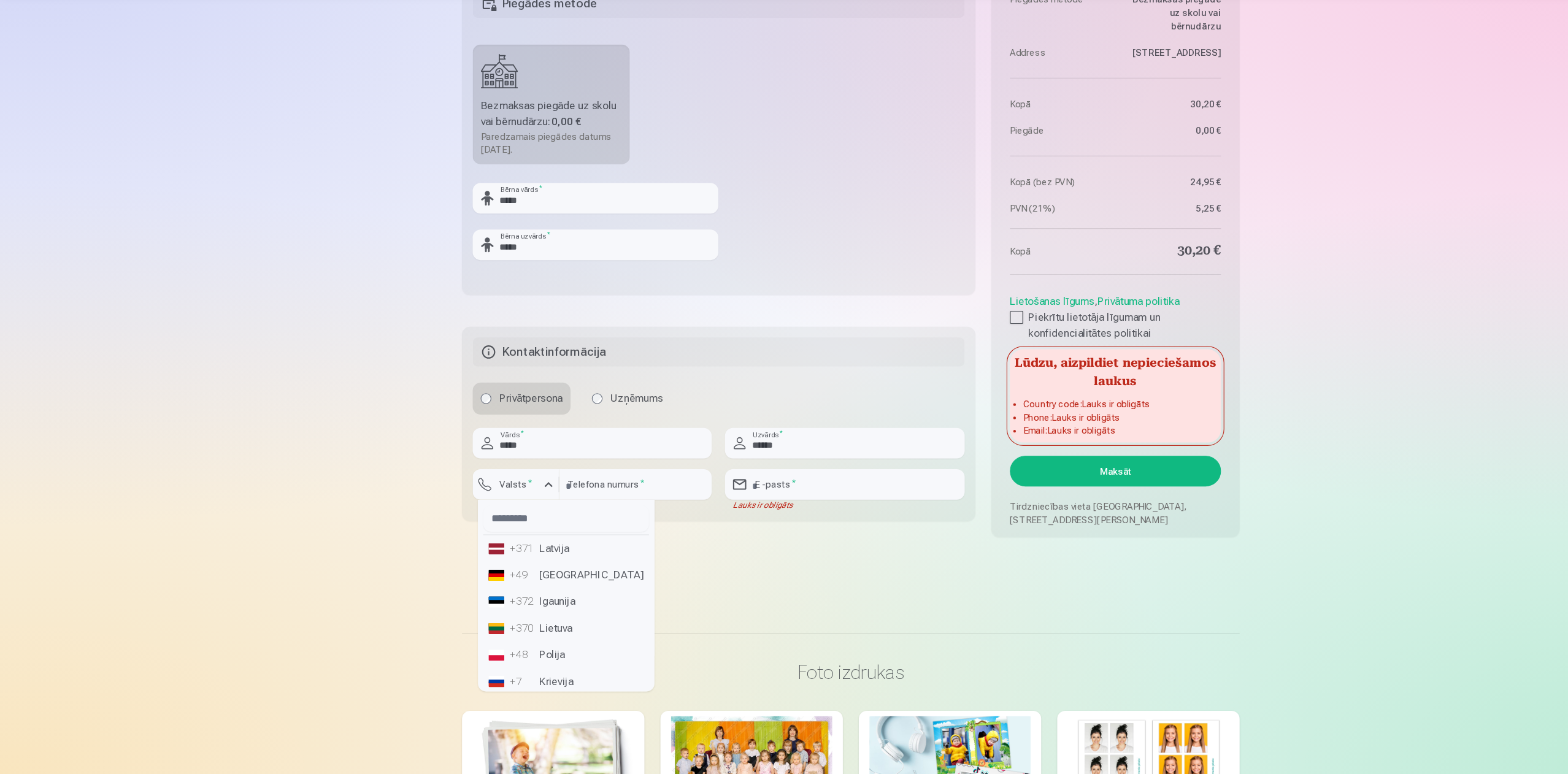
click at [518, 516] on li "+371 Latvija" at bounding box center [521, 566] width 153 height 25
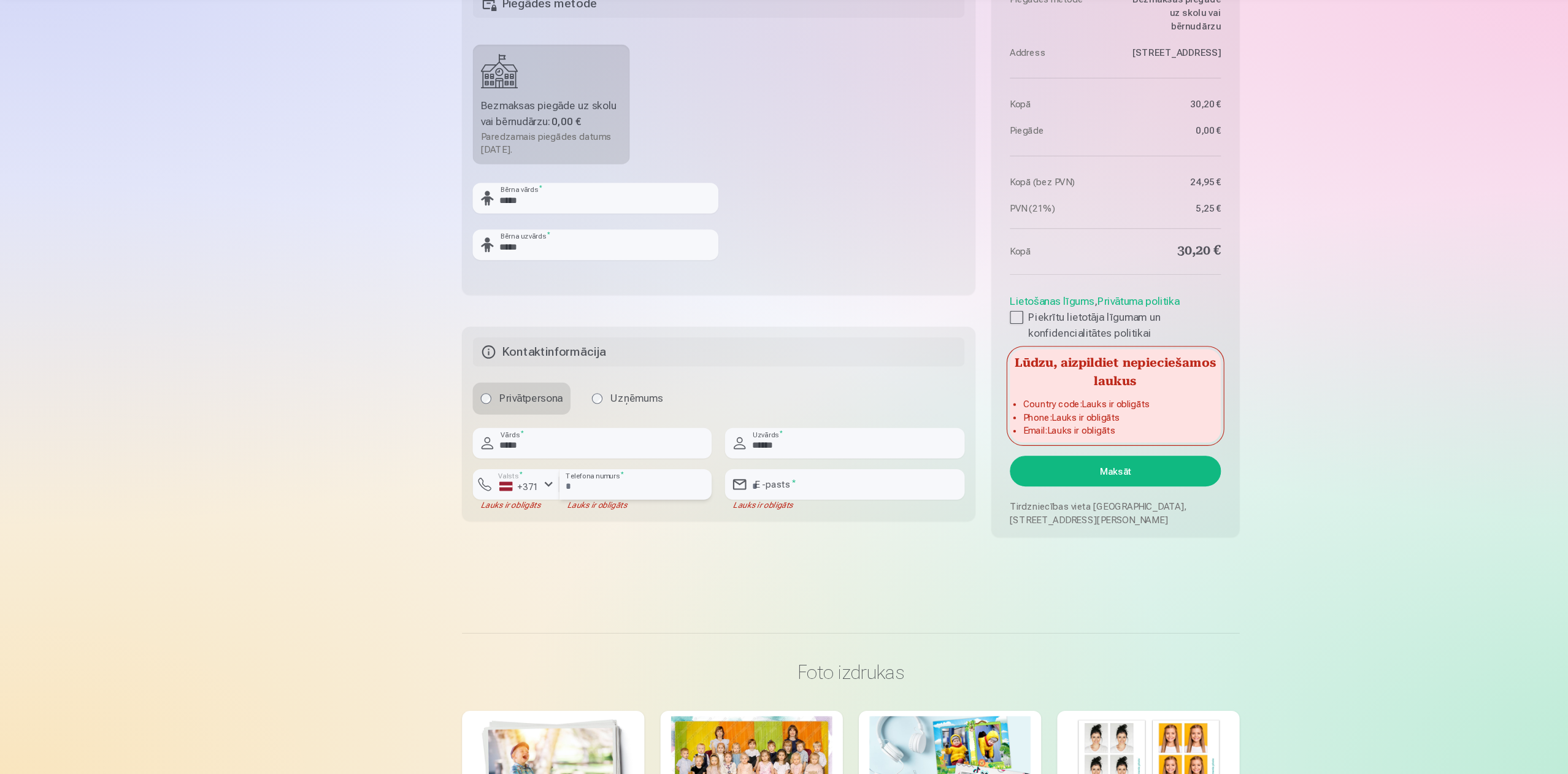
click at [548, 512] on input "number" at bounding box center [585, 506] width 140 height 28
type input "********"
click at [733, 516] on input "email" at bounding box center [778, 506] width 220 height 28
type input "**********"
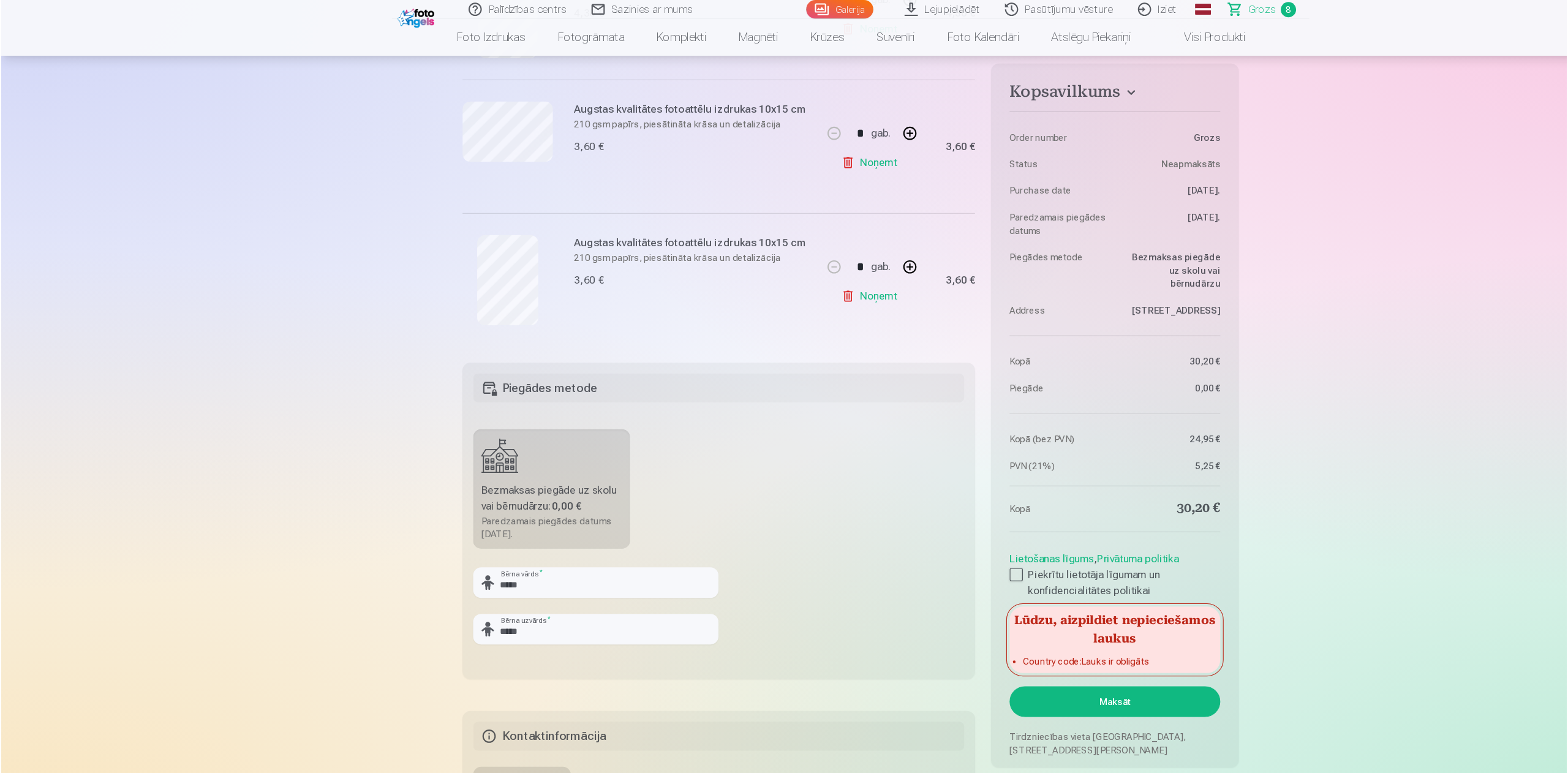
scroll to position [1184, 0]
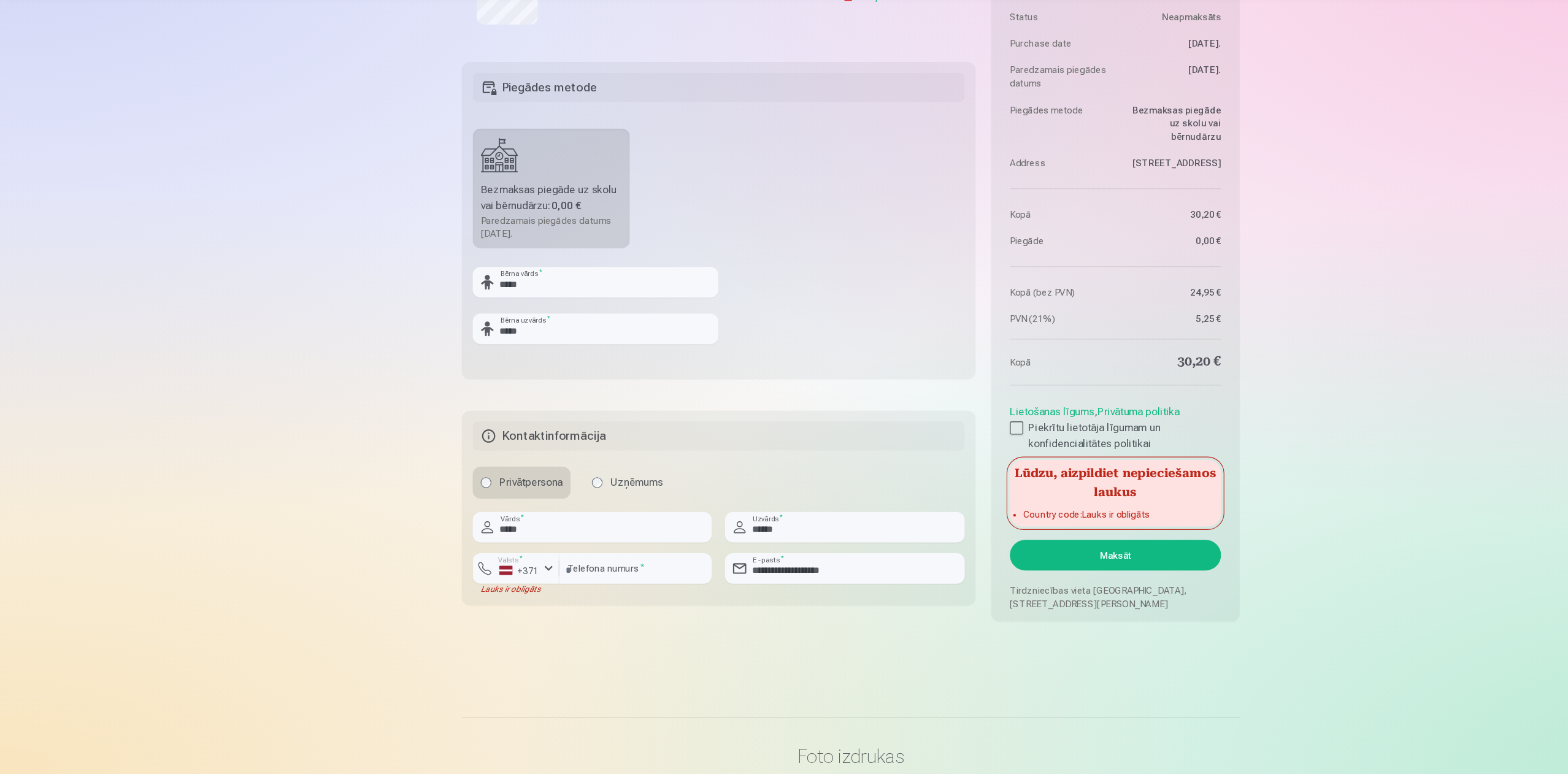
click at [1043, 516] on button "Maksāt" at bounding box center [1027, 572] width 194 height 28
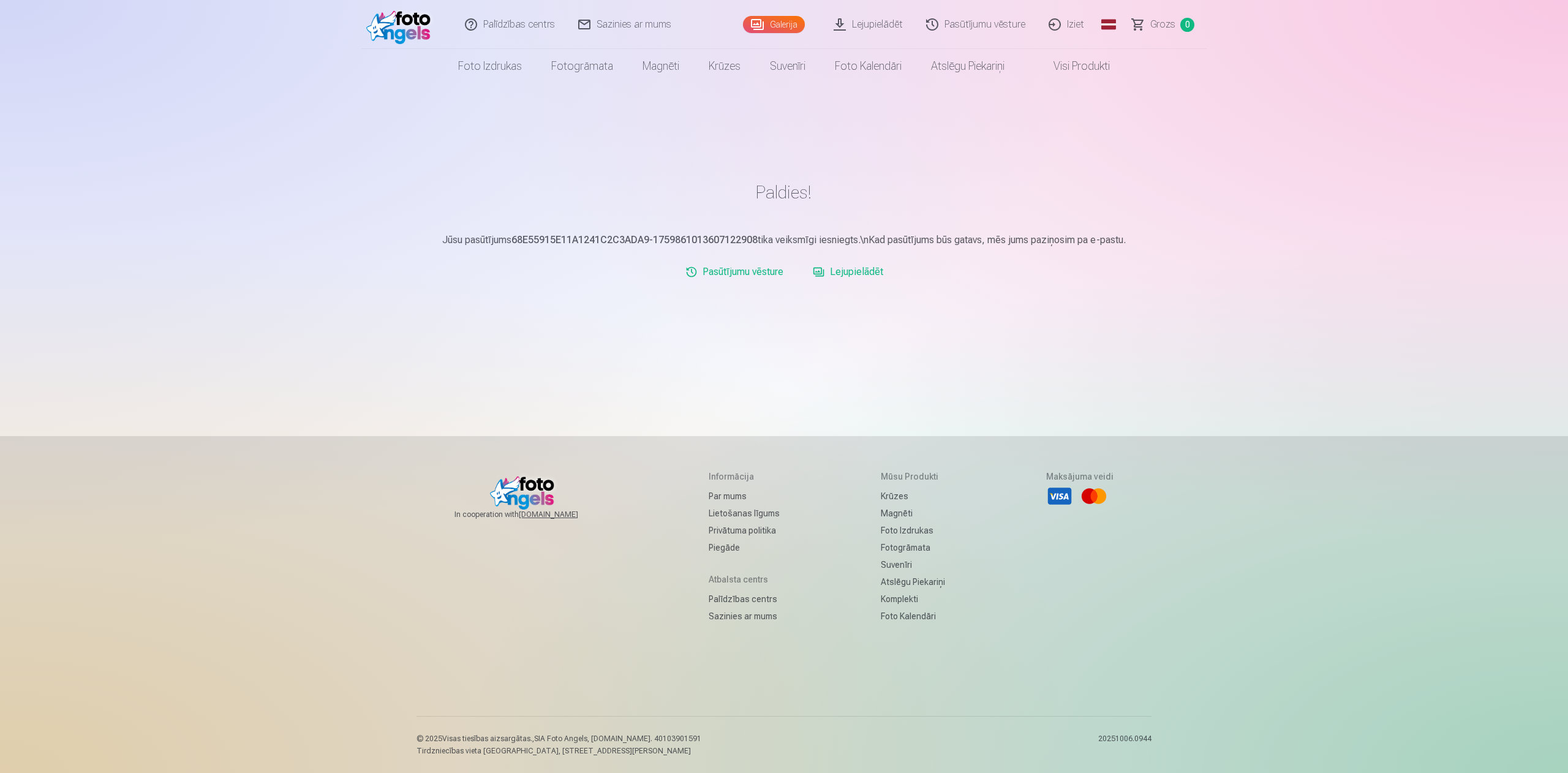
click at [875, 277] on link "Lejupielādēt" at bounding box center [847, 272] width 81 height 25
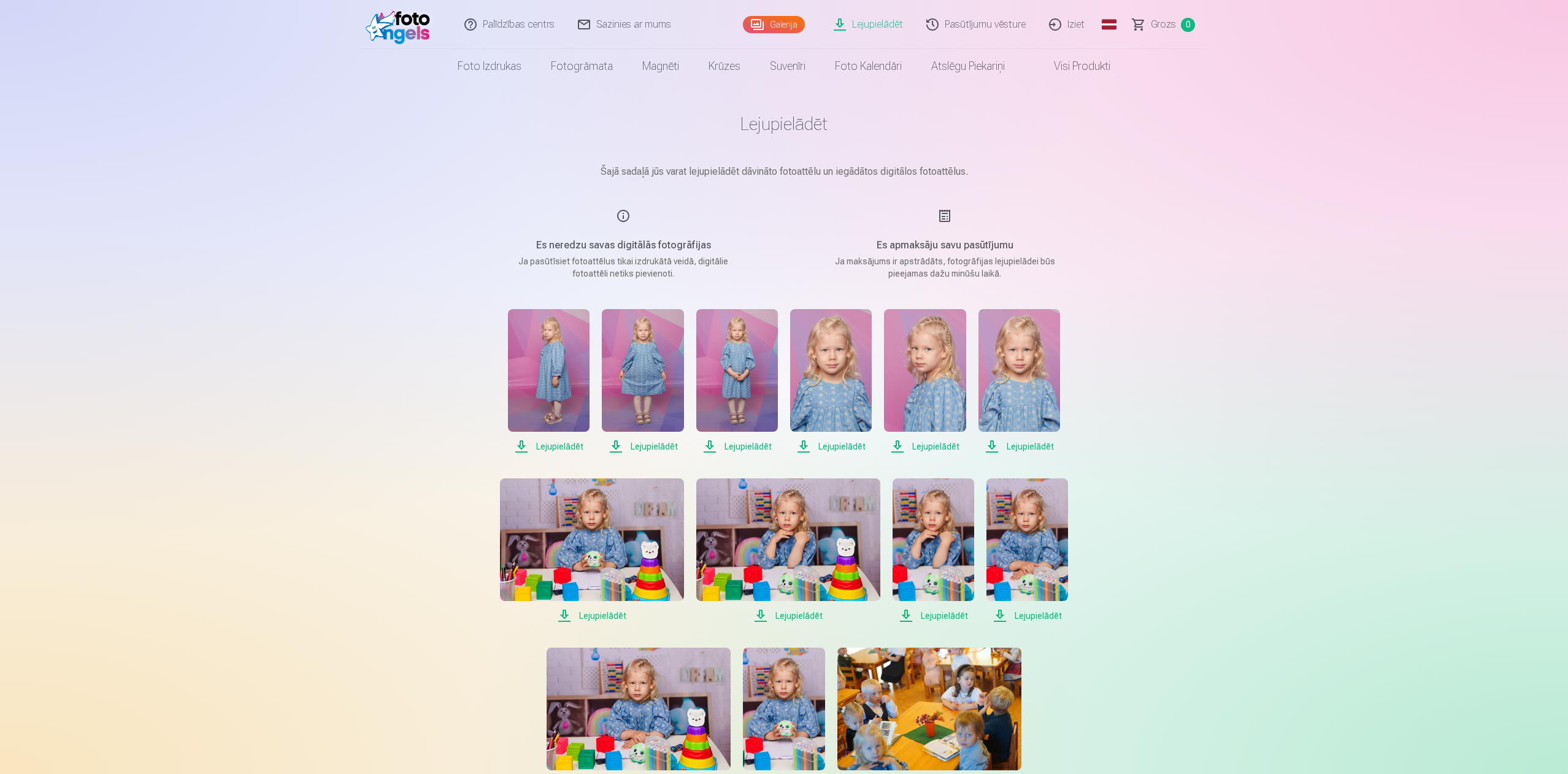
click at [788, 122] on h1 "Lejupielādēt" at bounding box center [784, 123] width 614 height 22
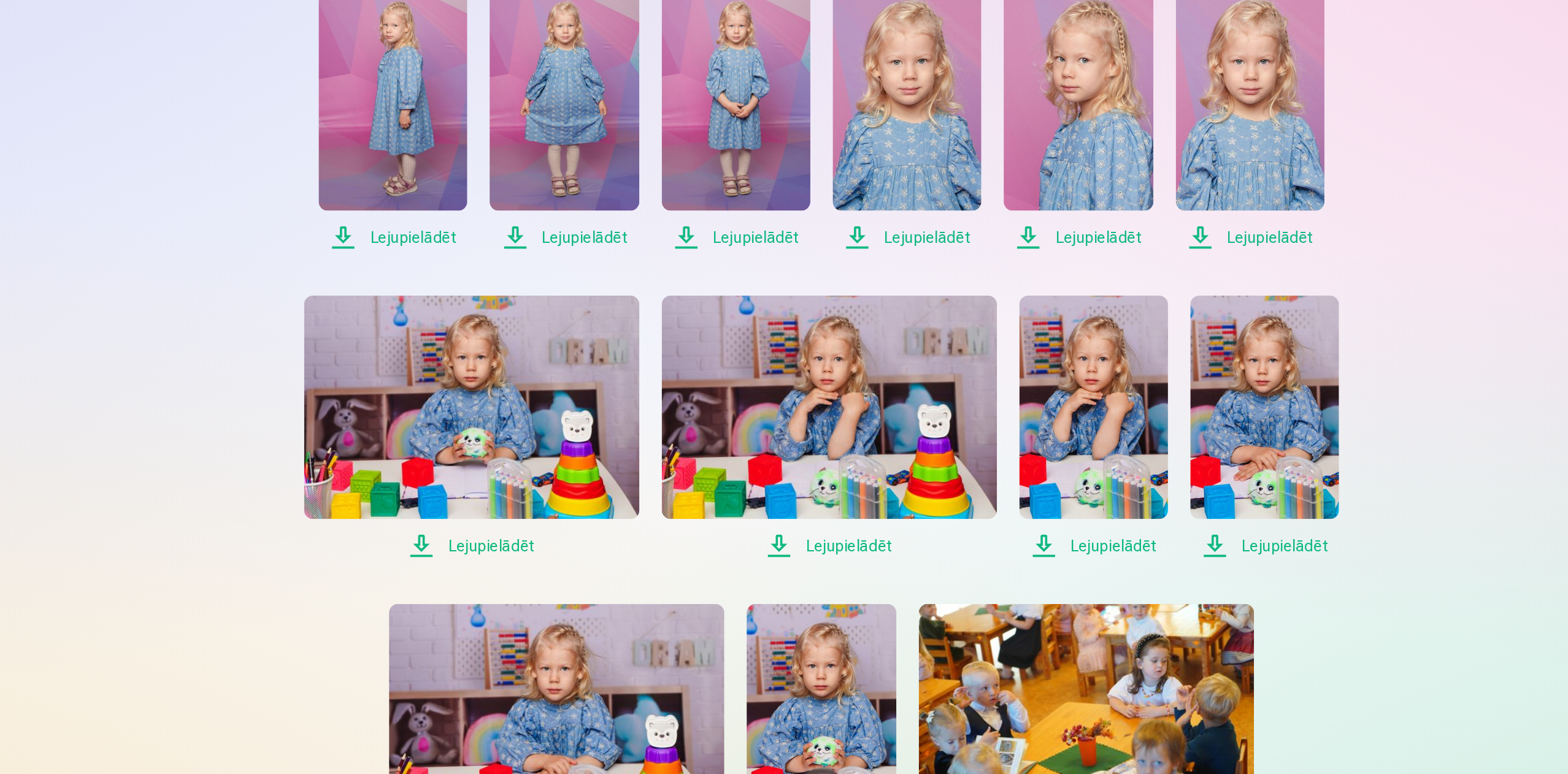
scroll to position [170, 0]
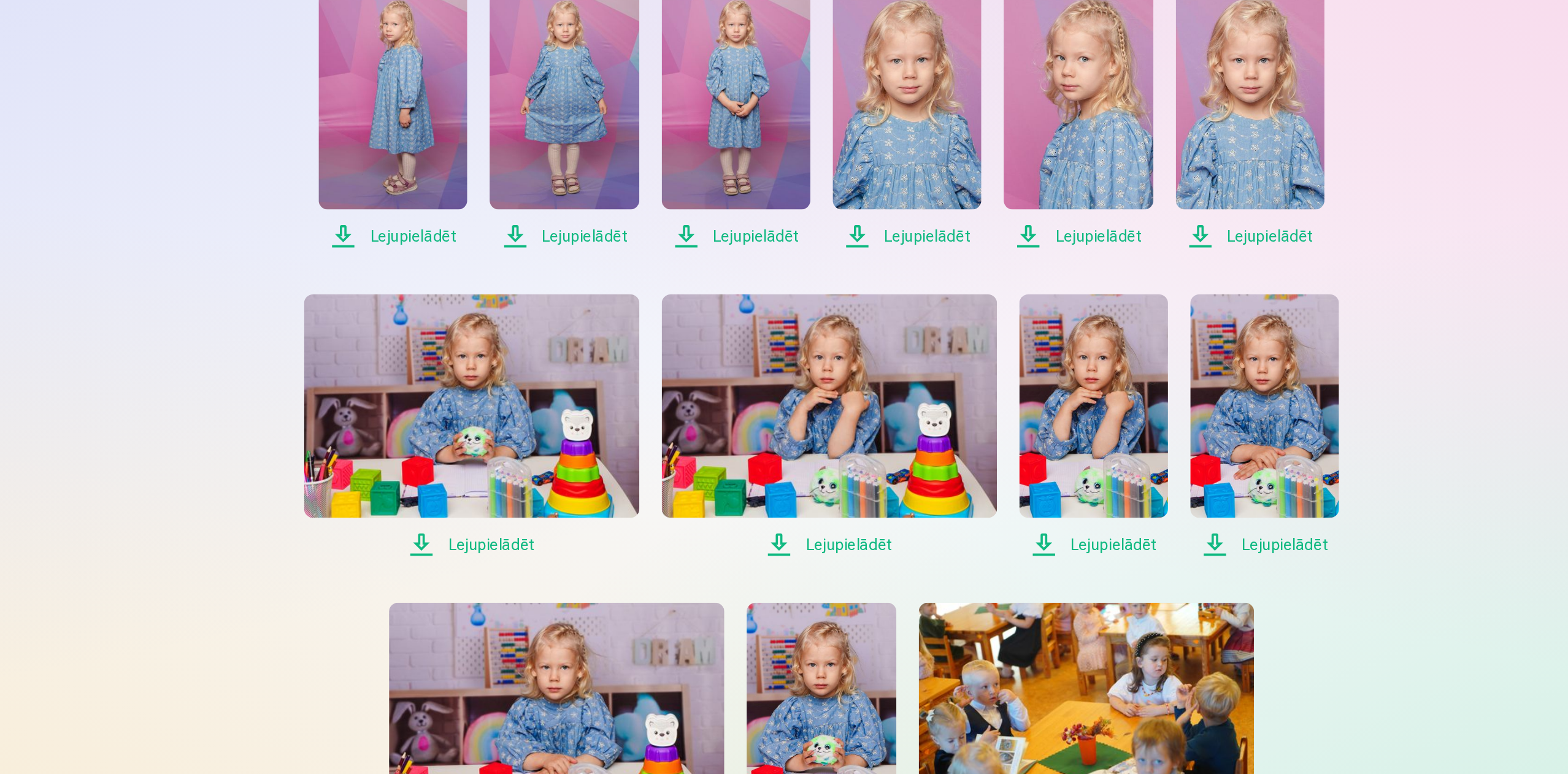
click at [935, 440] on span "Lejupielādēt" at bounding box center [933, 445] width 82 height 15
click at [938, 441] on span "Lejupielādēt" at bounding box center [933, 445] width 82 height 15
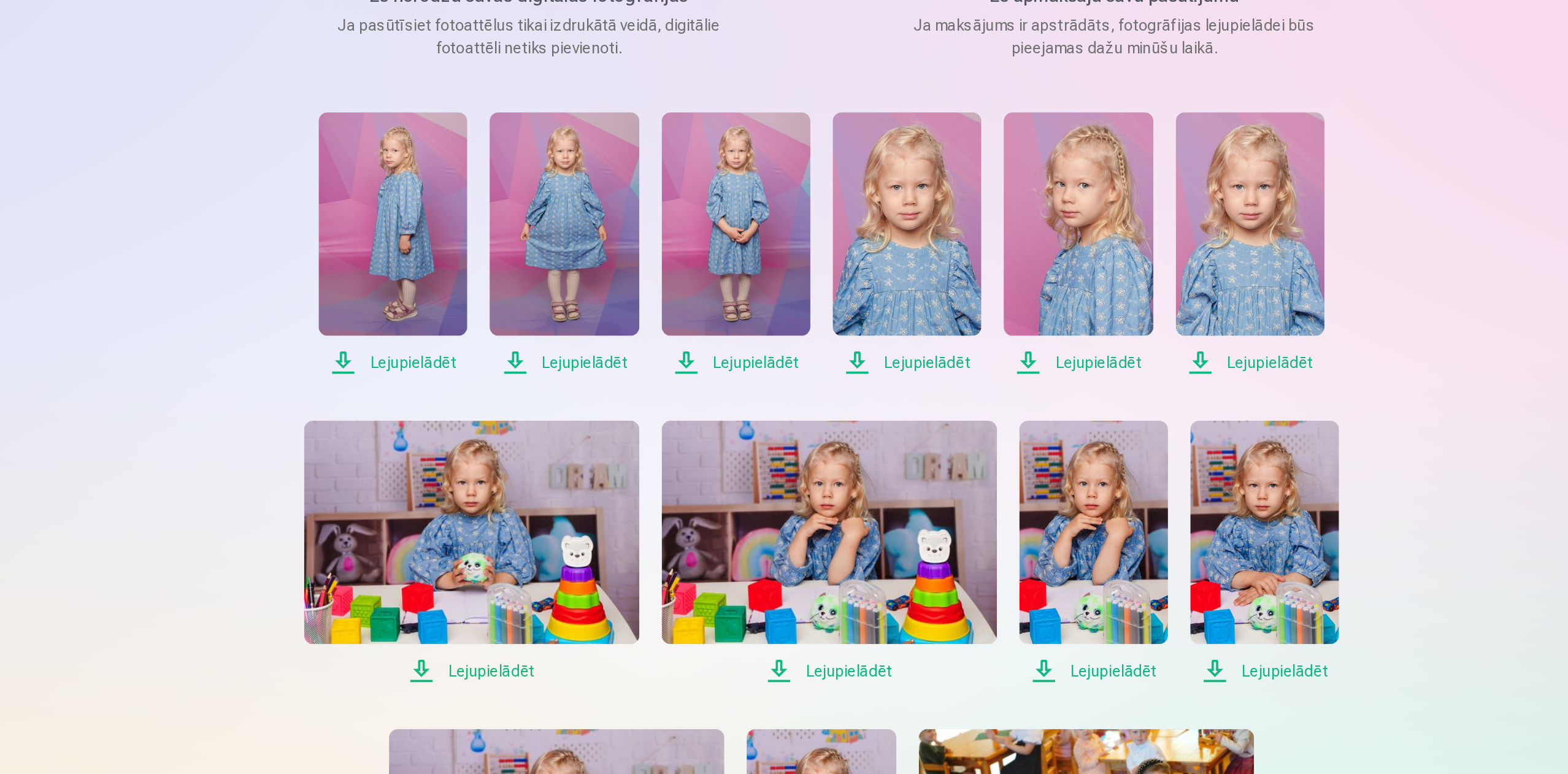
click at [1022, 212] on img at bounding box center [1019, 199] width 82 height 122
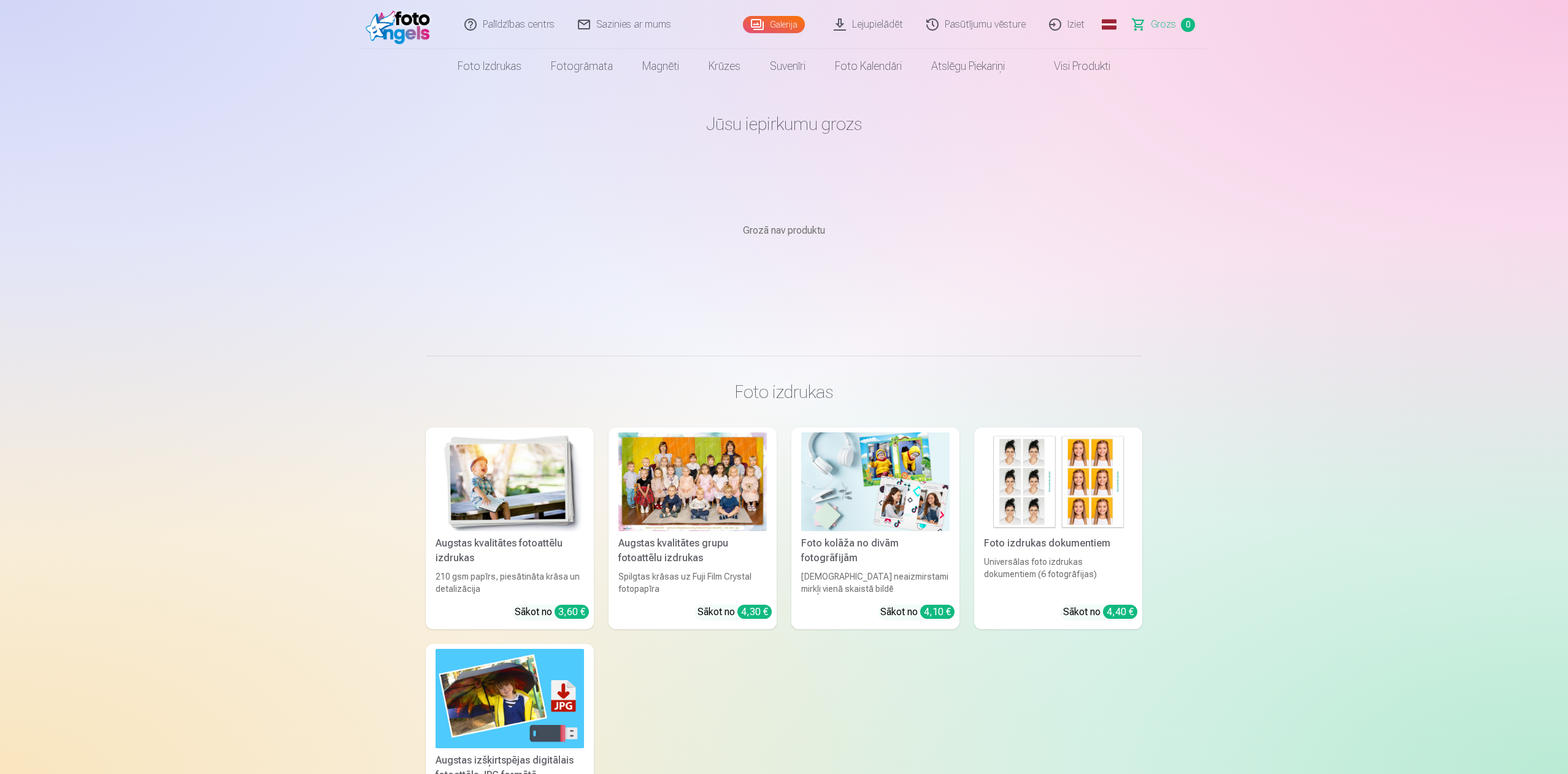
click at [1070, 27] on link "Iziet" at bounding box center [1067, 24] width 59 height 49
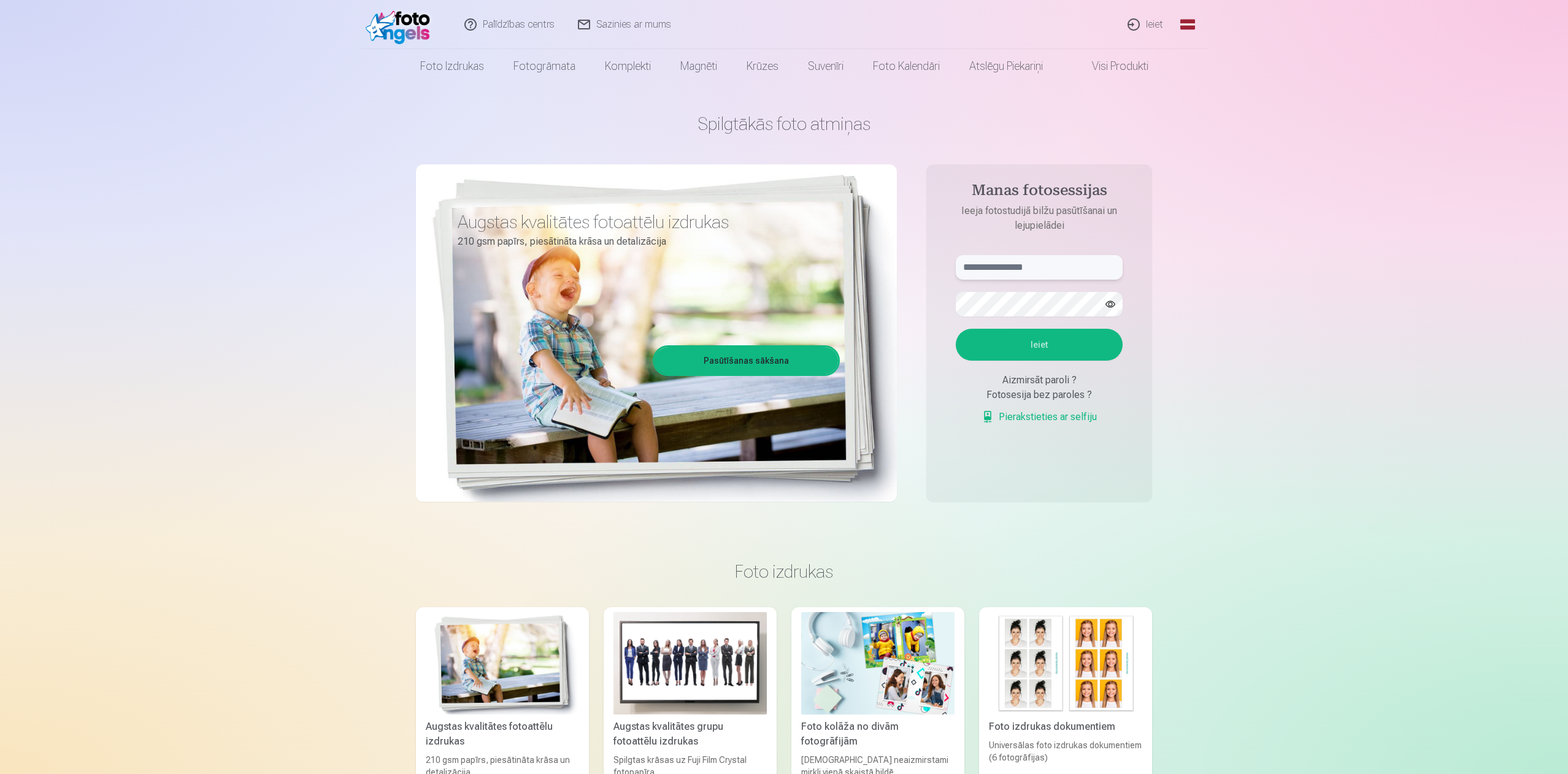
type input "**********"
click at [1065, 257] on input "**********" at bounding box center [1039, 268] width 167 height 25
click at [984, 356] on button "Ieiet" at bounding box center [1039, 345] width 167 height 32
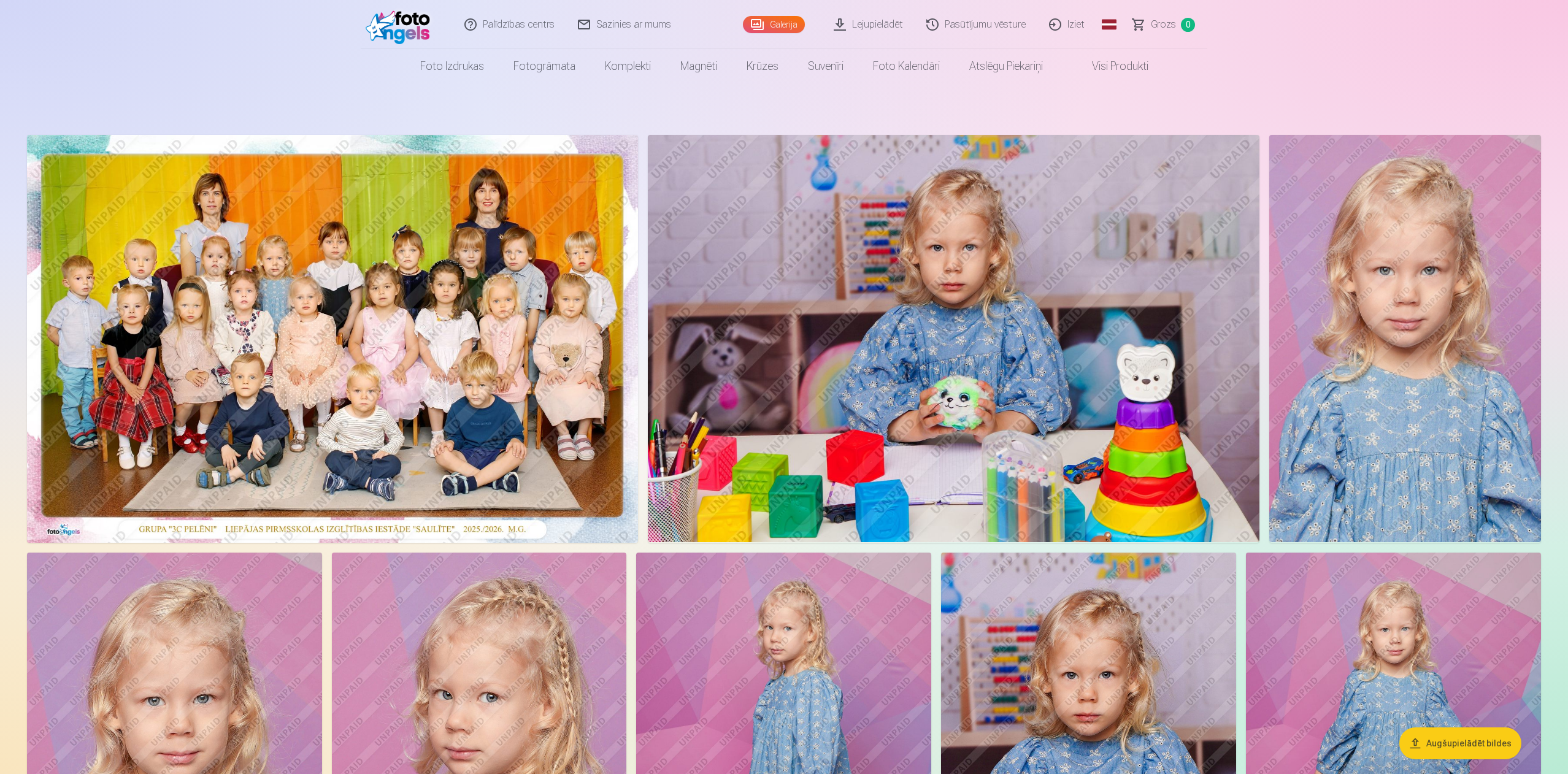
click at [1059, 23] on link "Iziet" at bounding box center [1067, 24] width 59 height 49
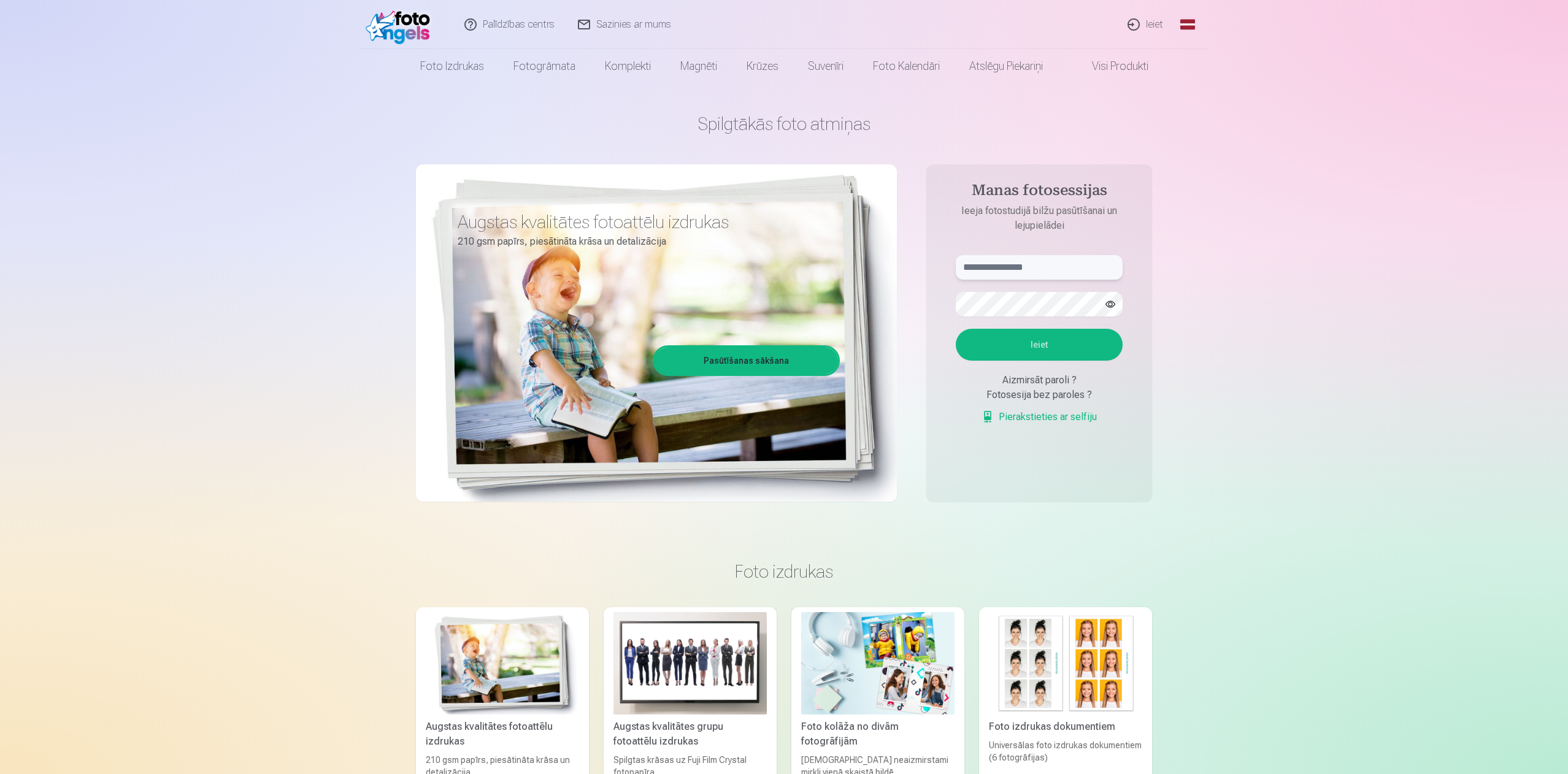
type input "**********"
drag, startPoint x: 1056, startPoint y: 273, endPoint x: 803, endPoint y: 289, distance: 253.5
click at [803, 289] on div "**********" at bounding box center [784, 307] width 736 height 448
type input "**********"
click at [1050, 349] on button "Ieiet" at bounding box center [1039, 345] width 167 height 32
